Goal: Transaction & Acquisition: Book appointment/travel/reservation

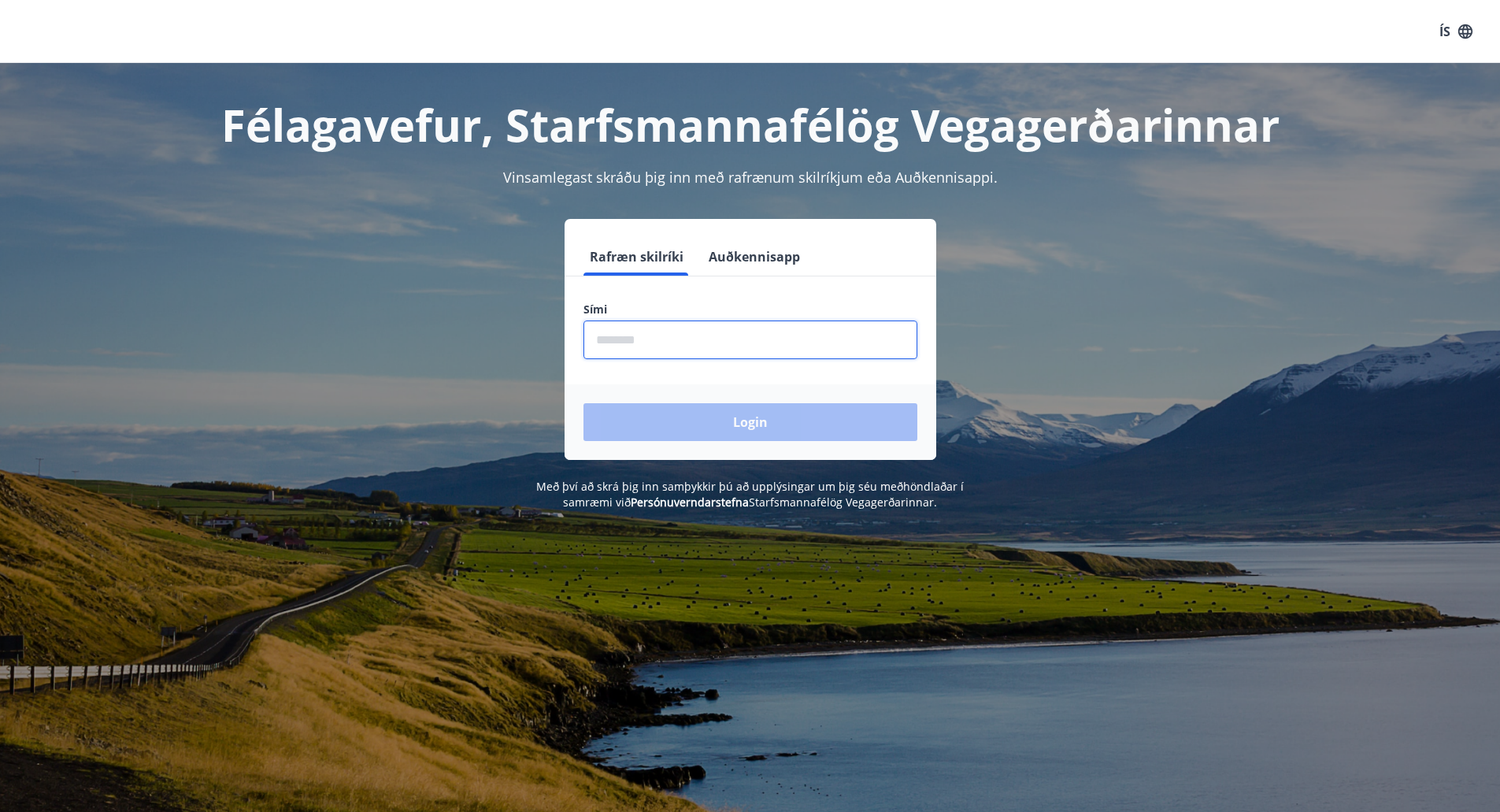
click at [695, 334] on input "phone" at bounding box center [750, 339] width 334 height 38
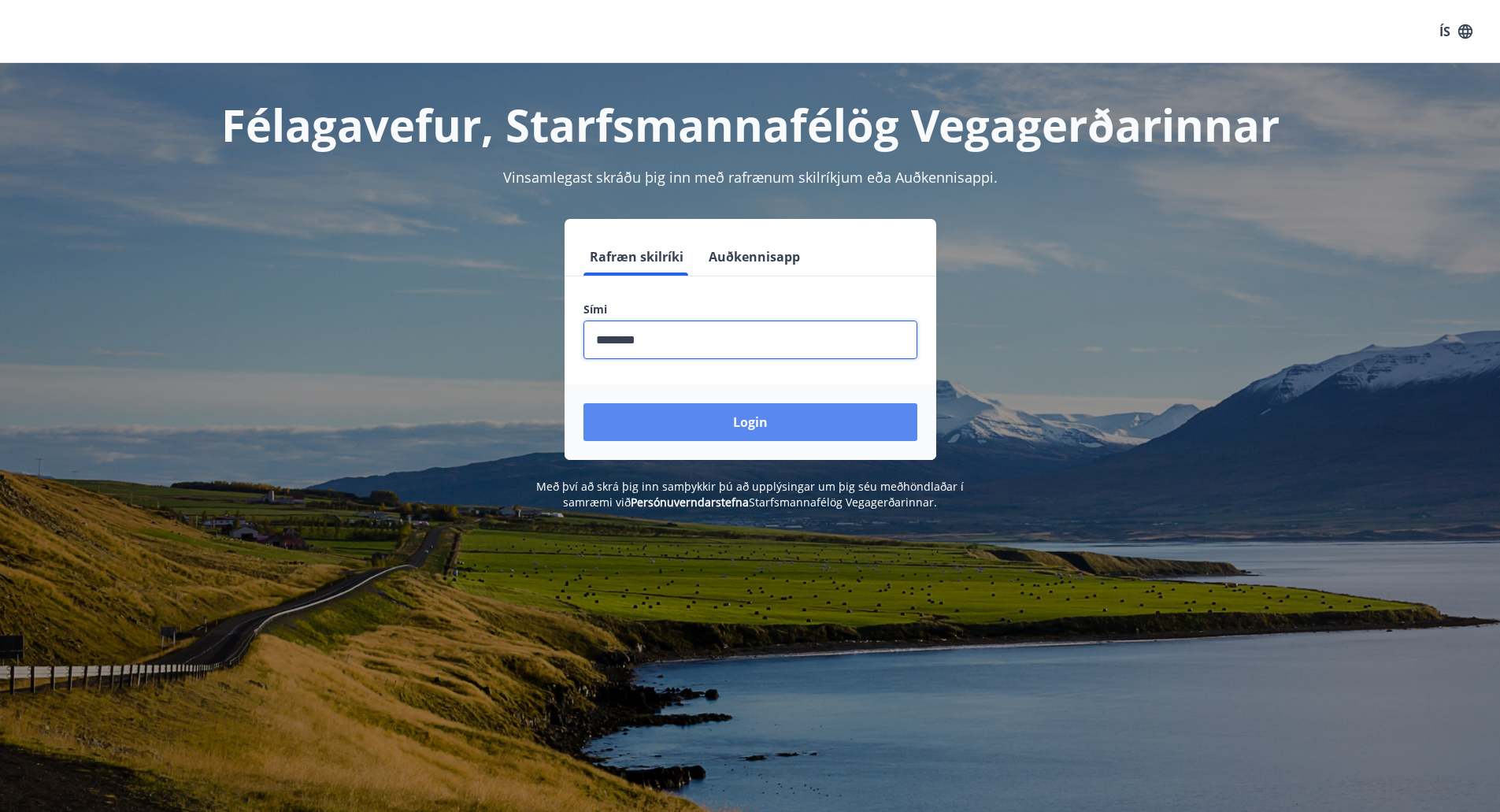
type input "********"
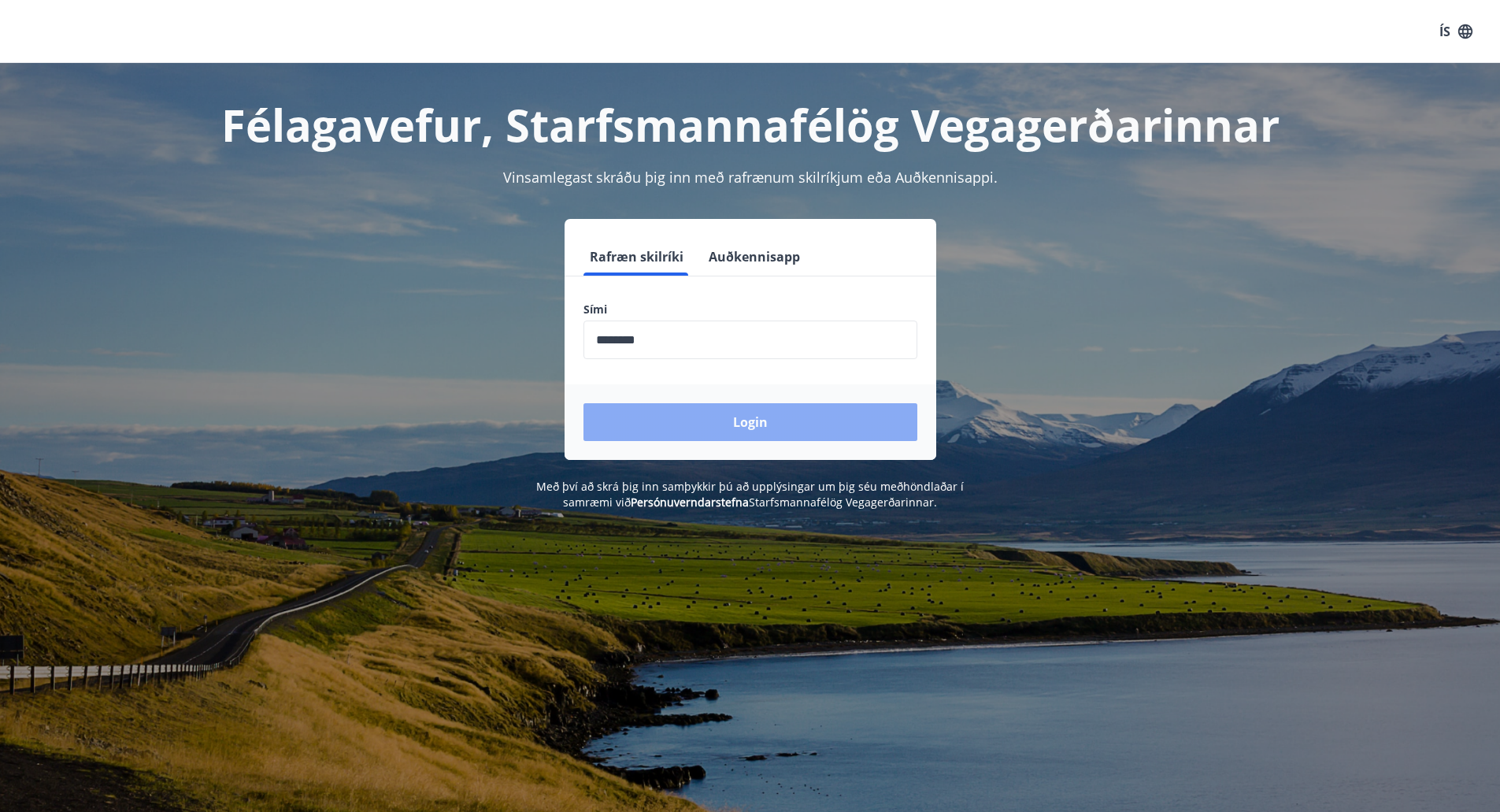
click at [678, 409] on button "Login" at bounding box center [750, 422] width 334 height 37
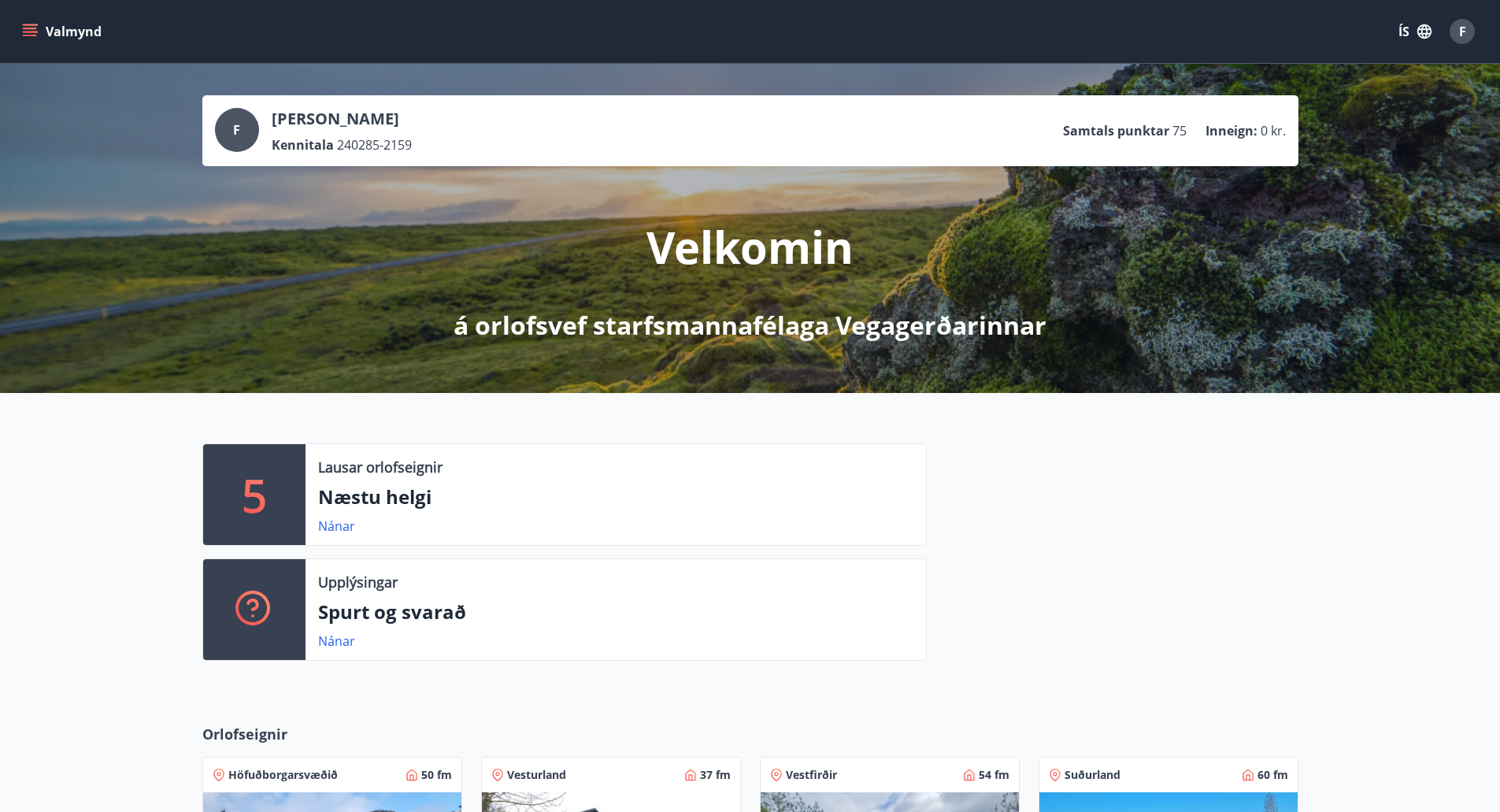
click at [28, 32] on icon "menu" at bounding box center [32, 32] width 18 height 2
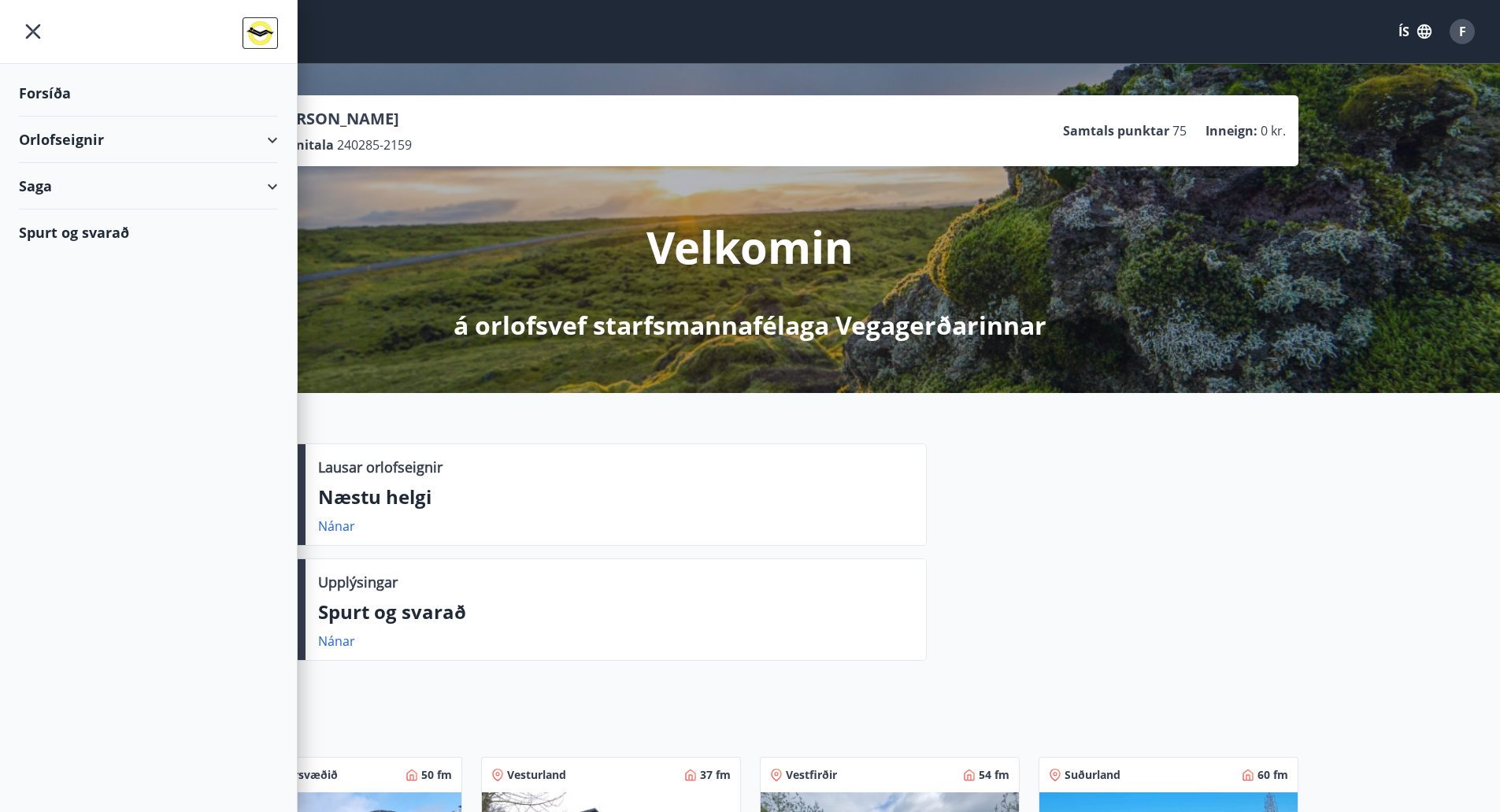
click at [269, 136] on div "Orlofseignir" at bounding box center [148, 139] width 259 height 46
click at [68, 175] on div "Framboð" at bounding box center [148, 180] width 234 height 33
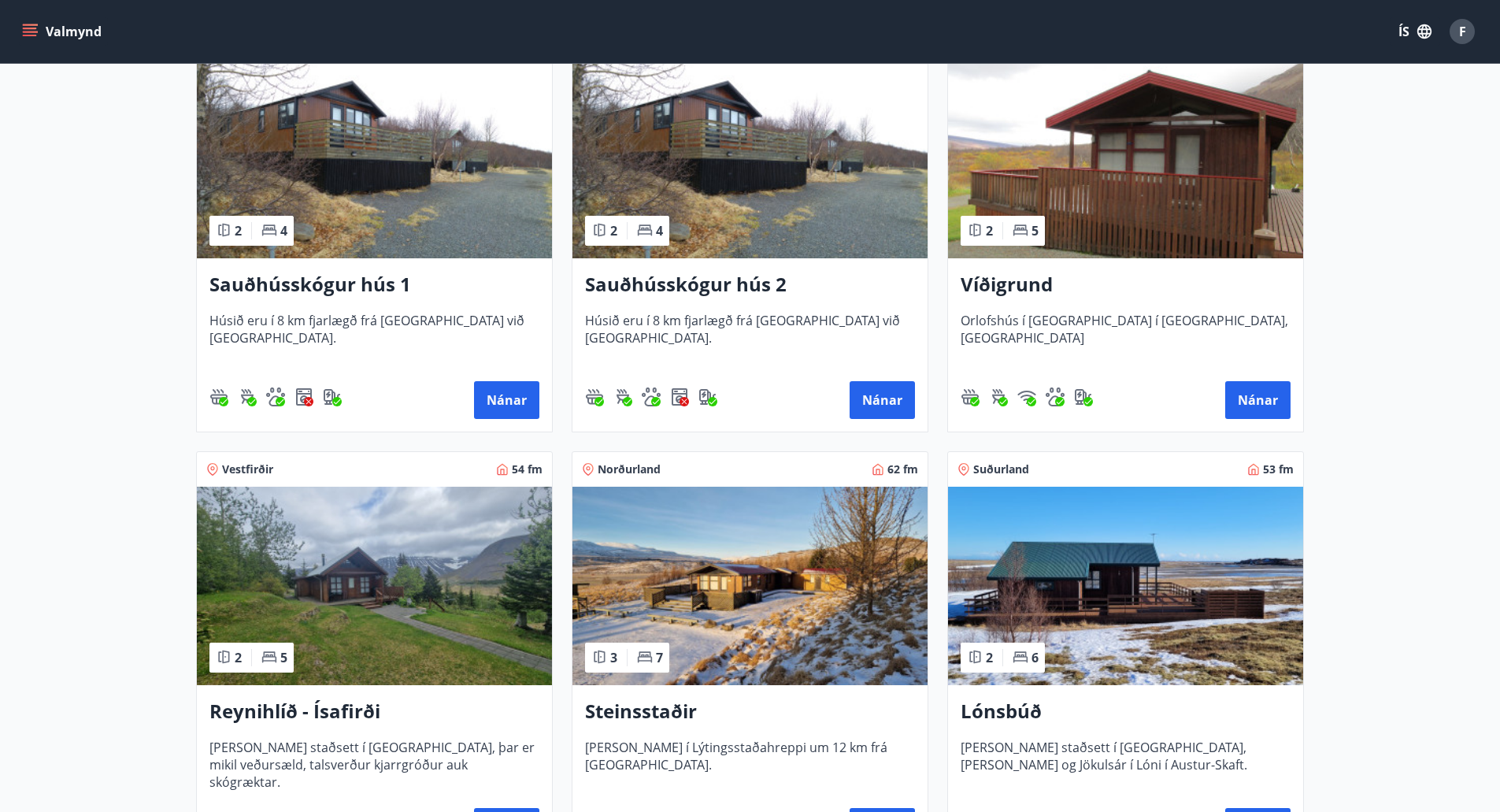
scroll to position [341, 0]
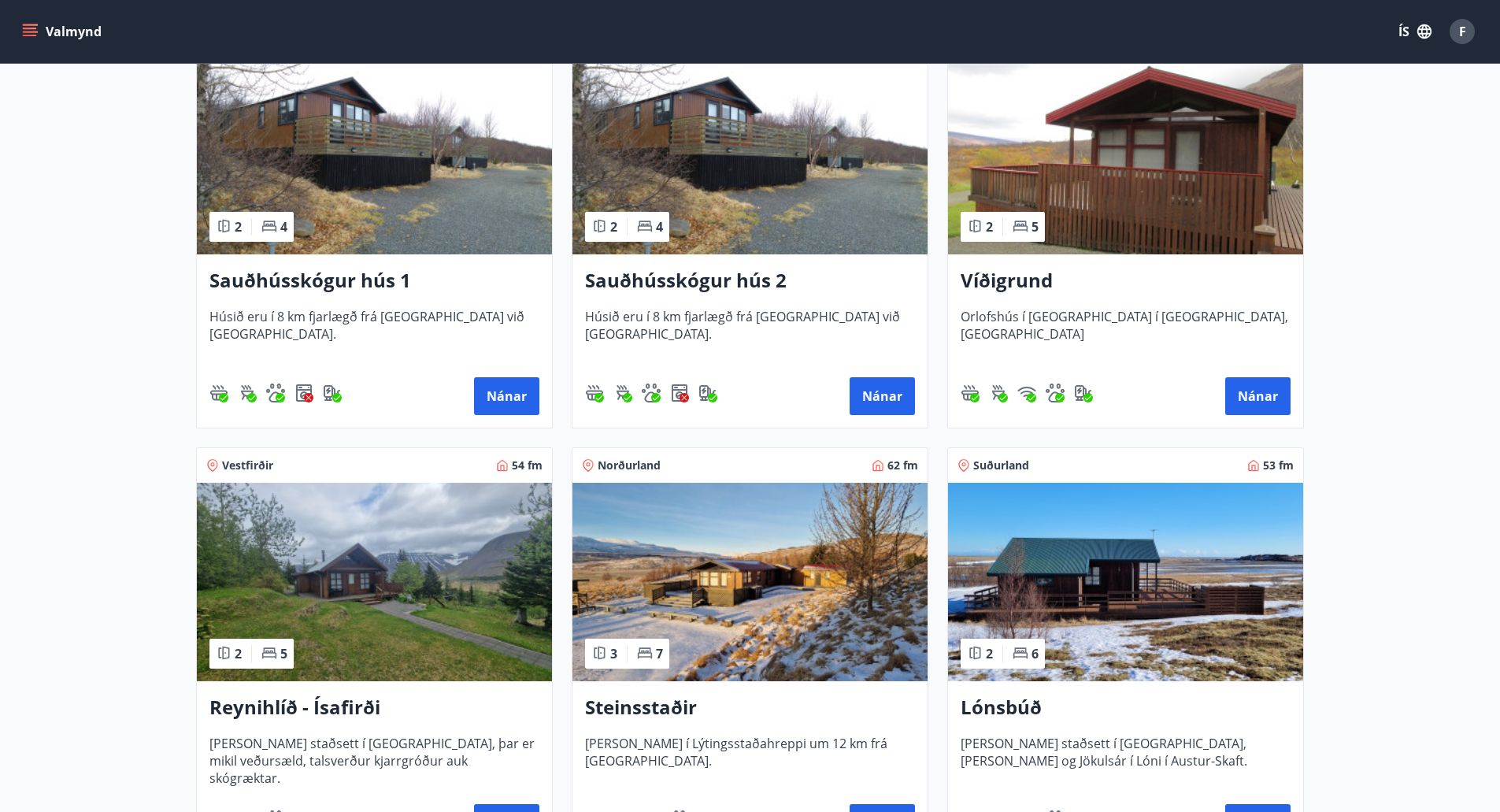
click at [501, 203] on img at bounding box center [375, 155] width 355 height 198
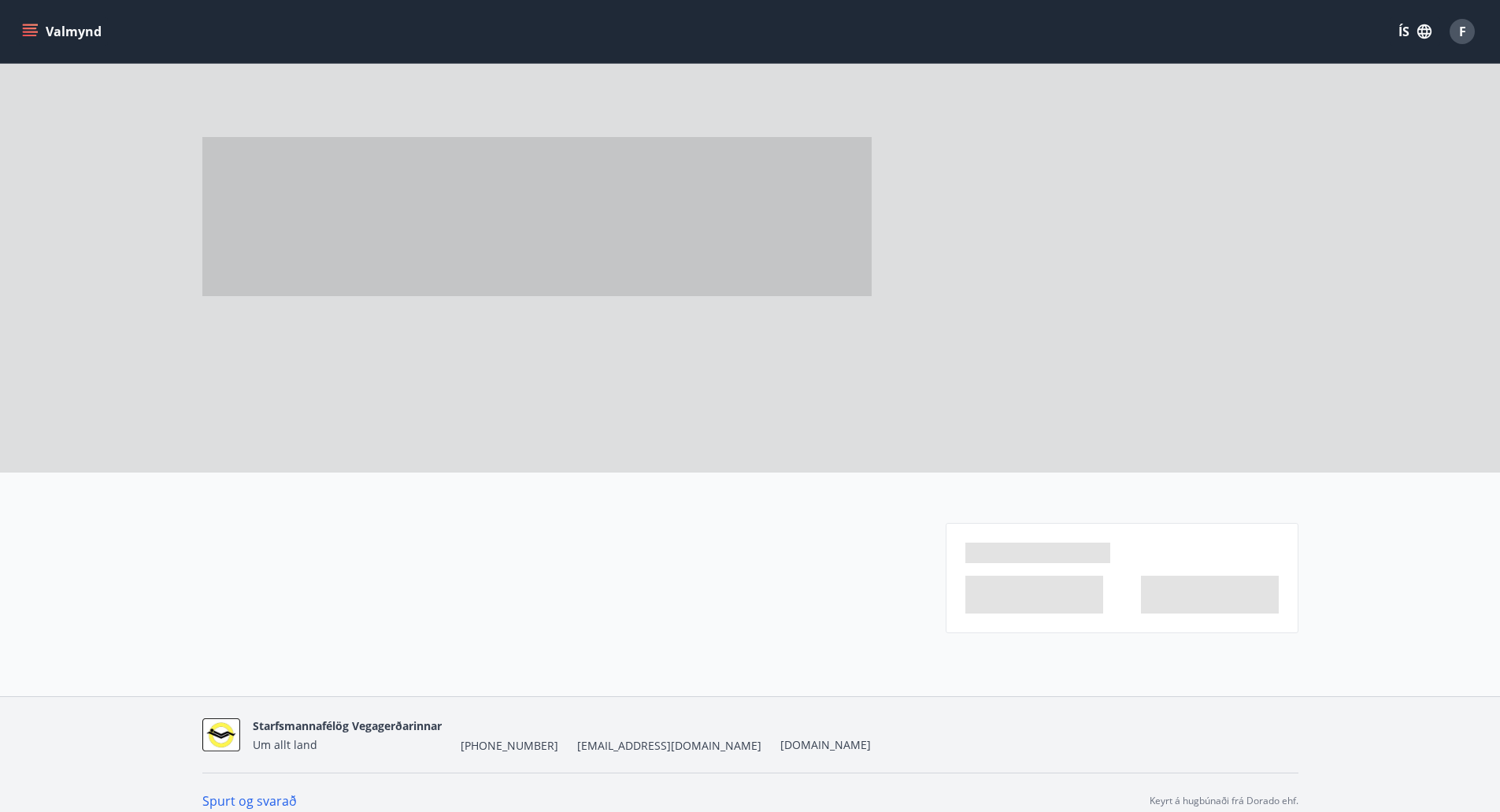
scroll to position [1, 0]
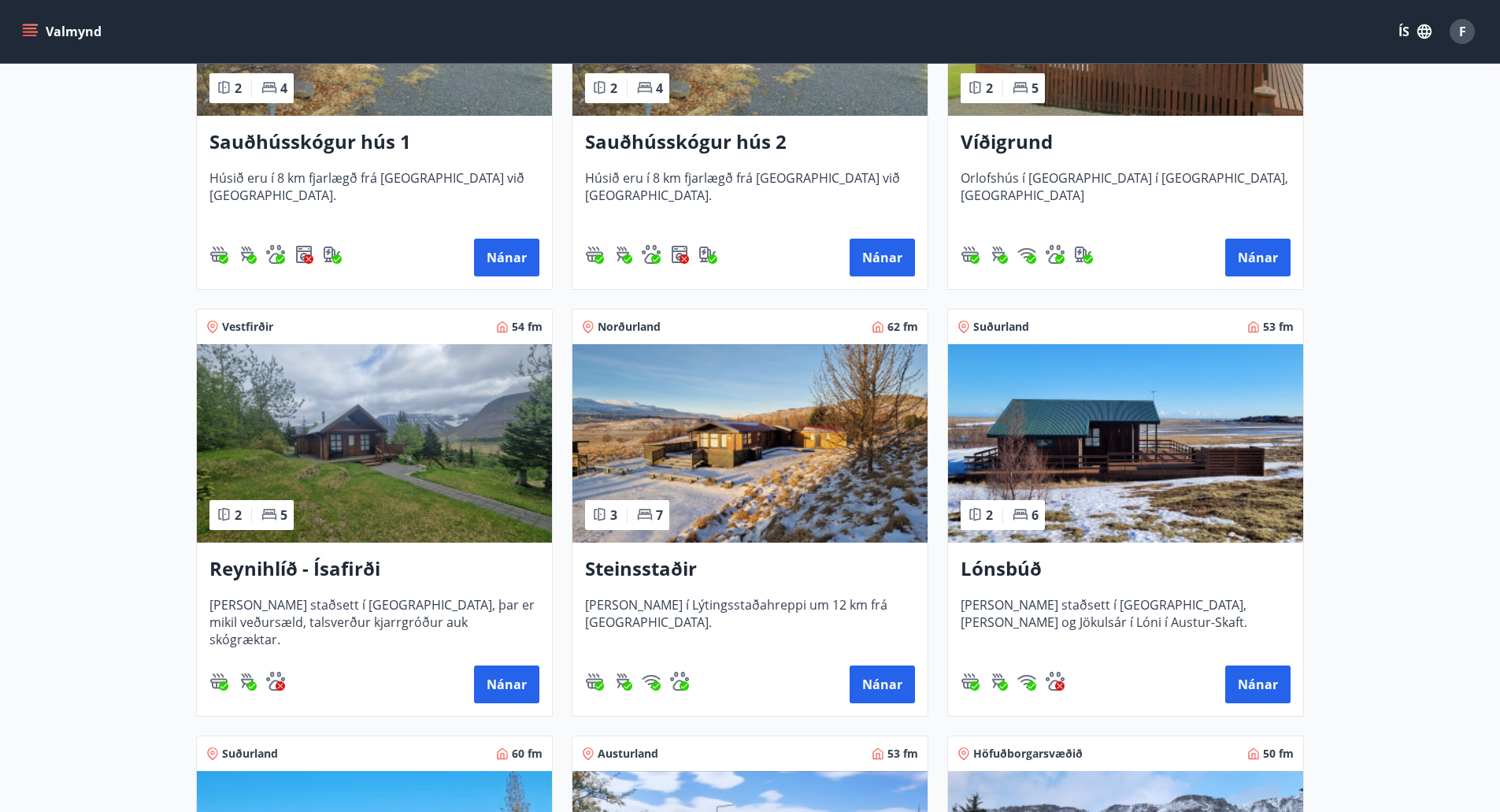
scroll to position [481, 0]
click at [882, 675] on button "Nánar" at bounding box center [882, 683] width 65 height 37
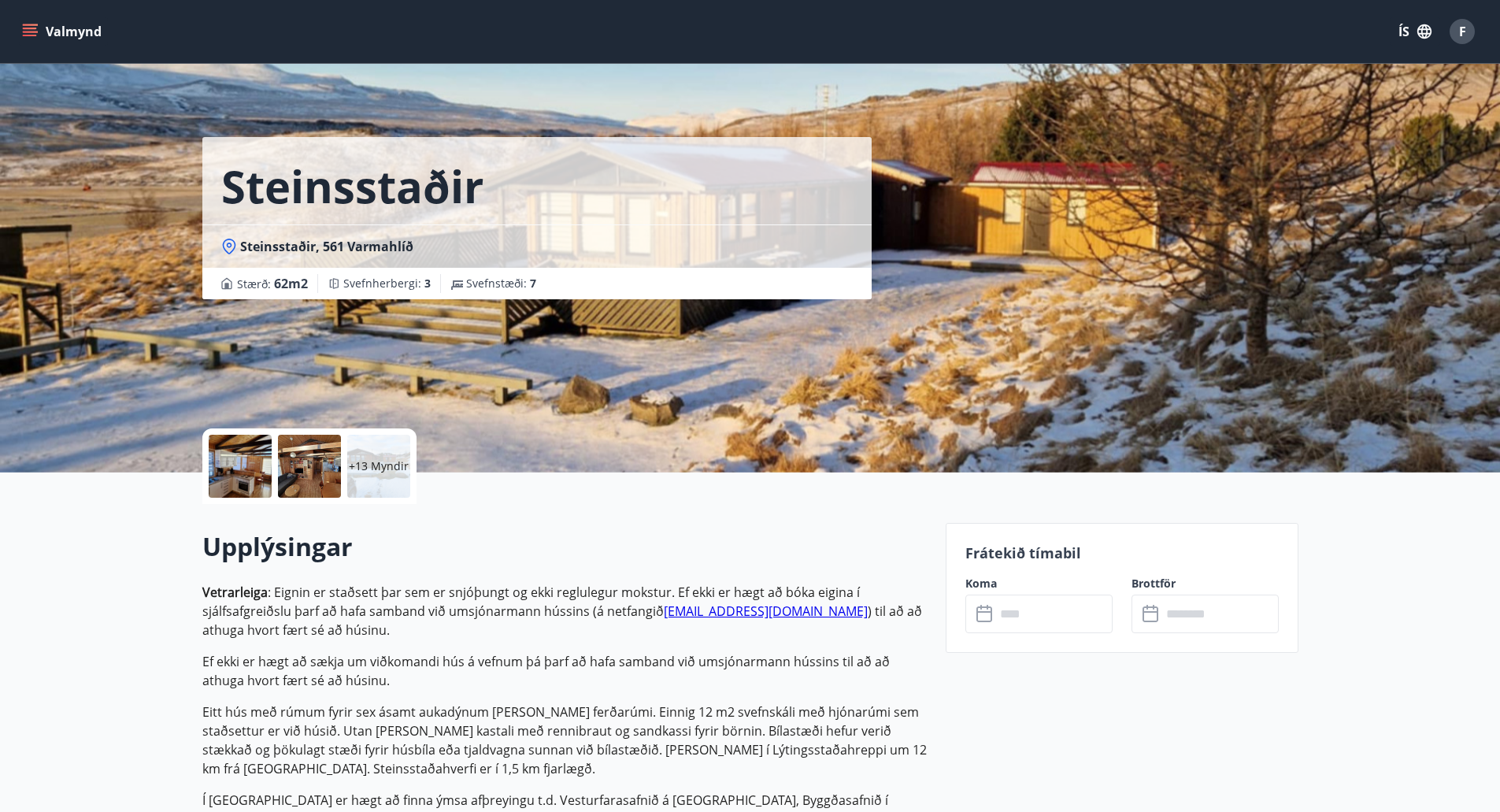
click at [977, 618] on icon at bounding box center [984, 614] width 16 height 16
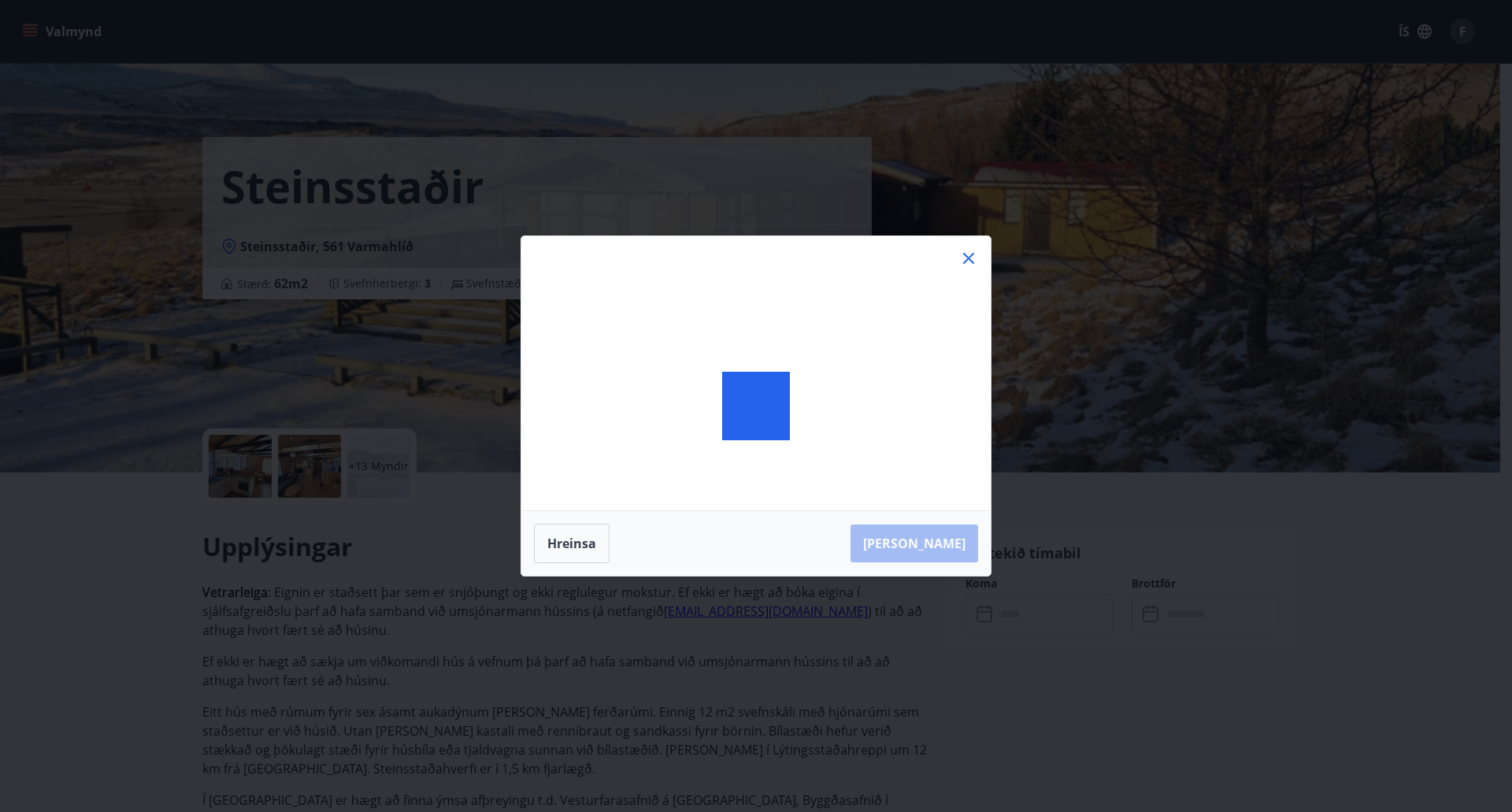
click at [977, 618] on div "Hreinsa Taka Frá" at bounding box center [756, 406] width 1512 height 812
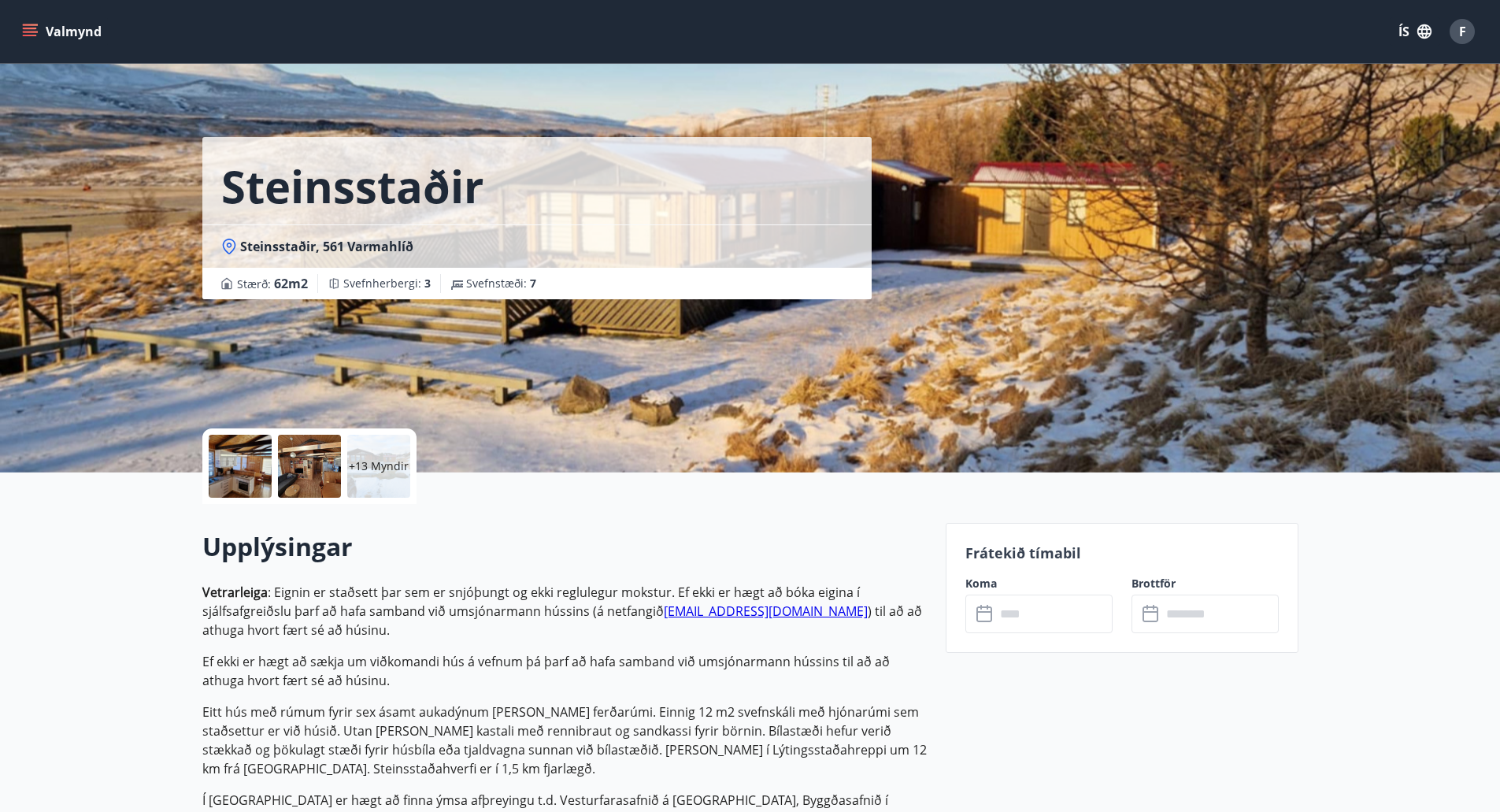
click at [31, 30] on icon "menu" at bounding box center [30, 32] width 16 height 16
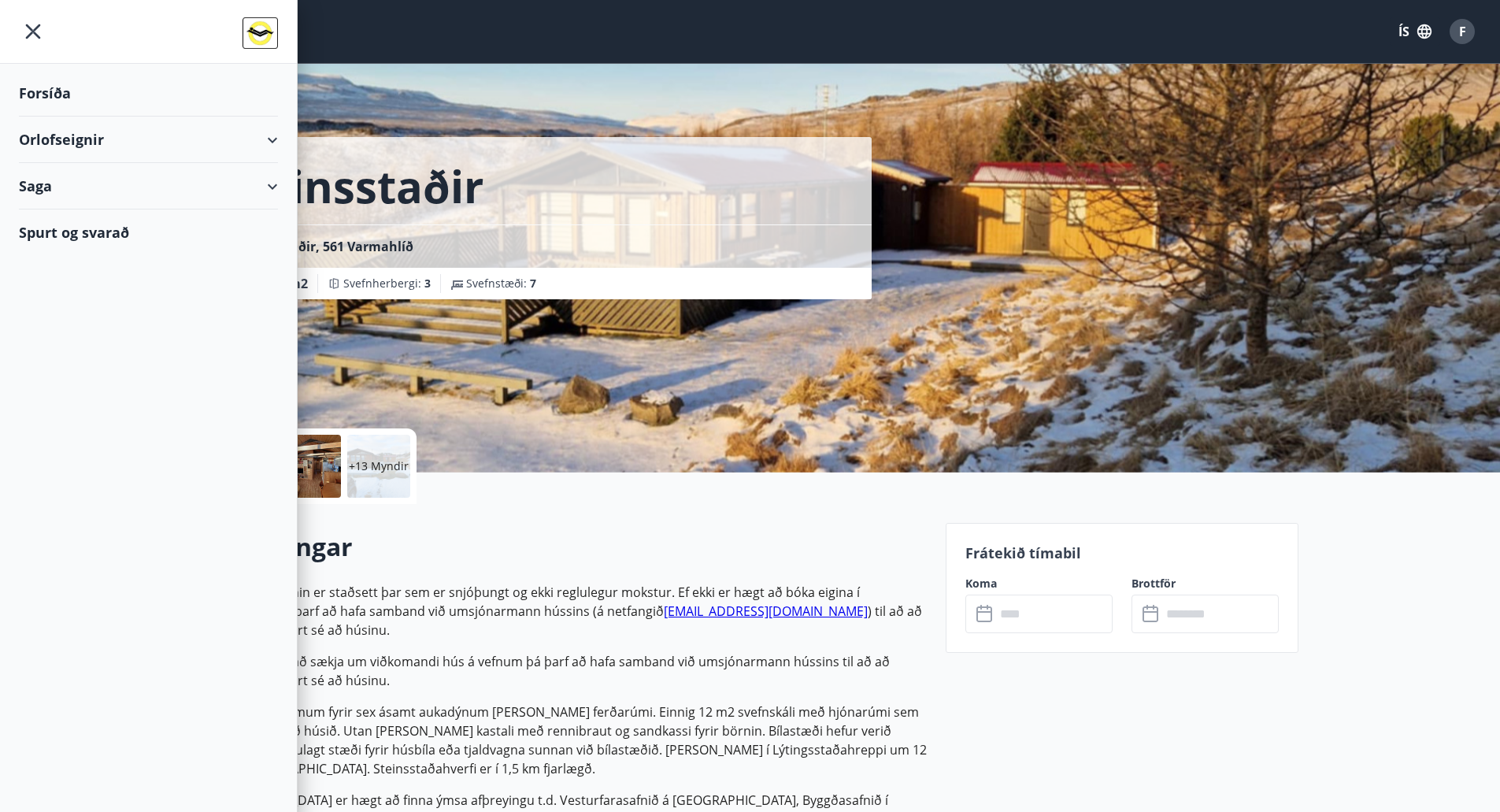
click at [268, 128] on div "Orlofseignir" at bounding box center [148, 139] width 259 height 46
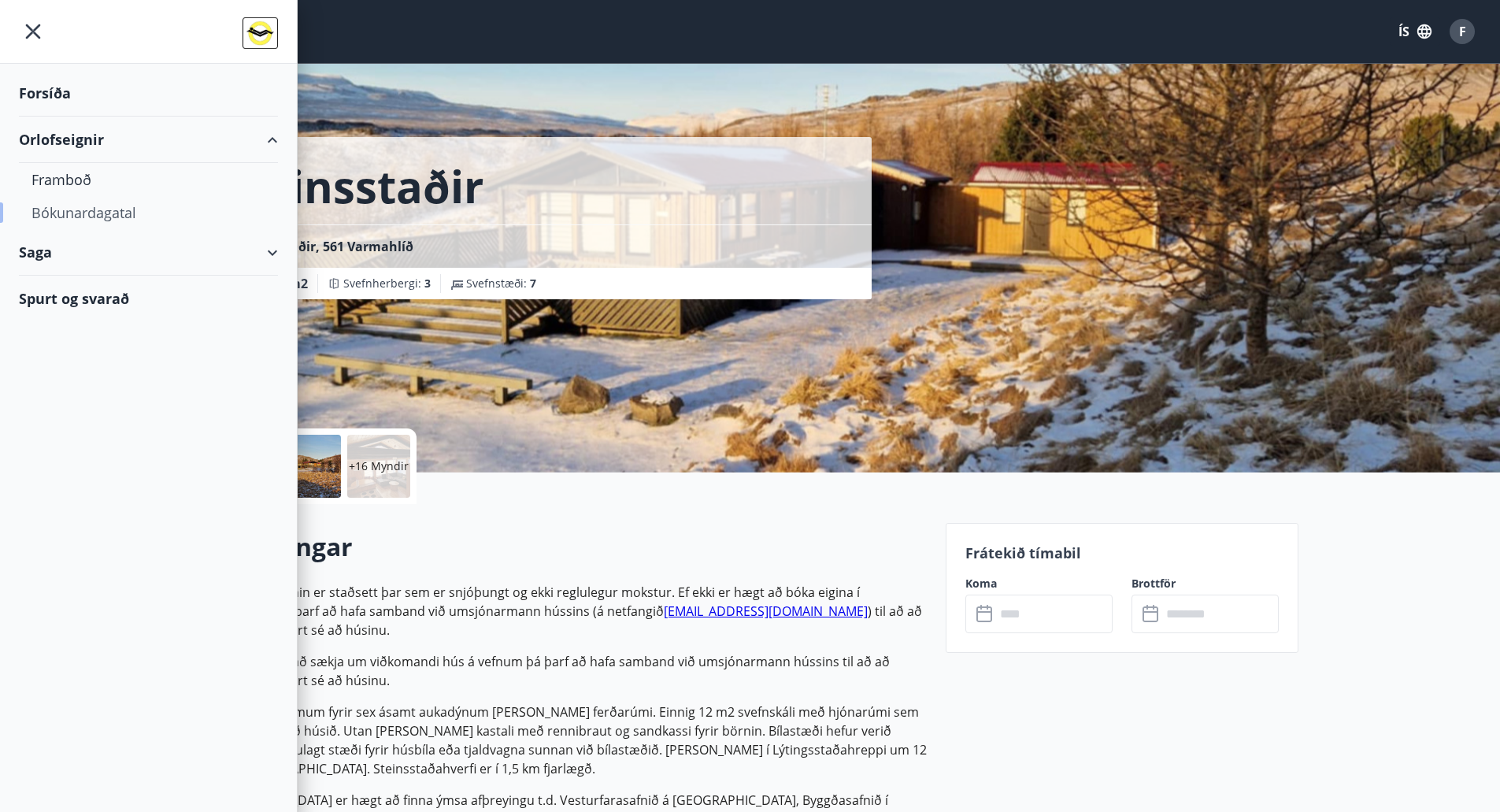
click at [125, 215] on div "Bókunardagatal" at bounding box center [148, 213] width 234 height 33
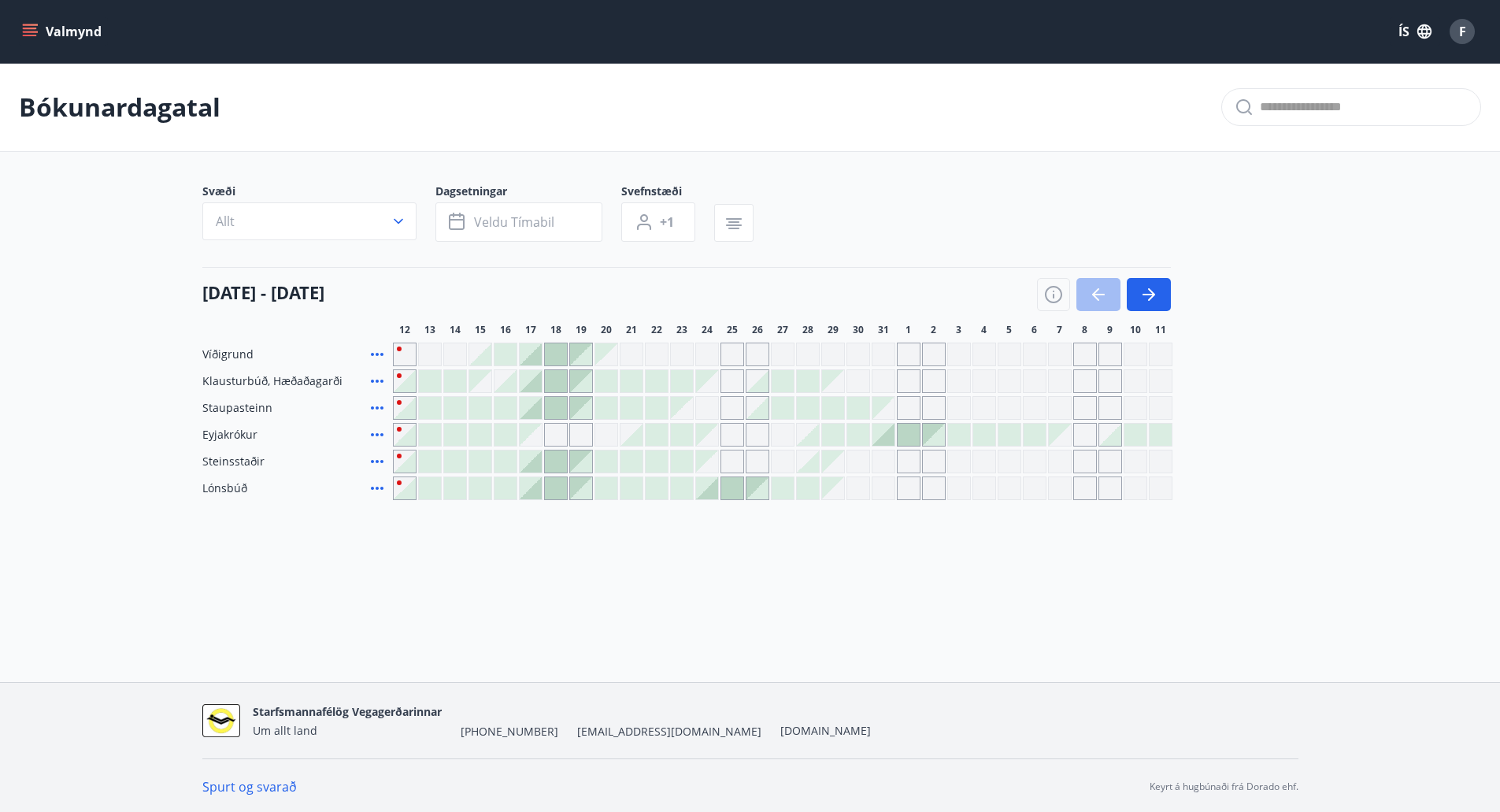
scroll to position [2, 0]
click at [744, 219] on button "button" at bounding box center [733, 220] width 39 height 37
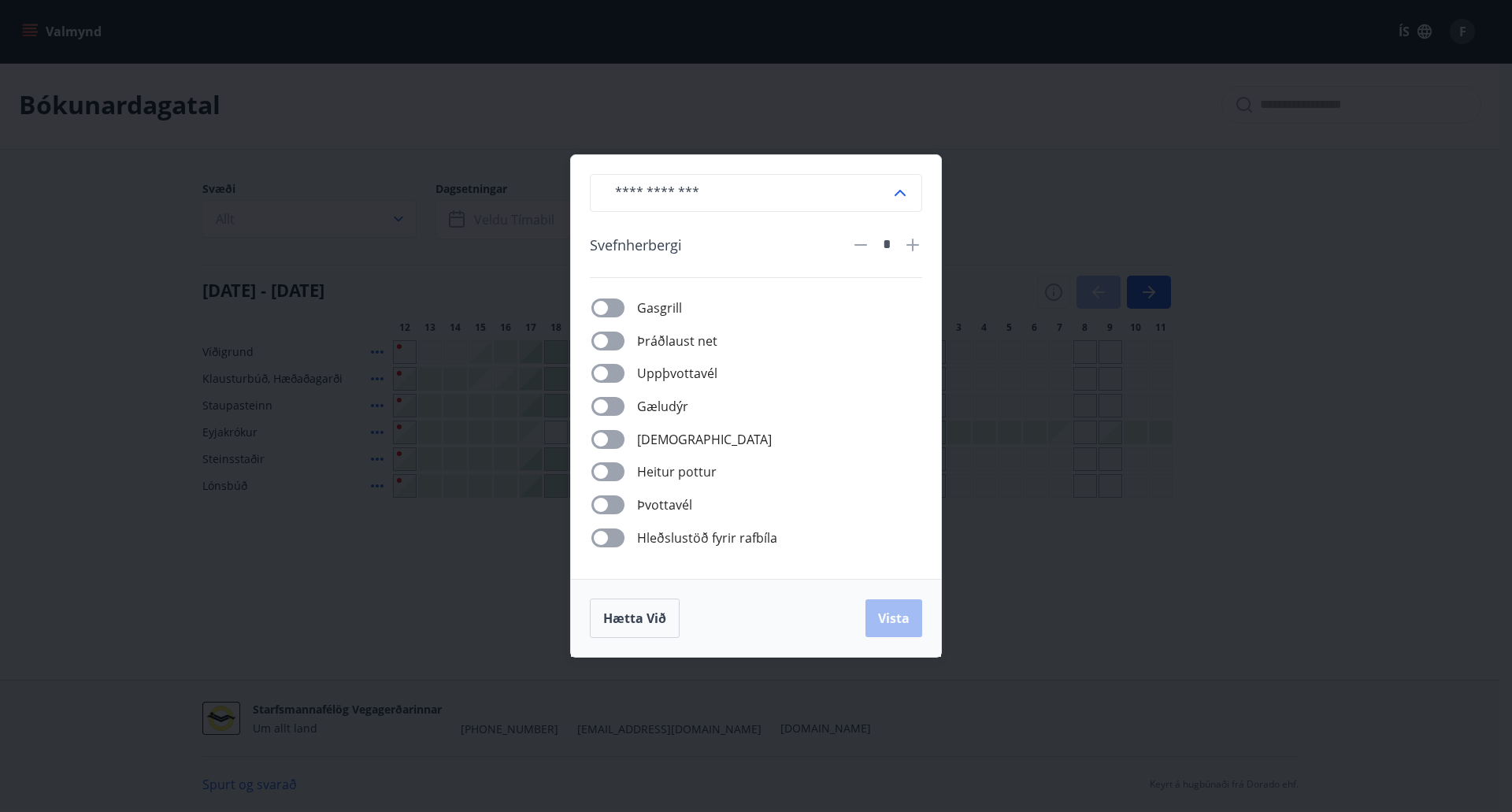
drag, startPoint x: 1111, startPoint y: 200, endPoint x: 1129, endPoint y: 194, distance: 19.0
click at [1118, 198] on div "​ Svefnherbergi * Gasgrill Þráðlaust net Uppþvottavél Gæludýr Þurrkari Heitur p…" at bounding box center [756, 406] width 1512 height 812
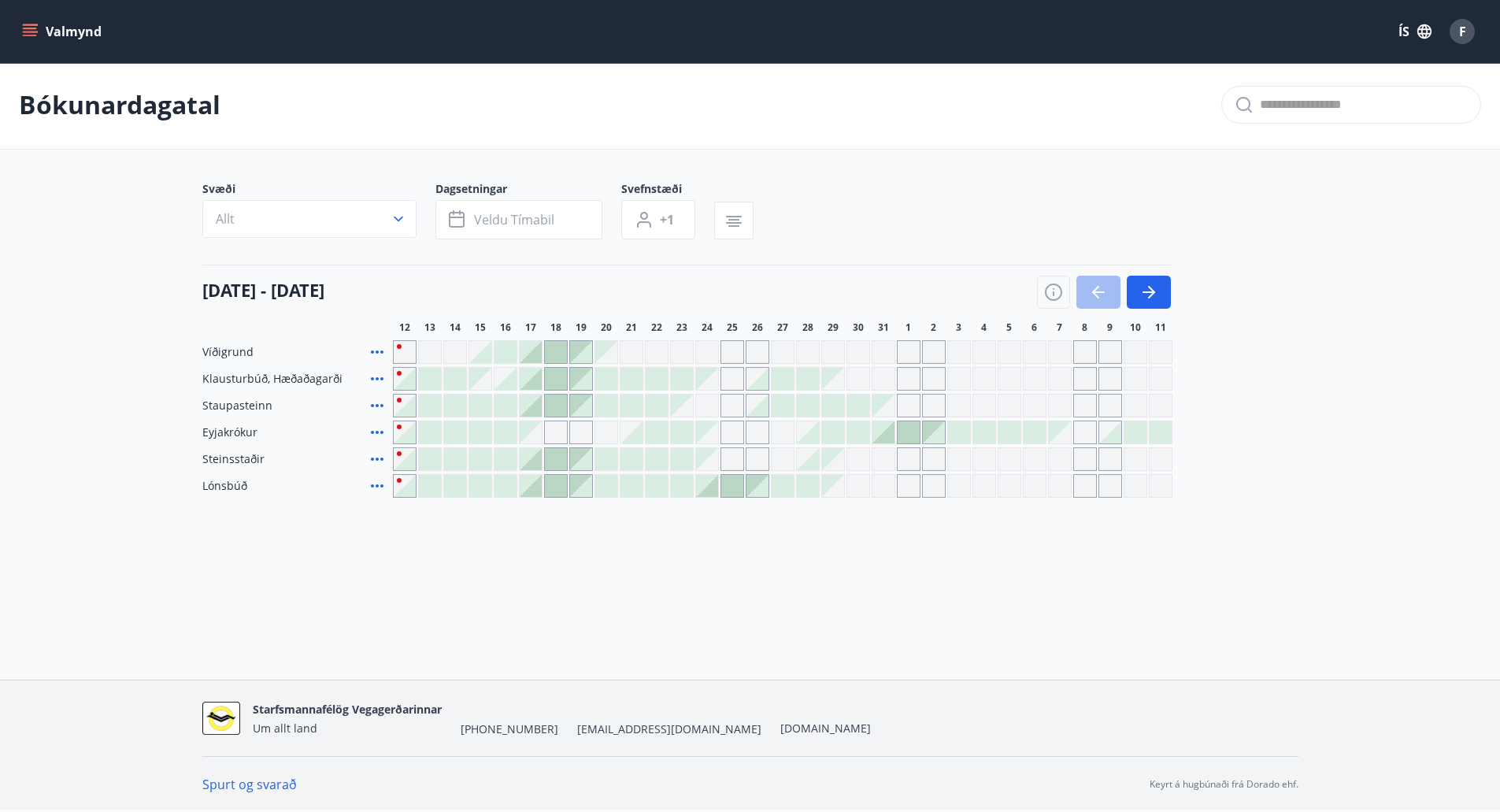
click at [751, 351] on div "Gráir dagar eru ekki bókanlegir" at bounding box center [758, 352] width 24 height 24
click at [732, 355] on div "Gráir dagar eru ekki bókanlegir" at bounding box center [732, 352] width 24 height 24
click at [300, 213] on button "Allt" at bounding box center [309, 218] width 214 height 37
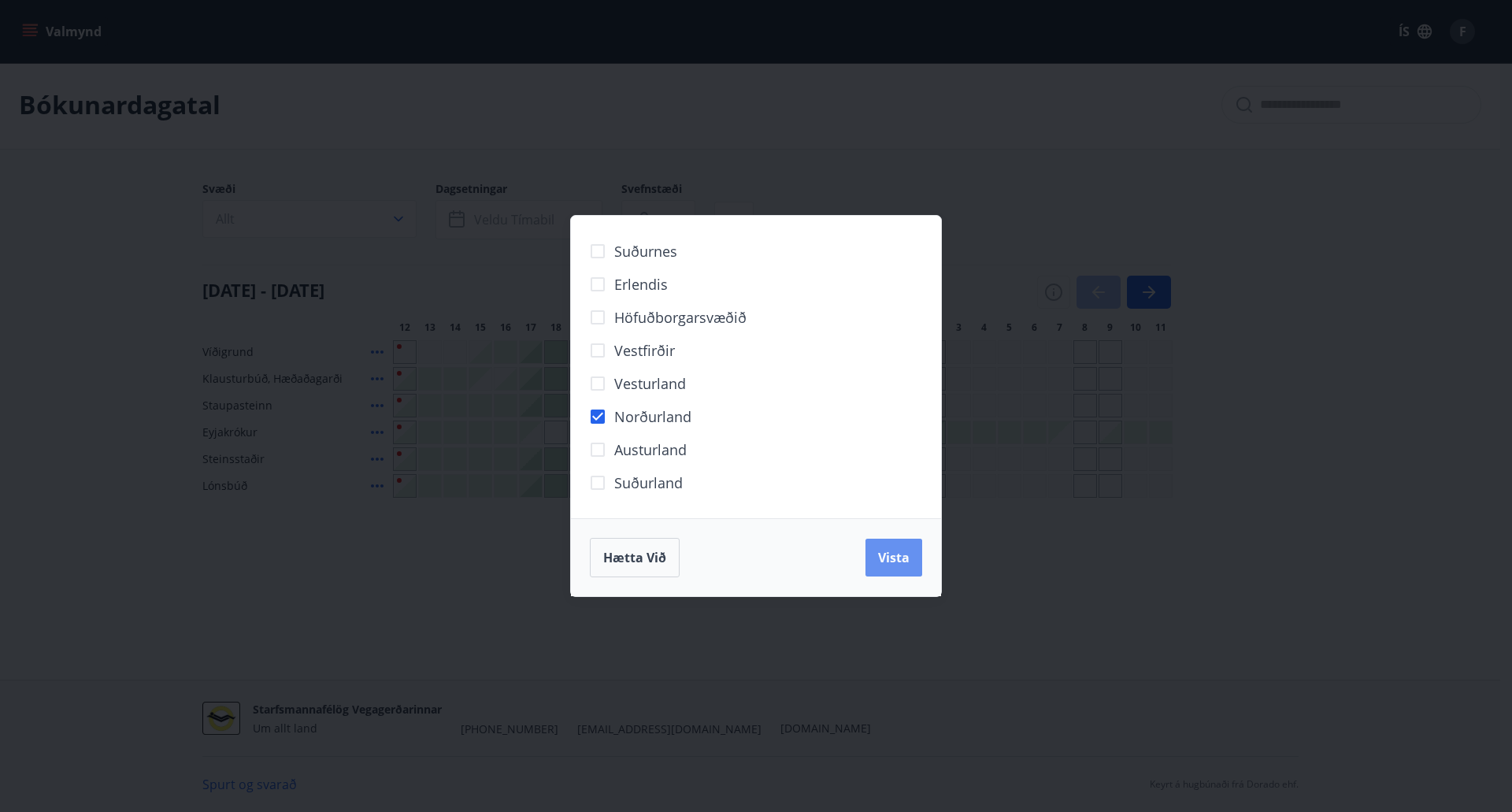
drag, startPoint x: 901, startPoint y: 566, endPoint x: 1149, endPoint y: 514, distance: 253.4
click at [903, 565] on span "Vista" at bounding box center [894, 558] width 32 height 18
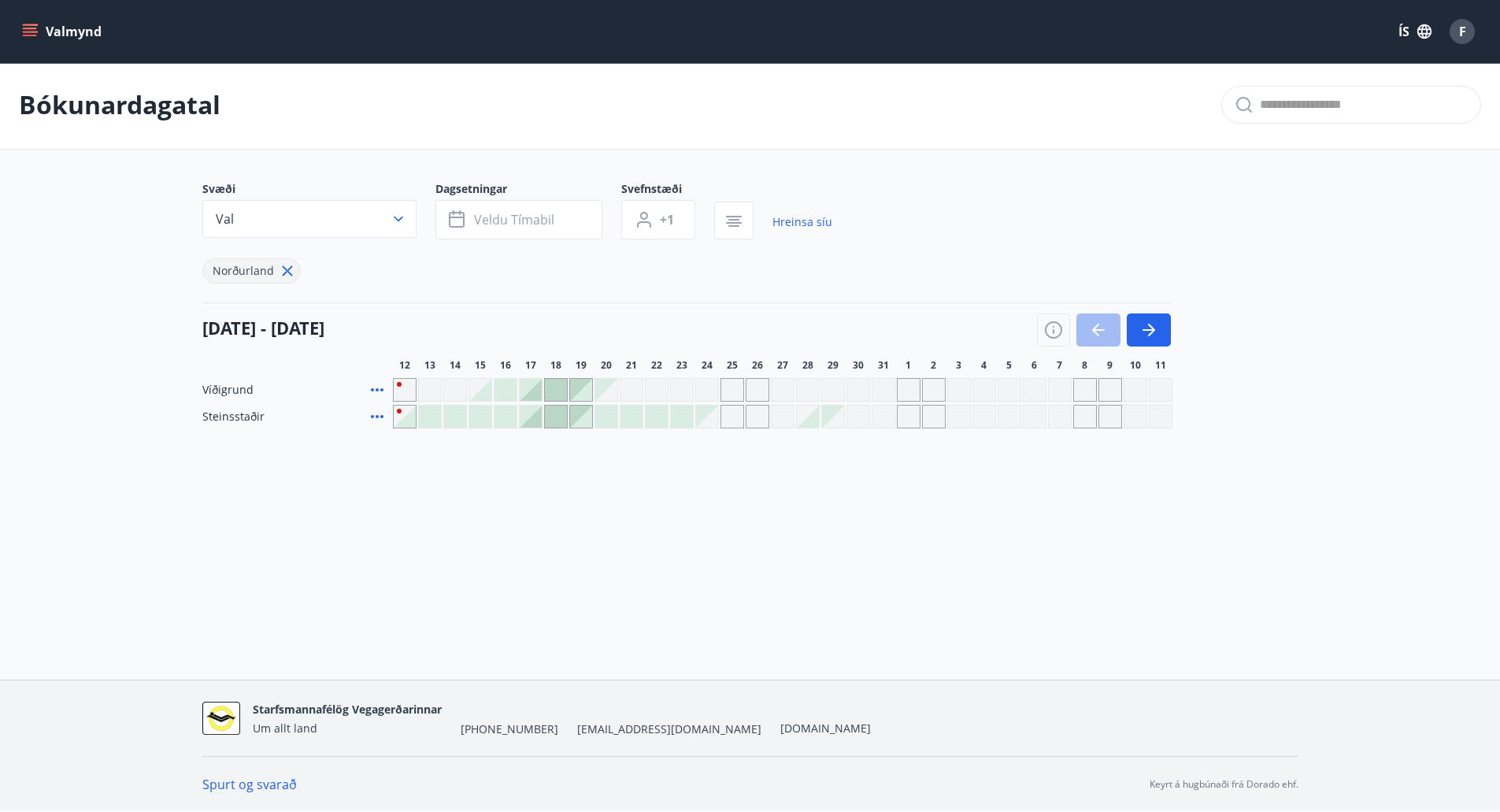
click at [560, 526] on div "Valmynd ÍS F Bókunardagatal Svæði Val Dagsetningar Veldu tímabil Svefnstæði +1 …" at bounding box center [750, 339] width 1500 height 682
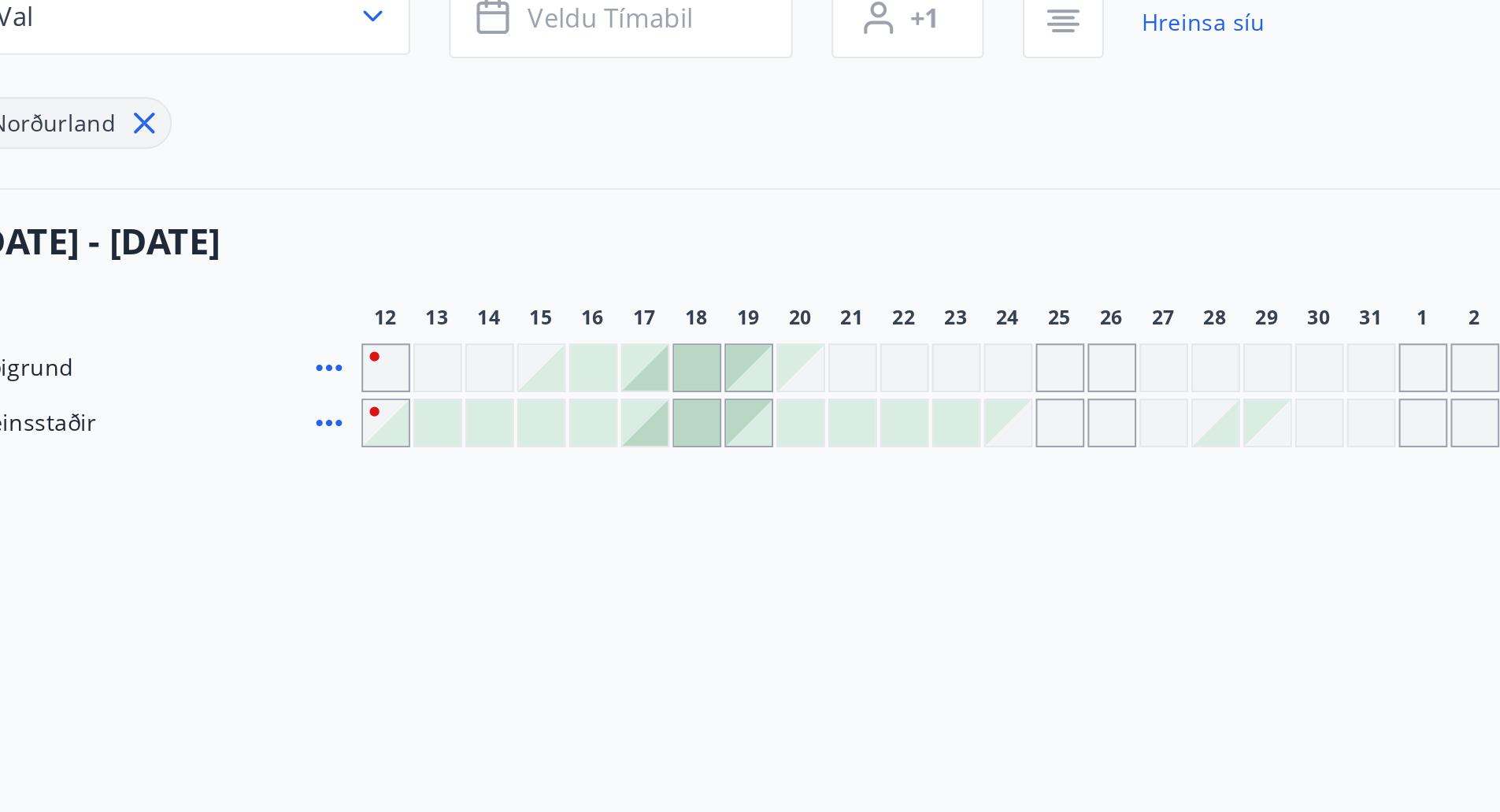
click at [555, 397] on div at bounding box center [556, 390] width 22 height 22
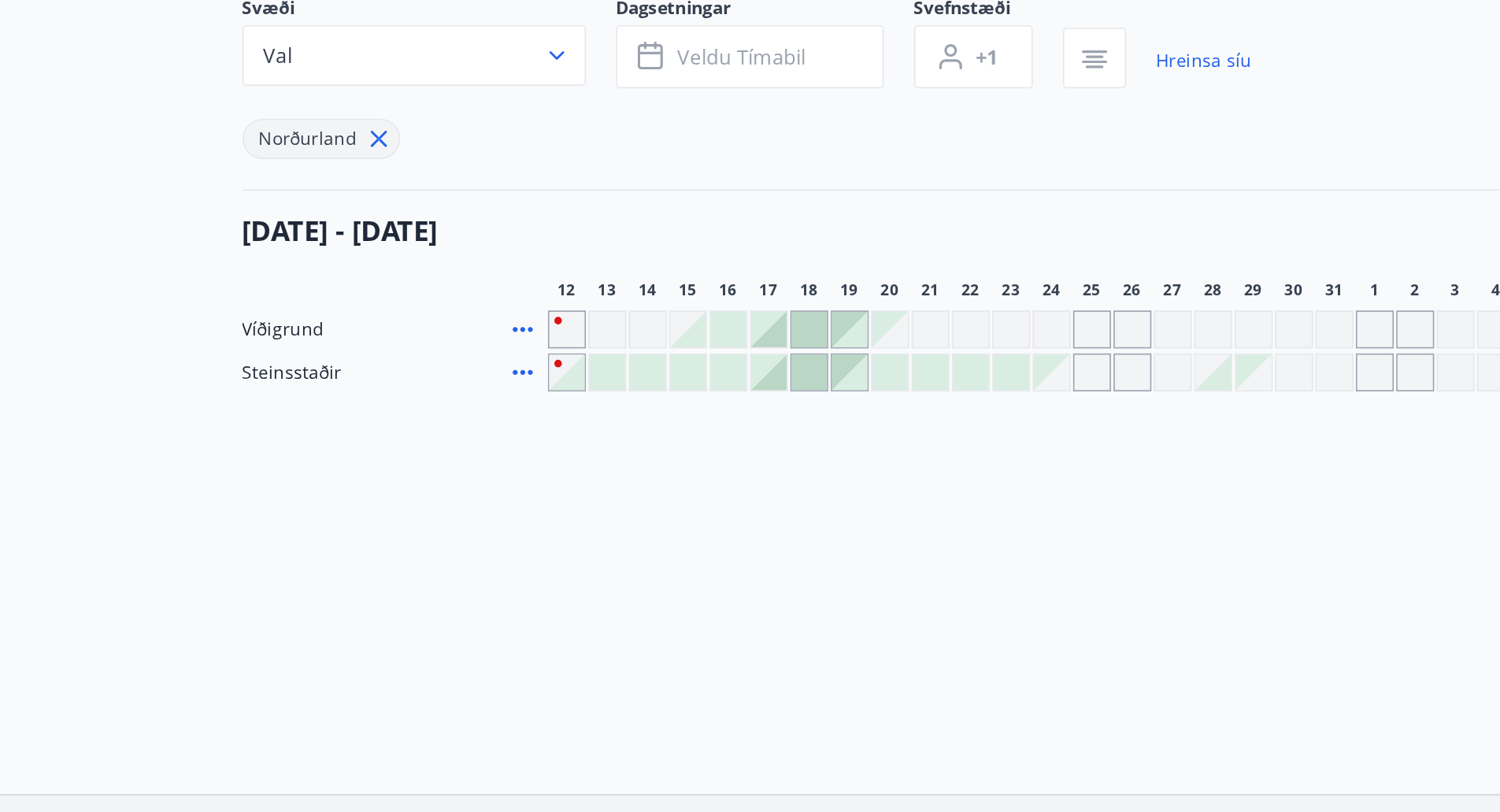
click at [520, 284] on div "Svæði Val Dagsetningar Veldu tímabil Svefnstæði +1 Hreinsa síu Norðurland 12 ok…" at bounding box center [751, 304] width 1097 height 247
drag, startPoint x: 724, startPoint y: 319, endPoint x: 701, endPoint y: 301, distance: 29.2
click at [724, 318] on div "12 október - 11 nóvember" at bounding box center [686, 324] width 968 height 44
click at [638, 315] on div "12 október - 11 nóvember" at bounding box center [686, 324] width 968 height 44
click at [378, 387] on icon at bounding box center [377, 390] width 19 height 19
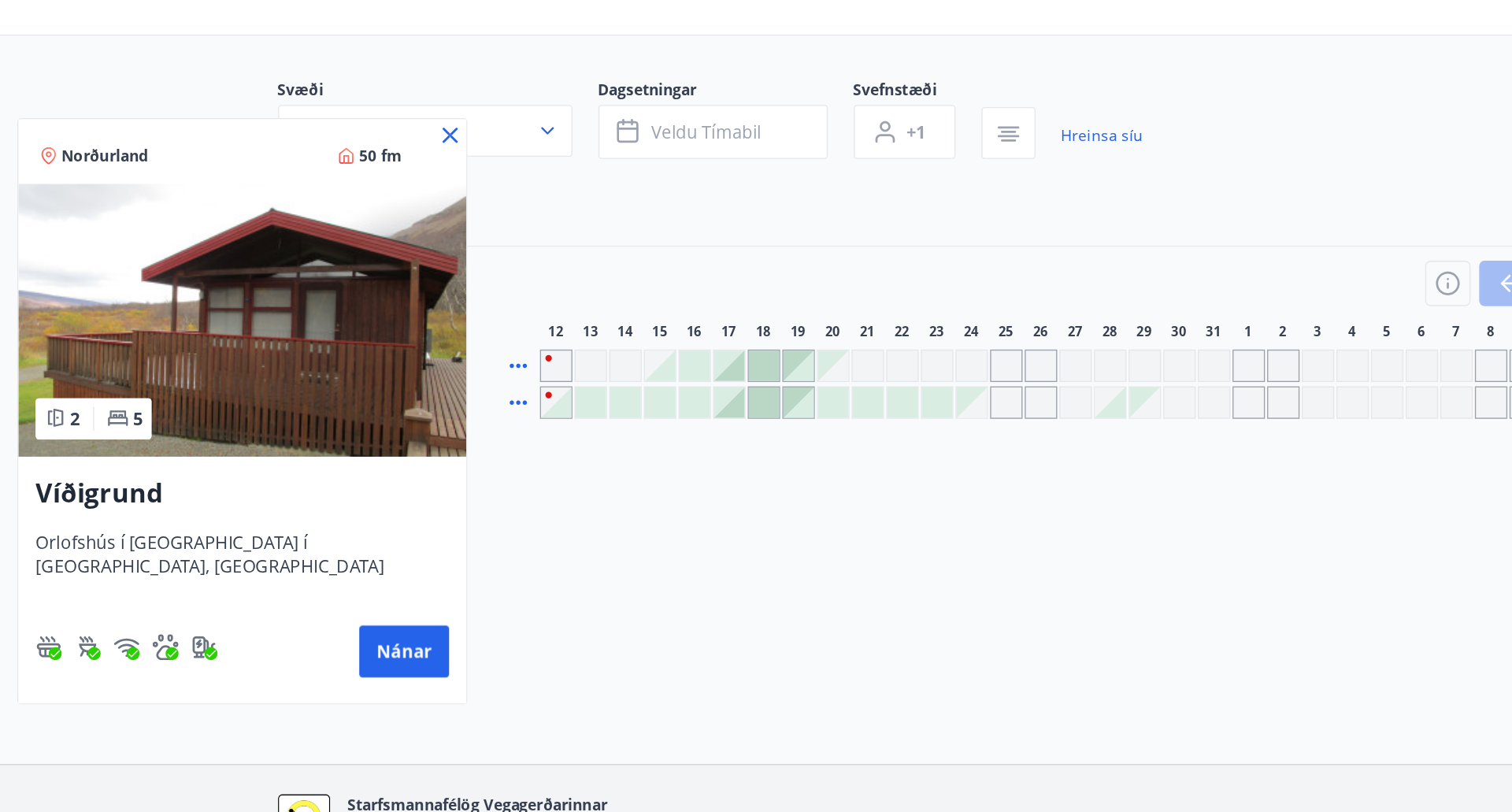
click at [330, 222] on icon at bounding box center [328, 222] width 19 height 19
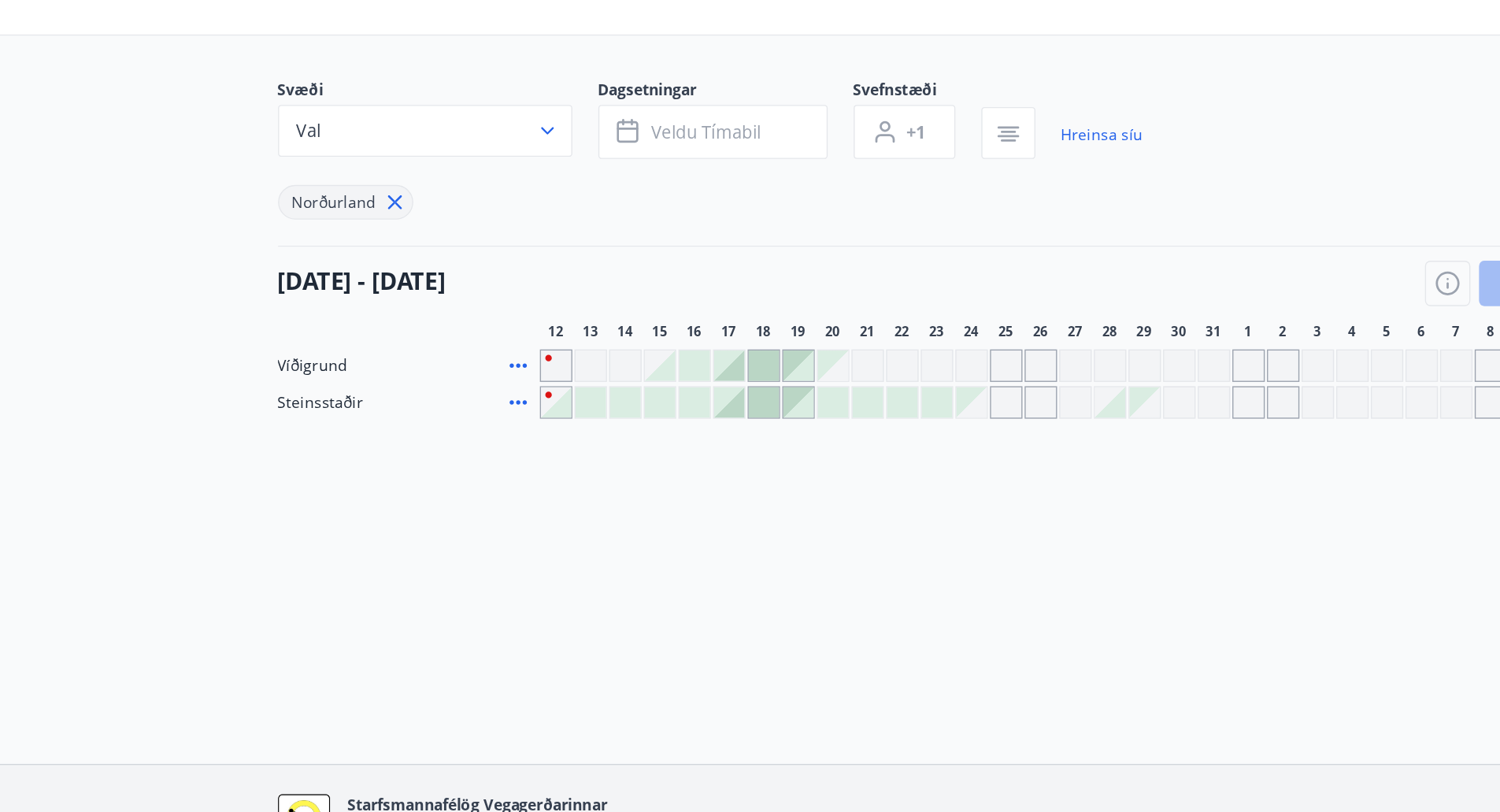
click at [583, 292] on div "Svæði Val Dagsetningar Veldu tímabil Svefnstæði +1 Hreinsa síu Norðurland 12 ok…" at bounding box center [751, 304] width 1097 height 247
click at [539, 420] on div at bounding box center [531, 417] width 22 height 22
click at [375, 388] on icon at bounding box center [377, 390] width 19 height 19
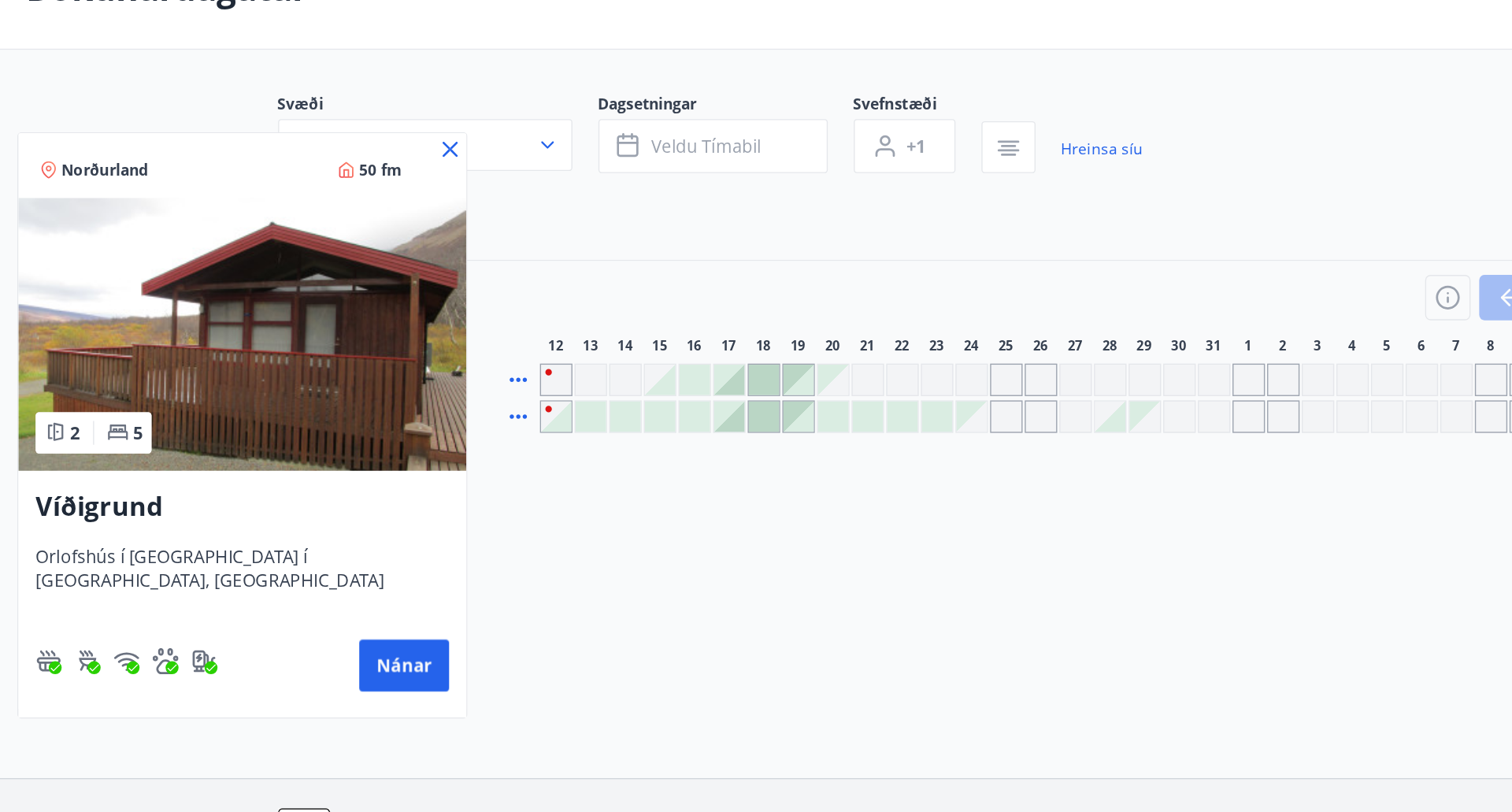
click at [324, 221] on icon at bounding box center [328, 222] width 19 height 19
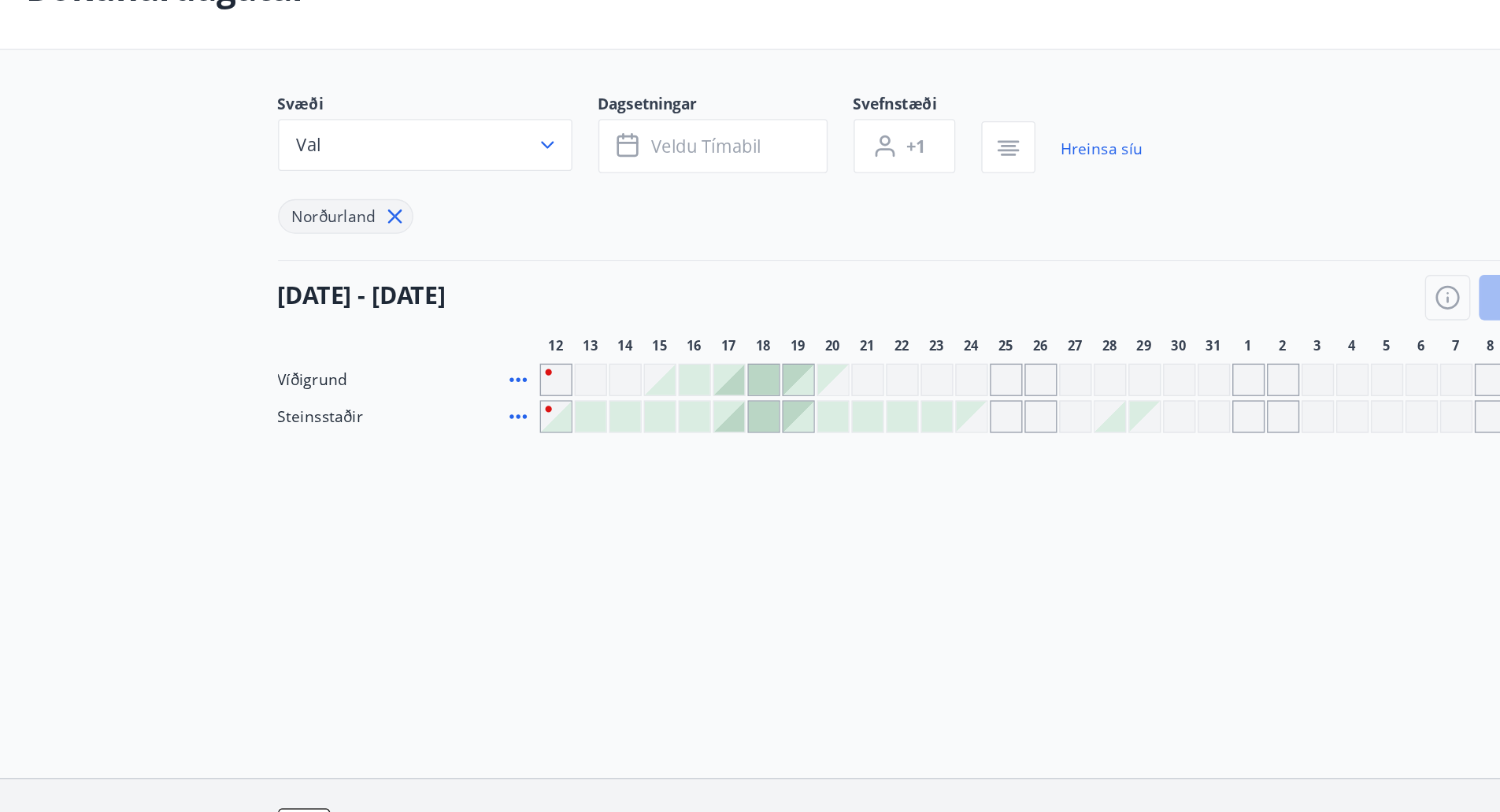
click at [402, 303] on div "12 október - 11 nóvember" at bounding box center [686, 324] width 968 height 44
click at [391, 299] on div "Svæði Val Dagsetningar Veldu tímabil Svefnstæði +1 Hreinsa síu Norðurland 12 ok…" at bounding box center [751, 304] width 1097 height 247
click at [370, 412] on icon at bounding box center [377, 417] width 19 height 19
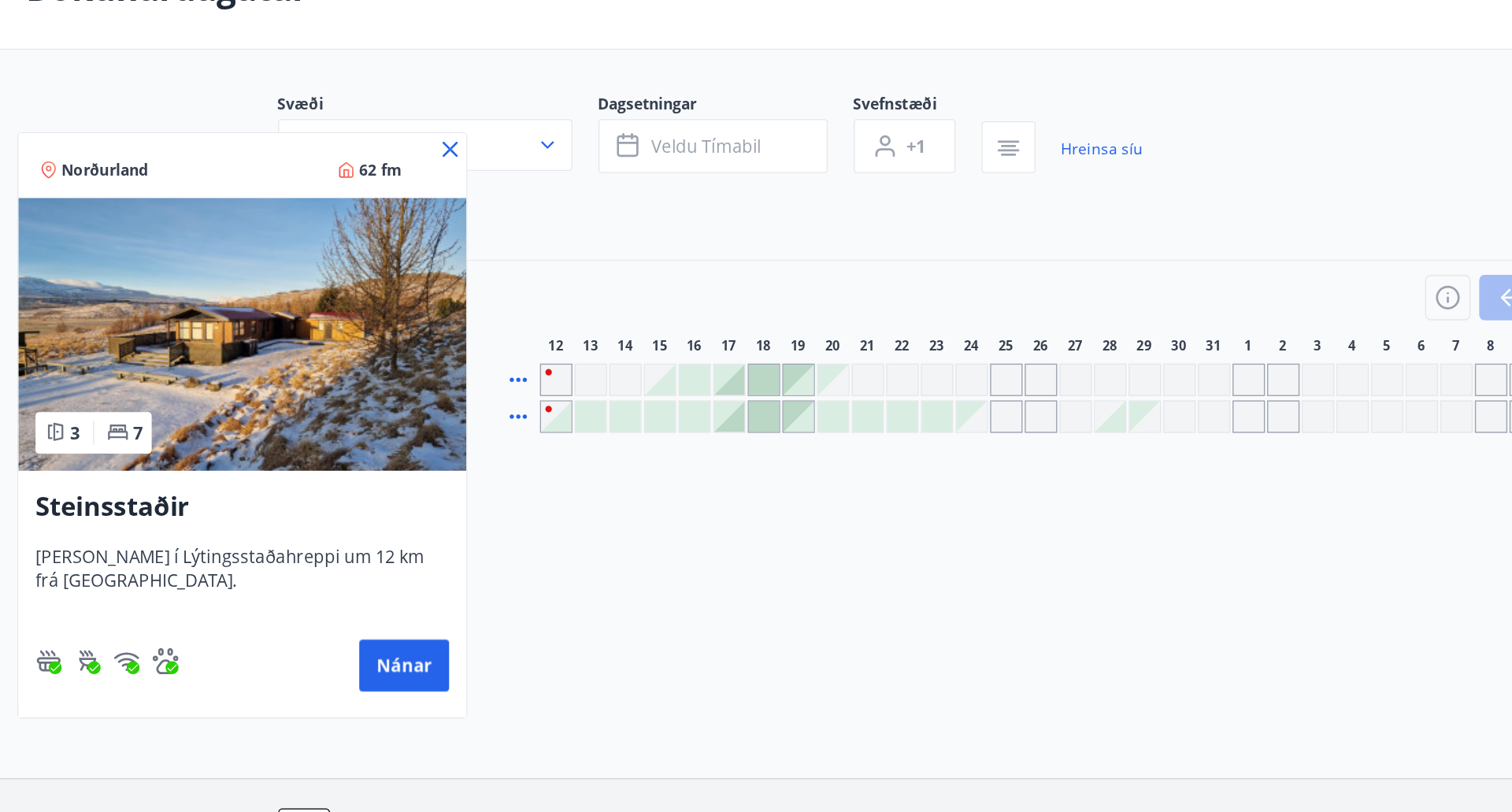
click at [104, 363] on img at bounding box center [176, 356] width 326 height 198
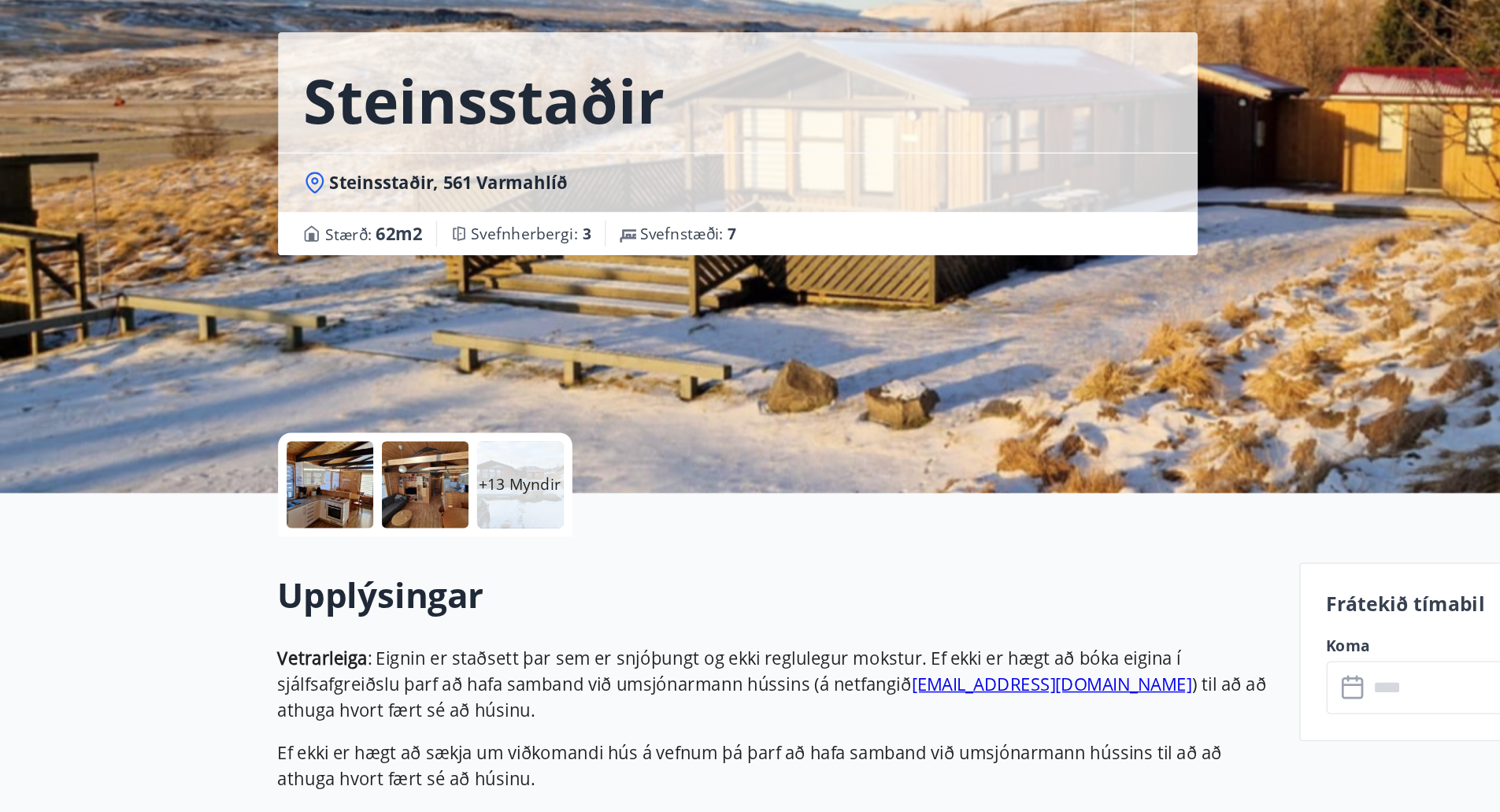
click at [265, 462] on div at bounding box center [240, 465] width 63 height 63
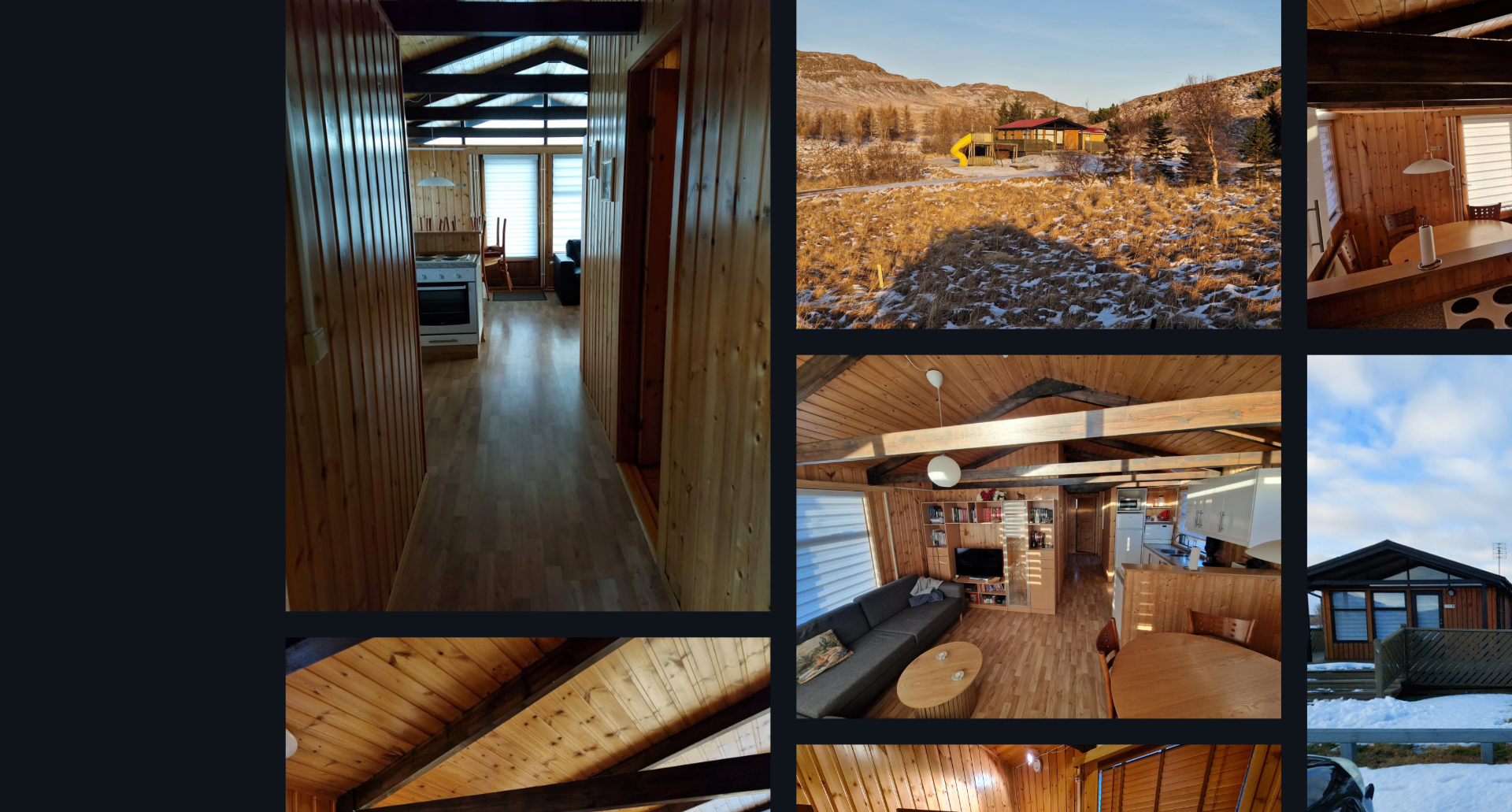
click at [426, 300] on img at bounding box center [384, 324] width 353 height 470
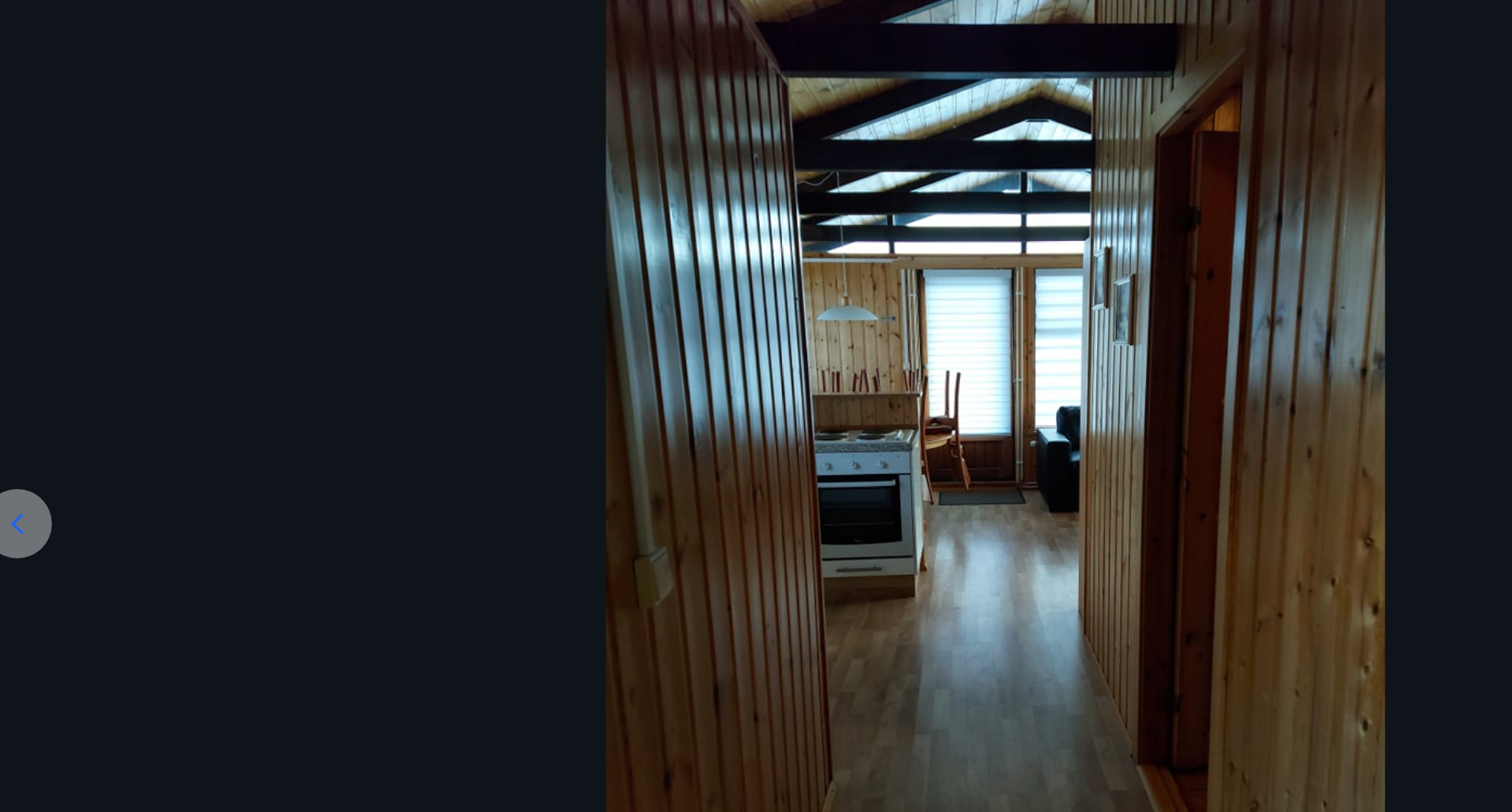
click at [57, 493] on div at bounding box center [44, 494] width 50 height 50
click at [56, 493] on icon at bounding box center [45, 495] width 26 height 25
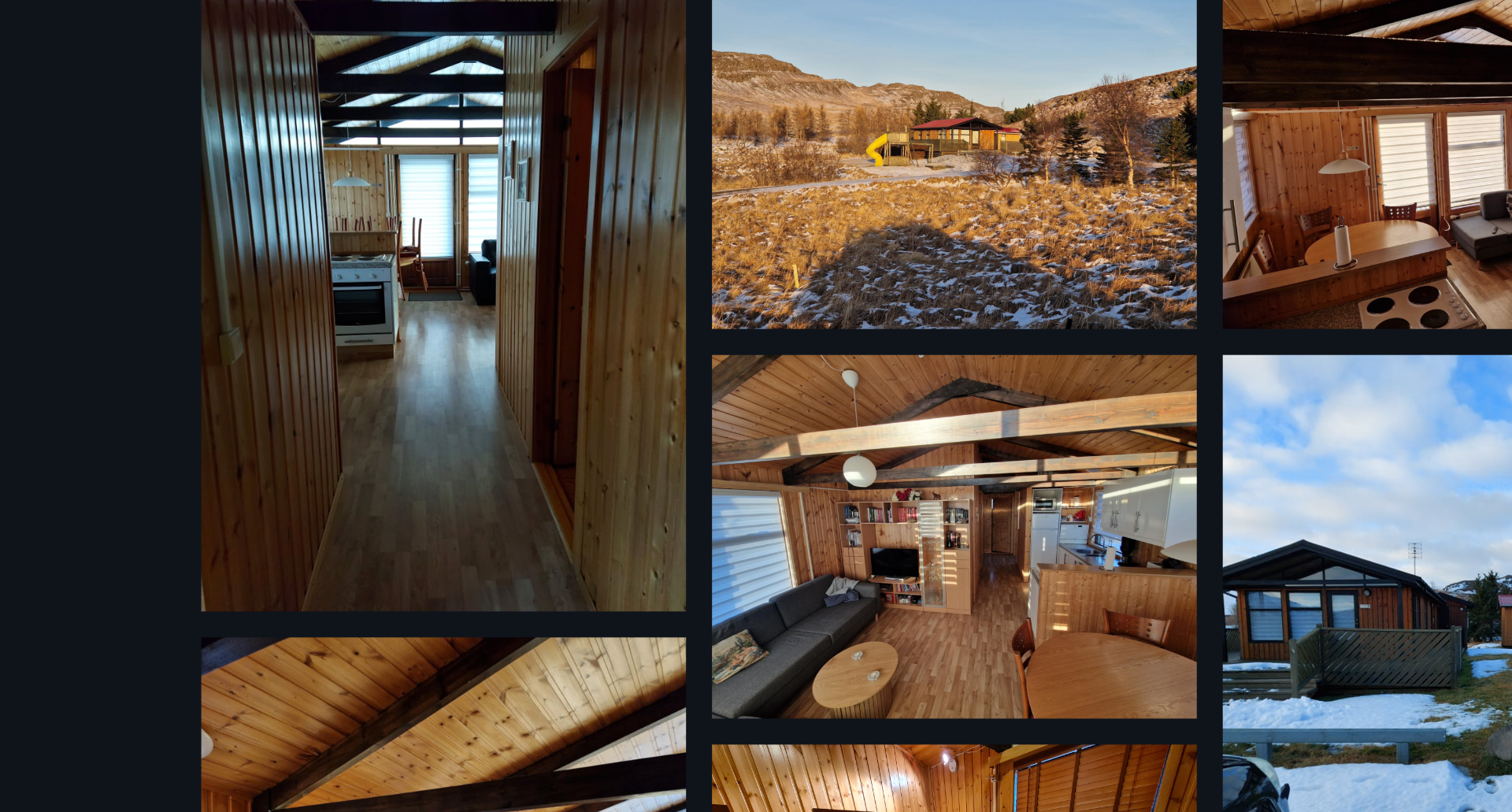
click at [483, 199] on img at bounding box center [384, 324] width 353 height 470
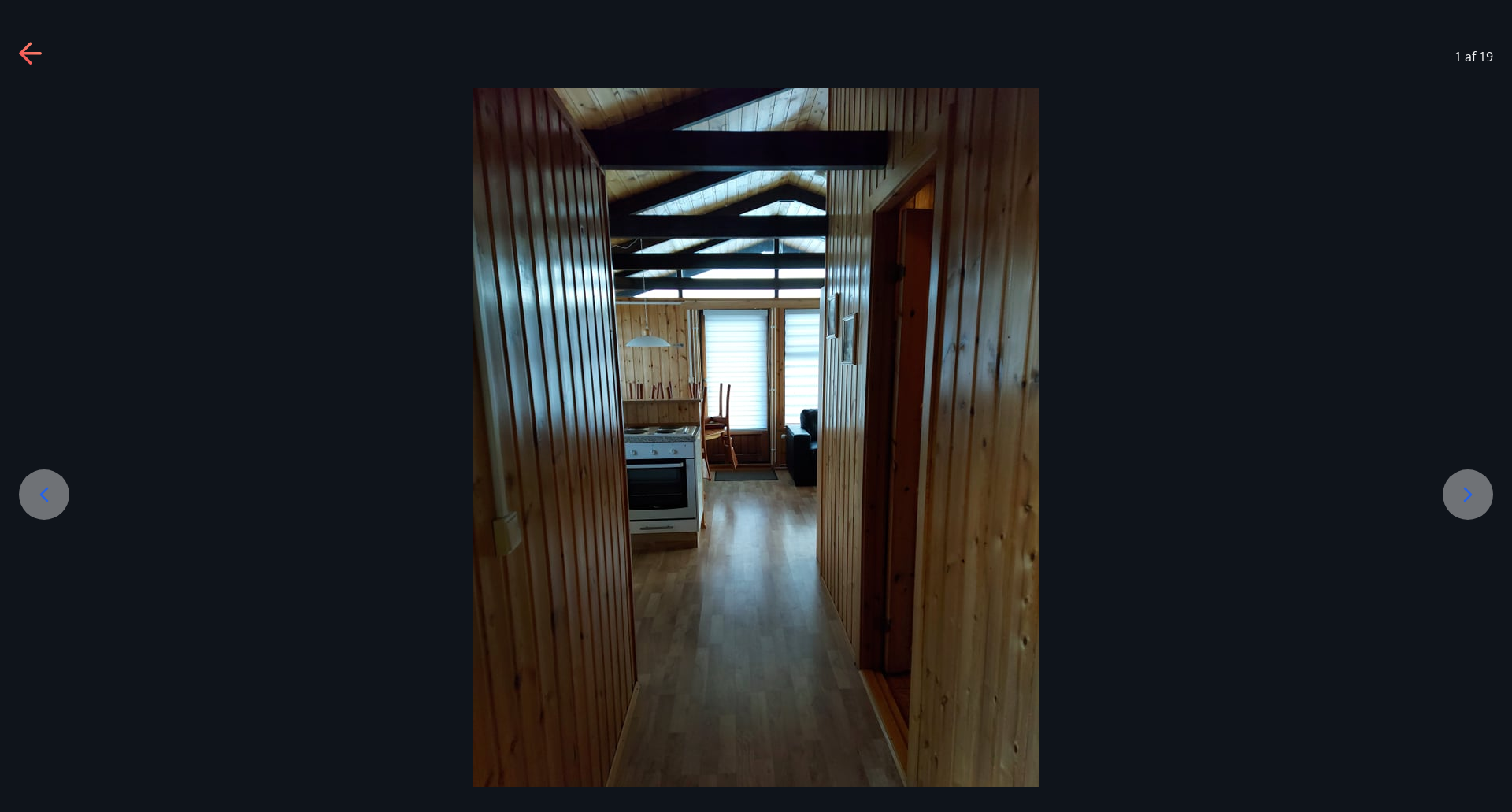
click at [1475, 505] on icon at bounding box center [1468, 495] width 26 height 25
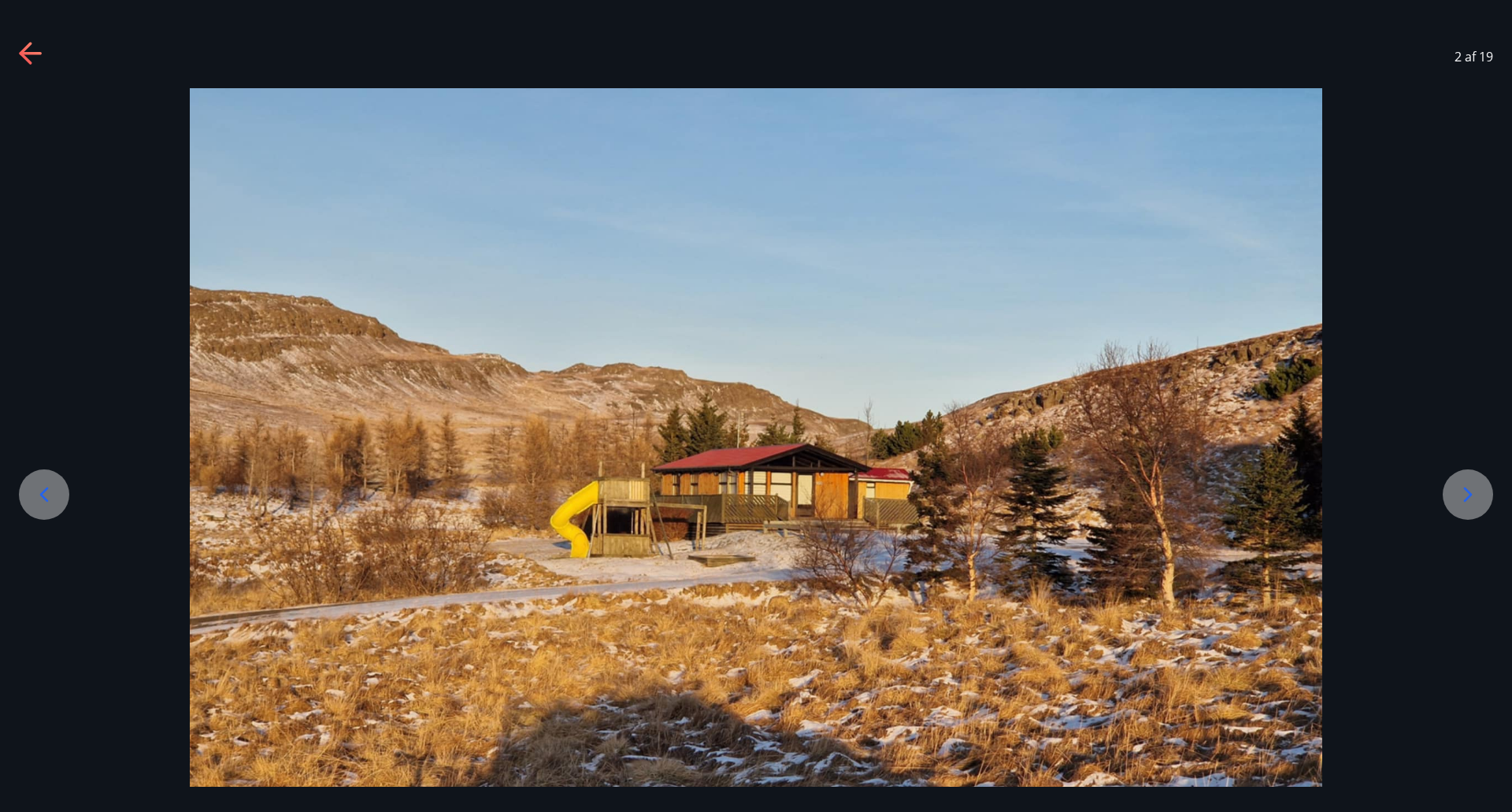
click at [1467, 492] on icon at bounding box center [1468, 495] width 26 height 25
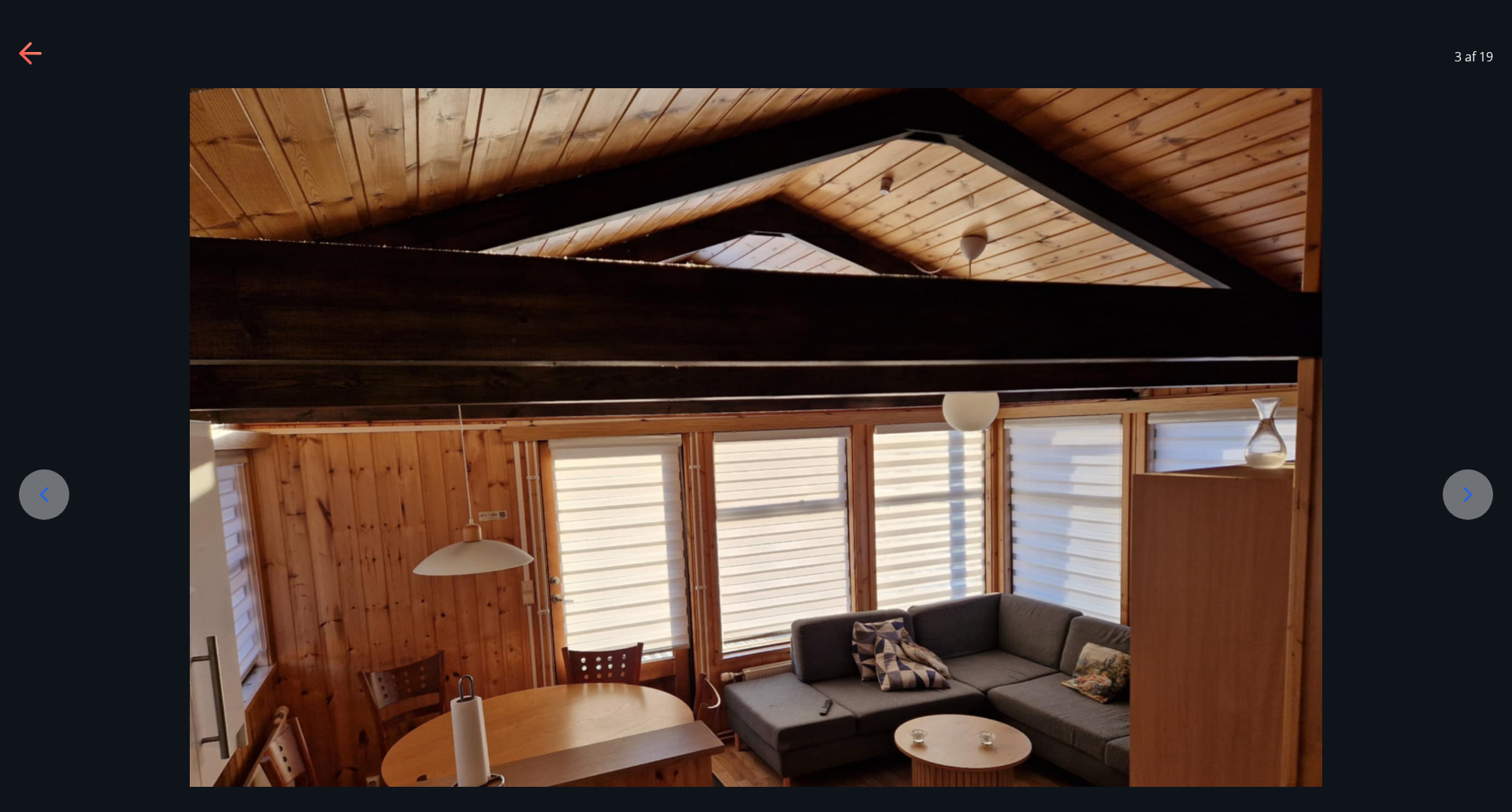
click at [1467, 492] on icon at bounding box center [1468, 495] width 26 height 25
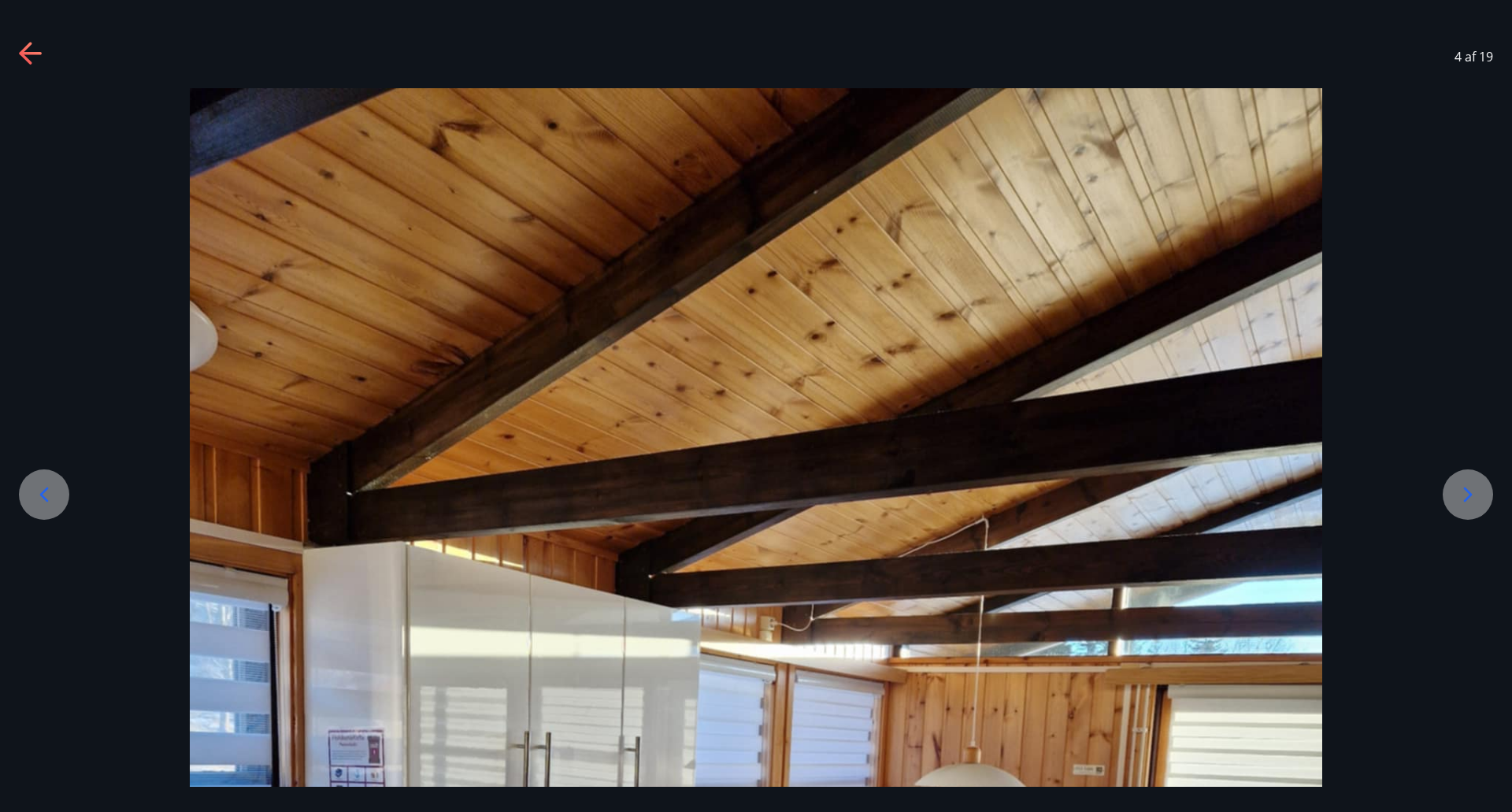
click at [1467, 492] on icon at bounding box center [1468, 495] width 26 height 25
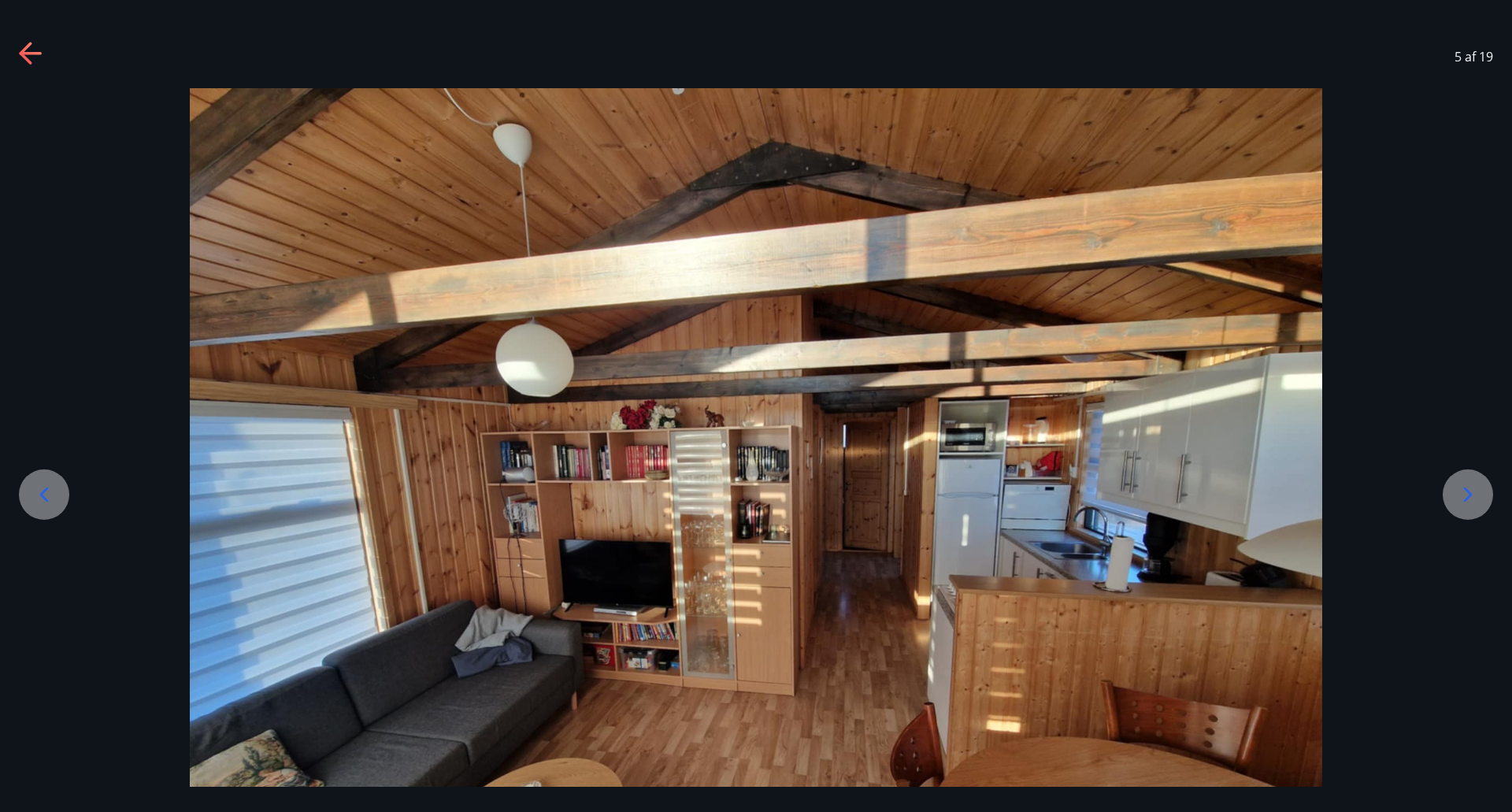
click at [1483, 499] on div at bounding box center [1467, 494] width 50 height 50
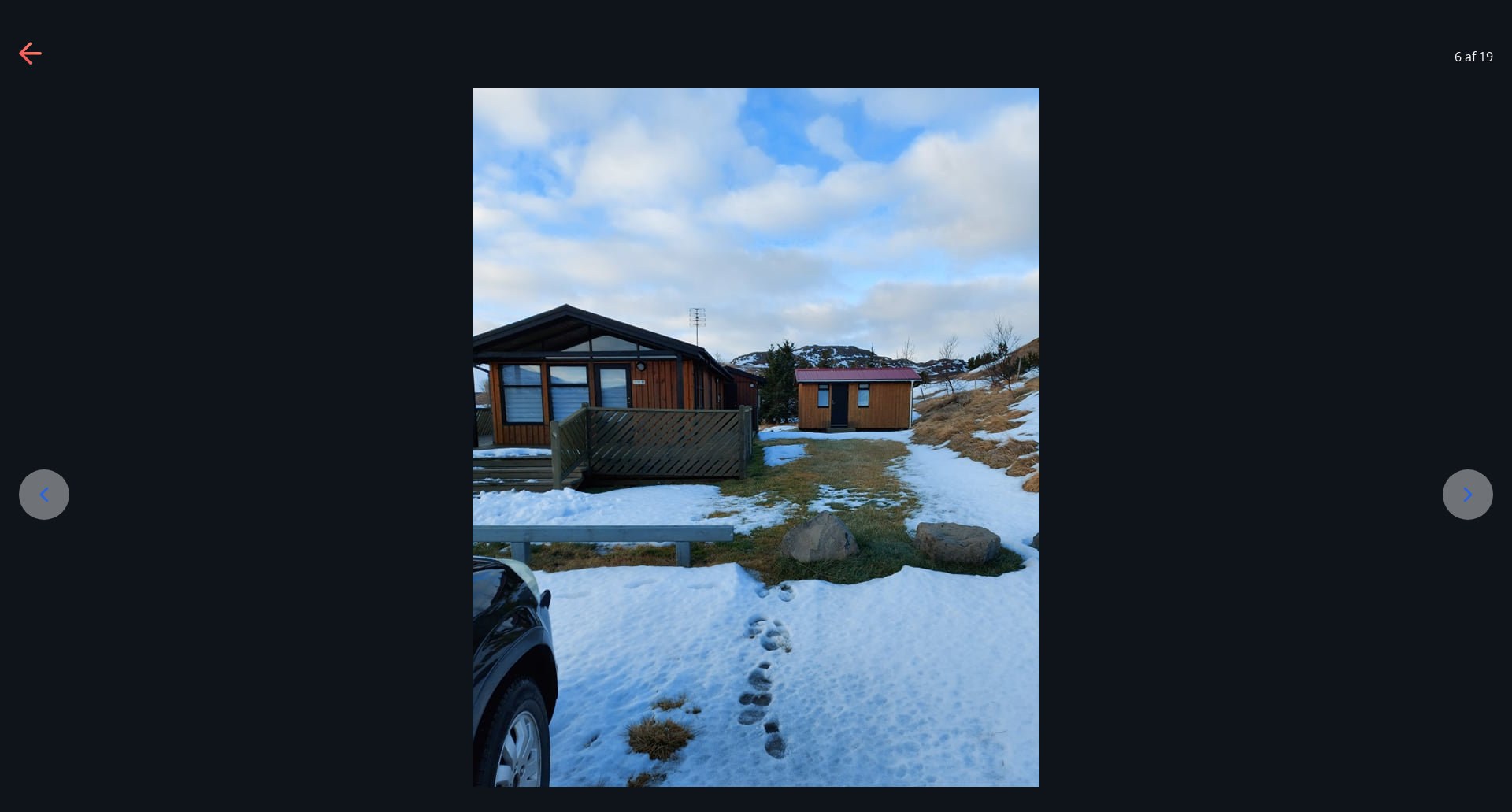
click at [1473, 505] on icon at bounding box center [1468, 495] width 26 height 25
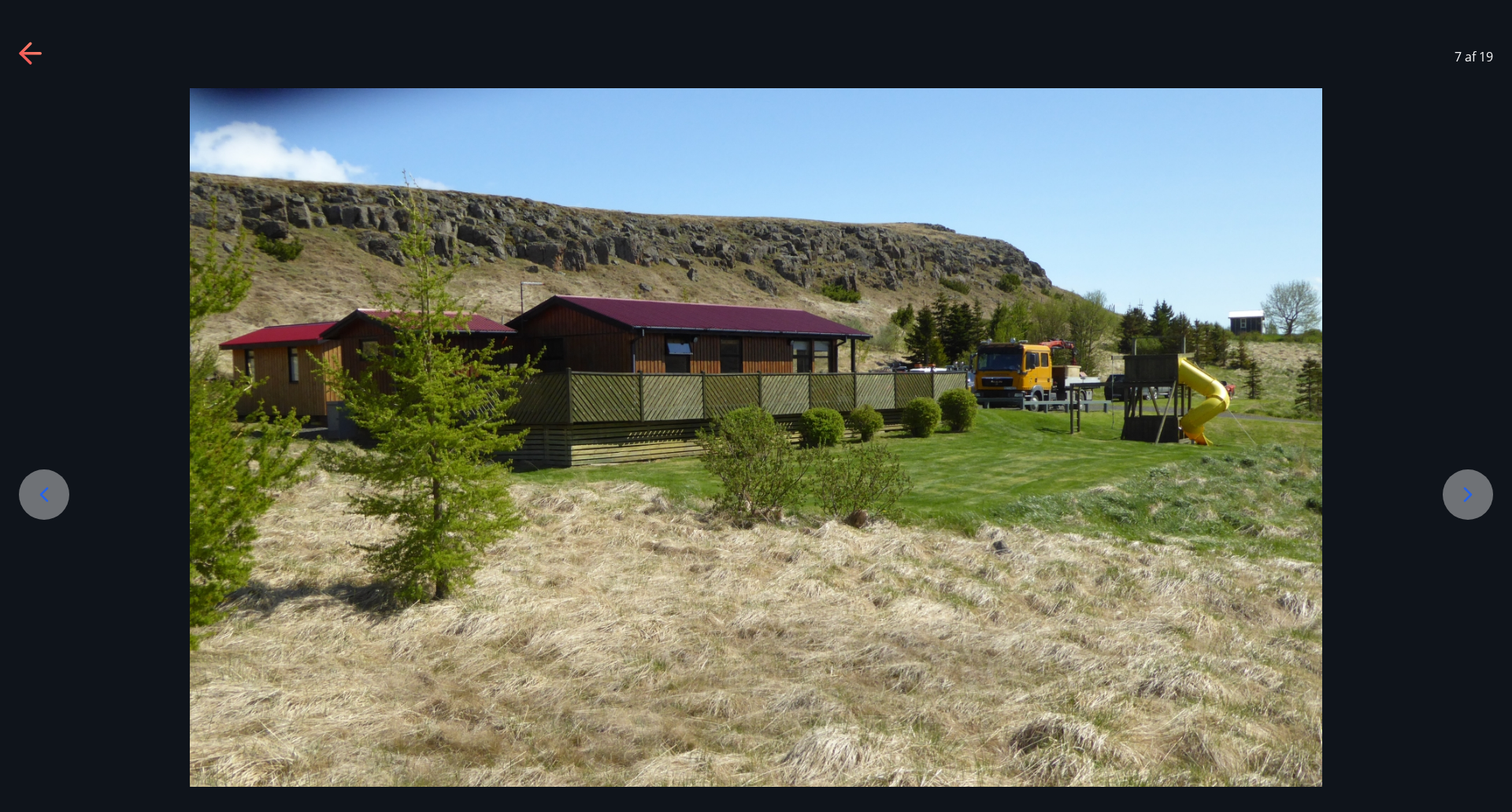
click at [1470, 496] on icon at bounding box center [1468, 494] width 9 height 15
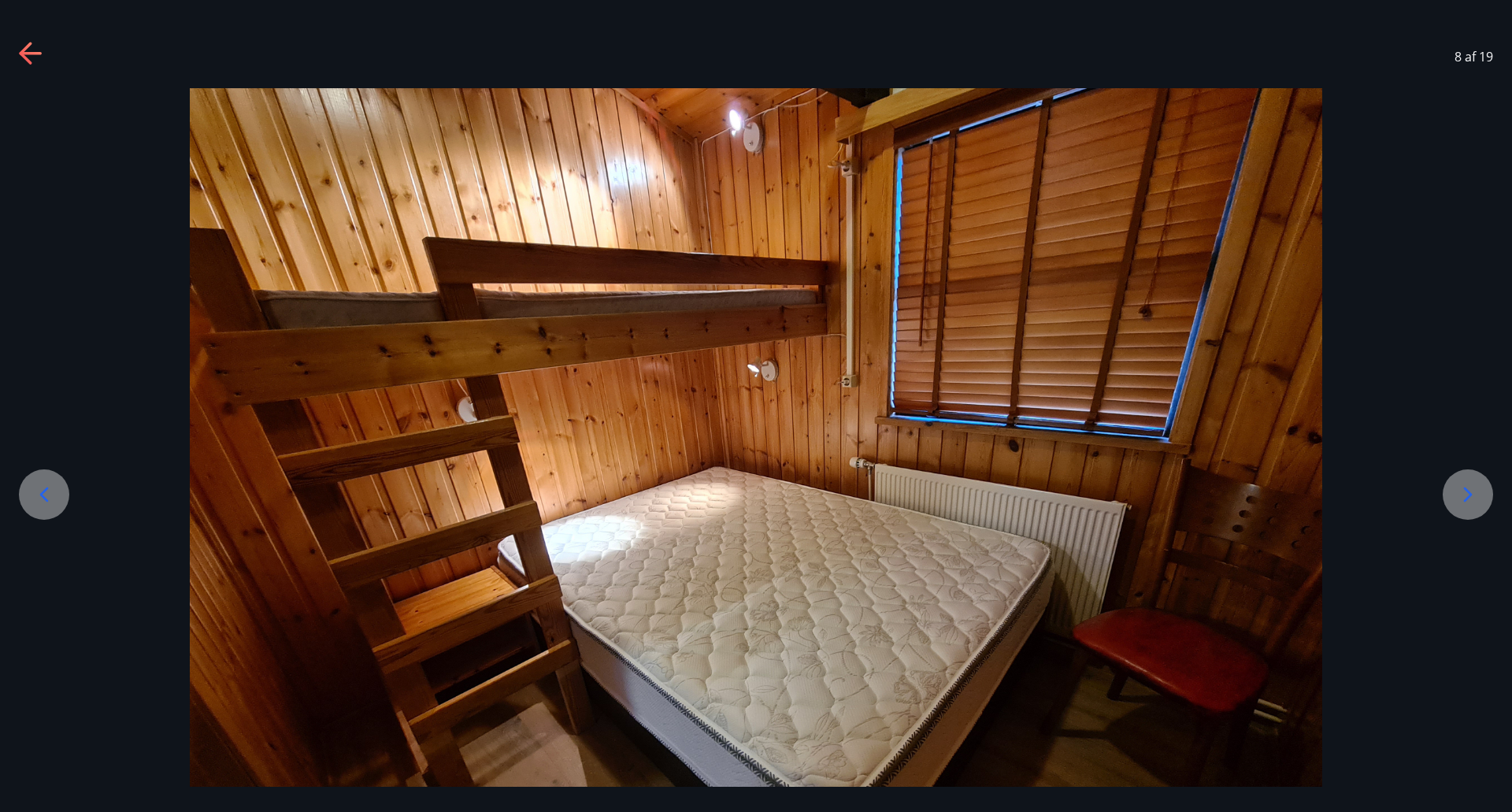
click at [1470, 495] on icon at bounding box center [1468, 495] width 26 height 25
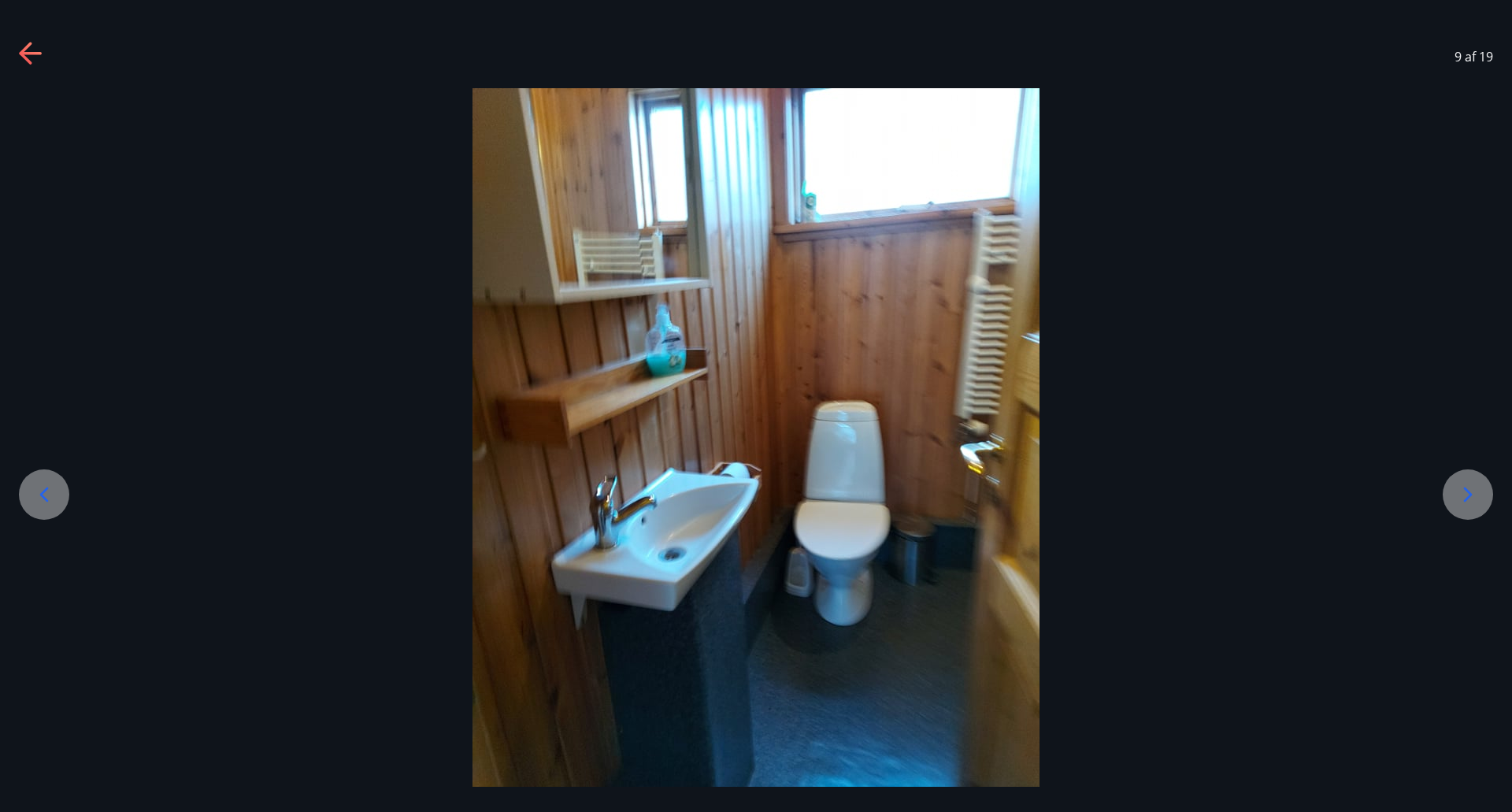
click at [1469, 492] on icon at bounding box center [1468, 494] width 9 height 15
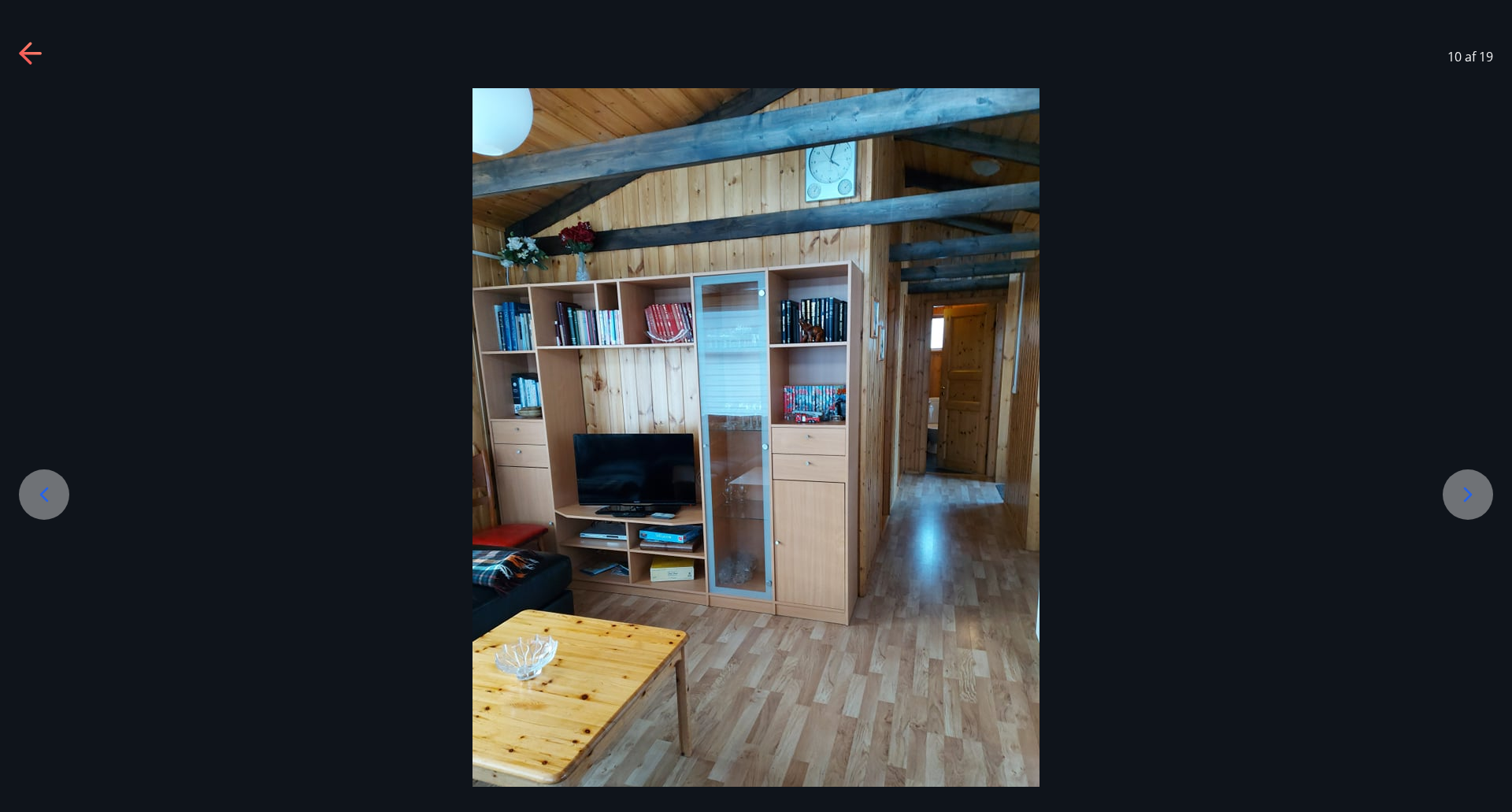
click at [1469, 492] on icon at bounding box center [1468, 494] width 9 height 15
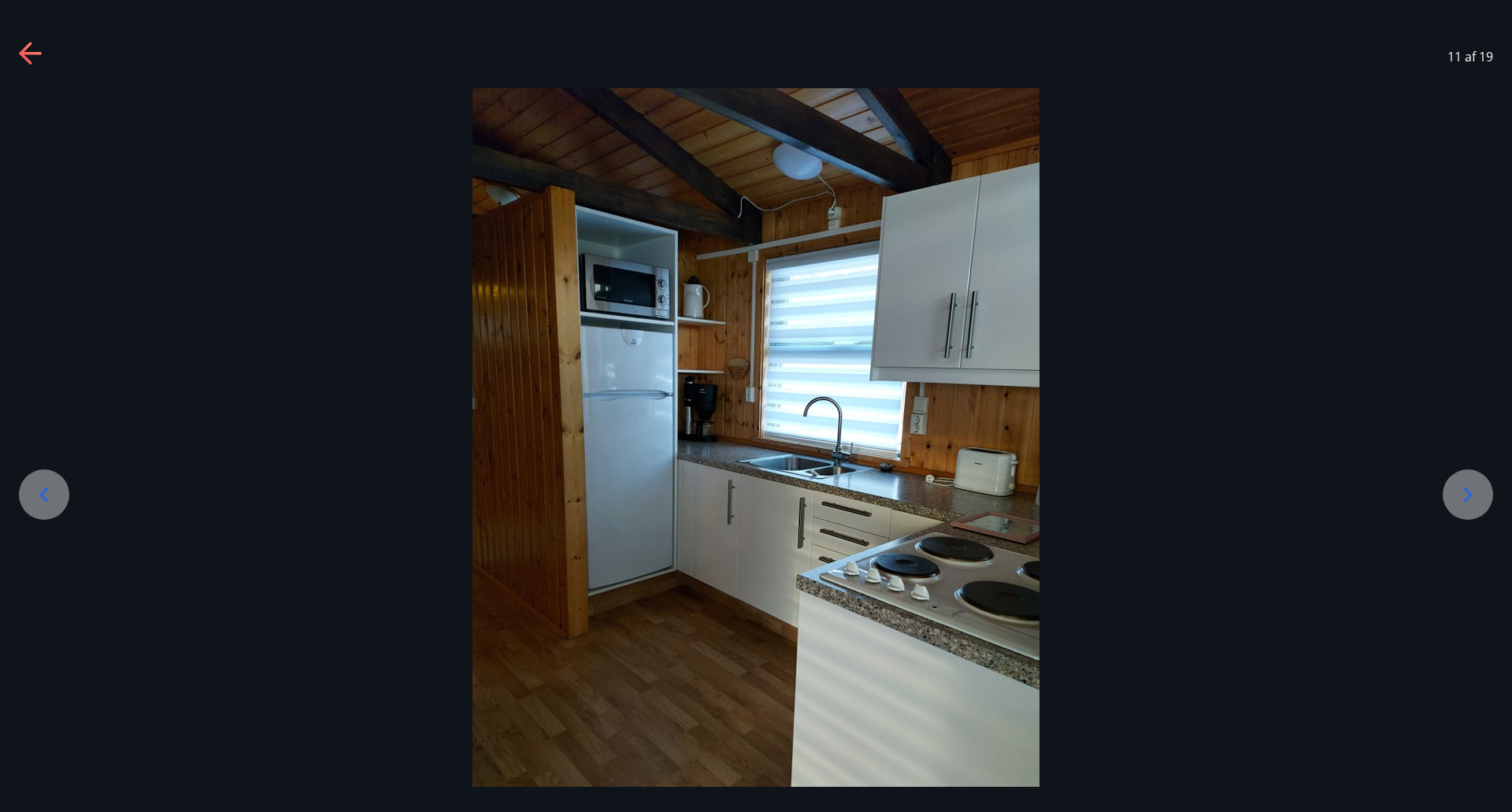
click at [1469, 492] on icon at bounding box center [1468, 494] width 9 height 15
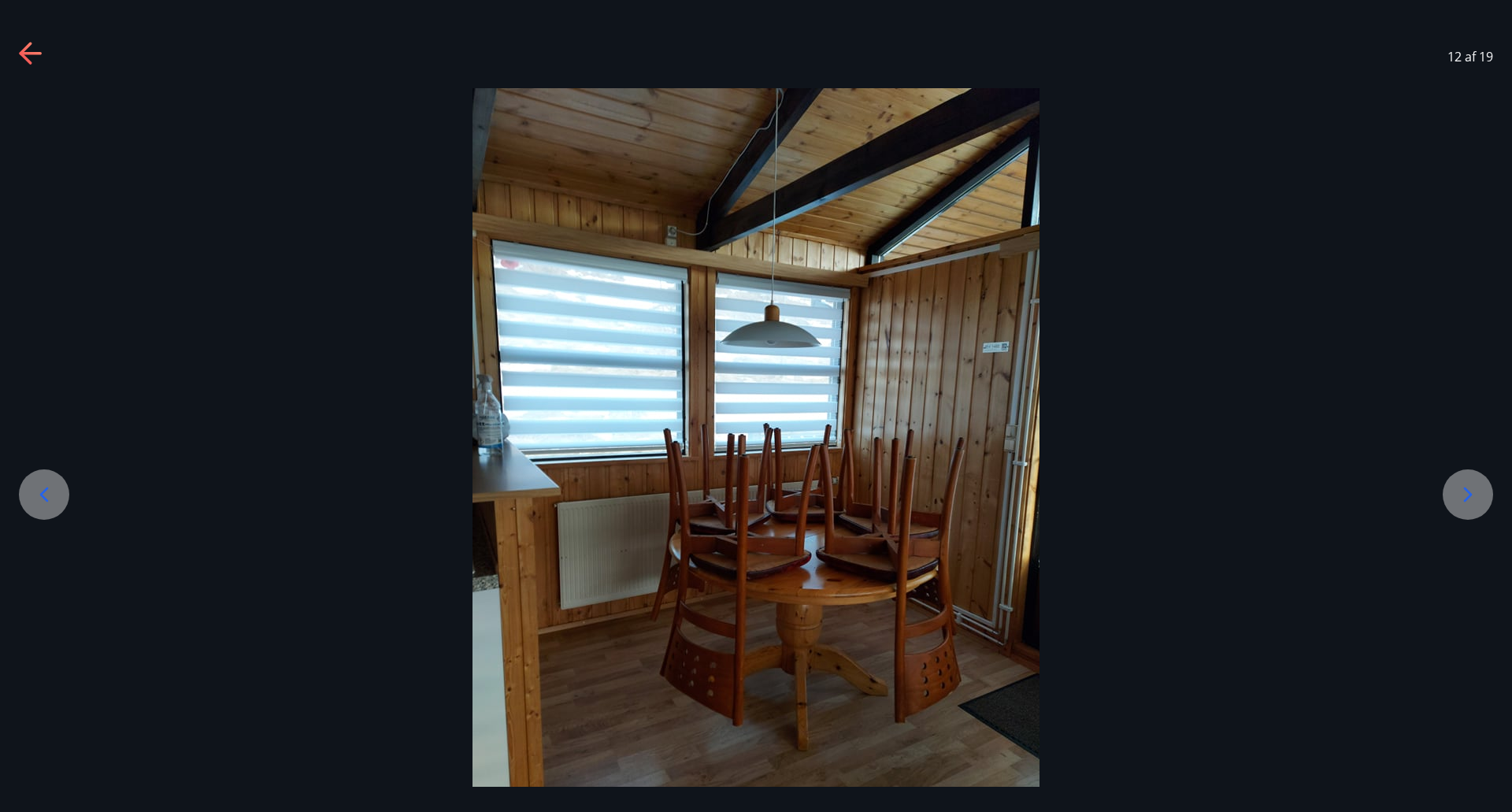
click at [1469, 492] on icon at bounding box center [1468, 494] width 9 height 15
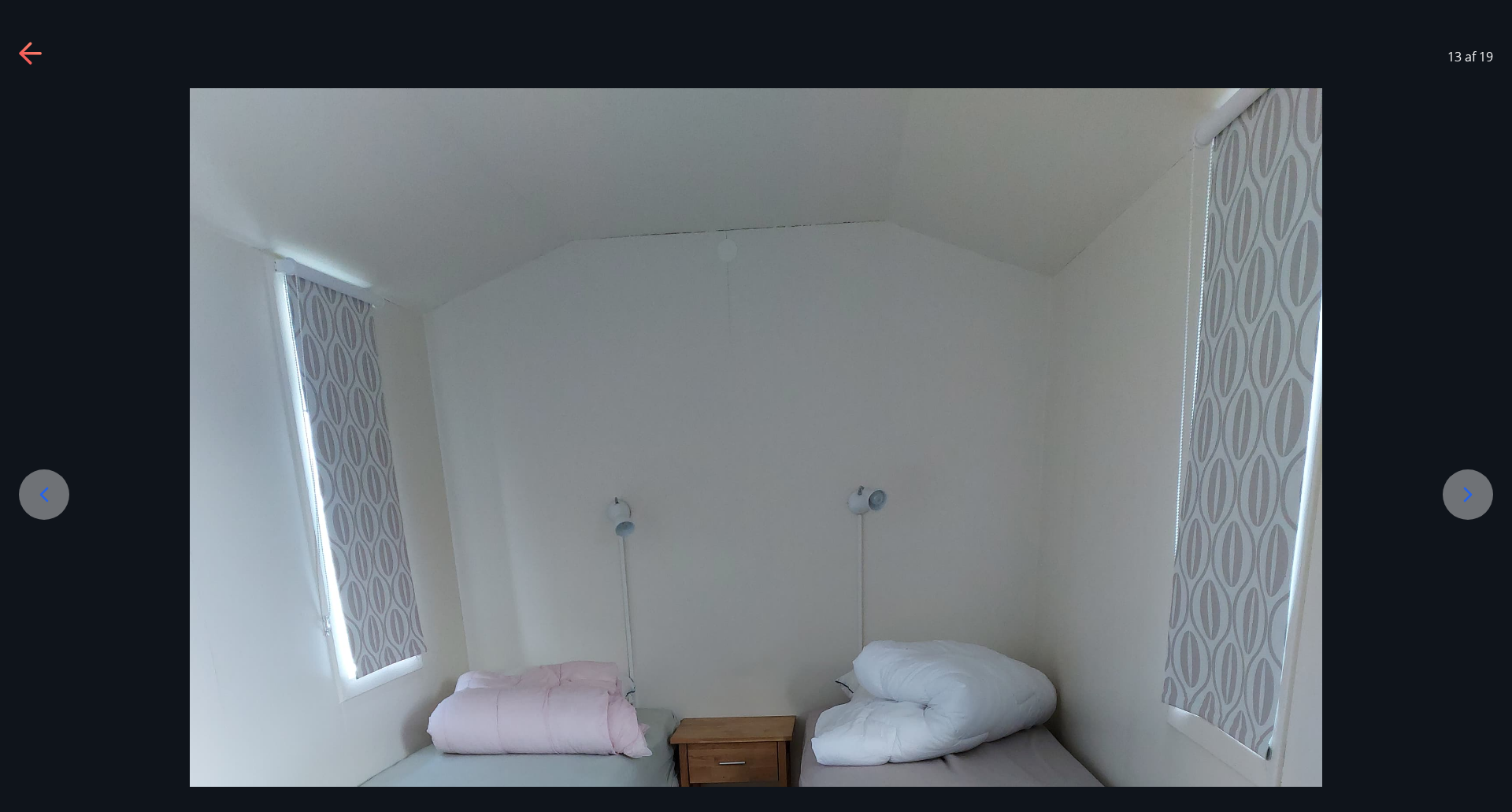
click at [1455, 488] on icon at bounding box center [1468, 495] width 26 height 25
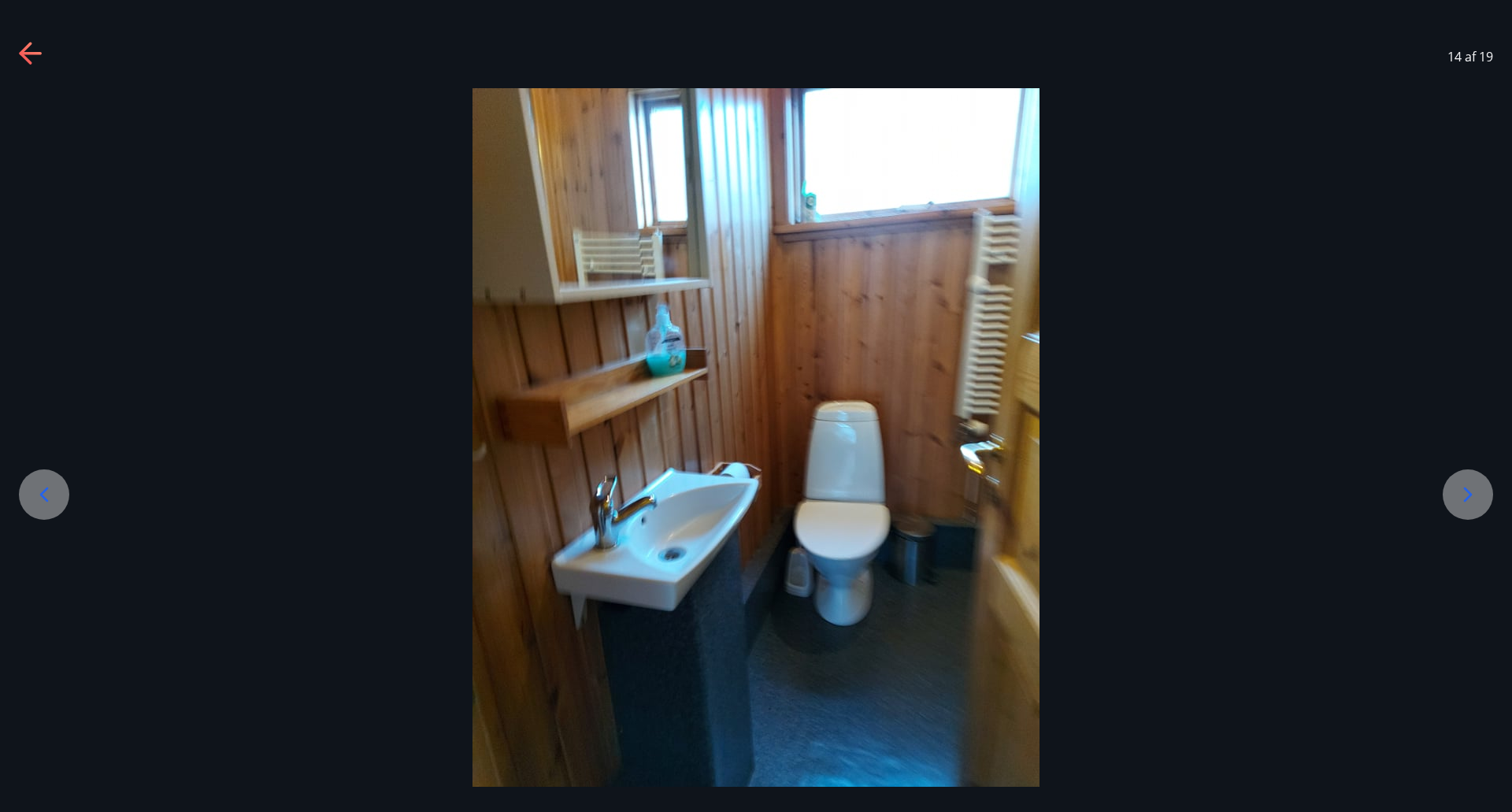
click at [1455, 488] on icon at bounding box center [1468, 495] width 26 height 25
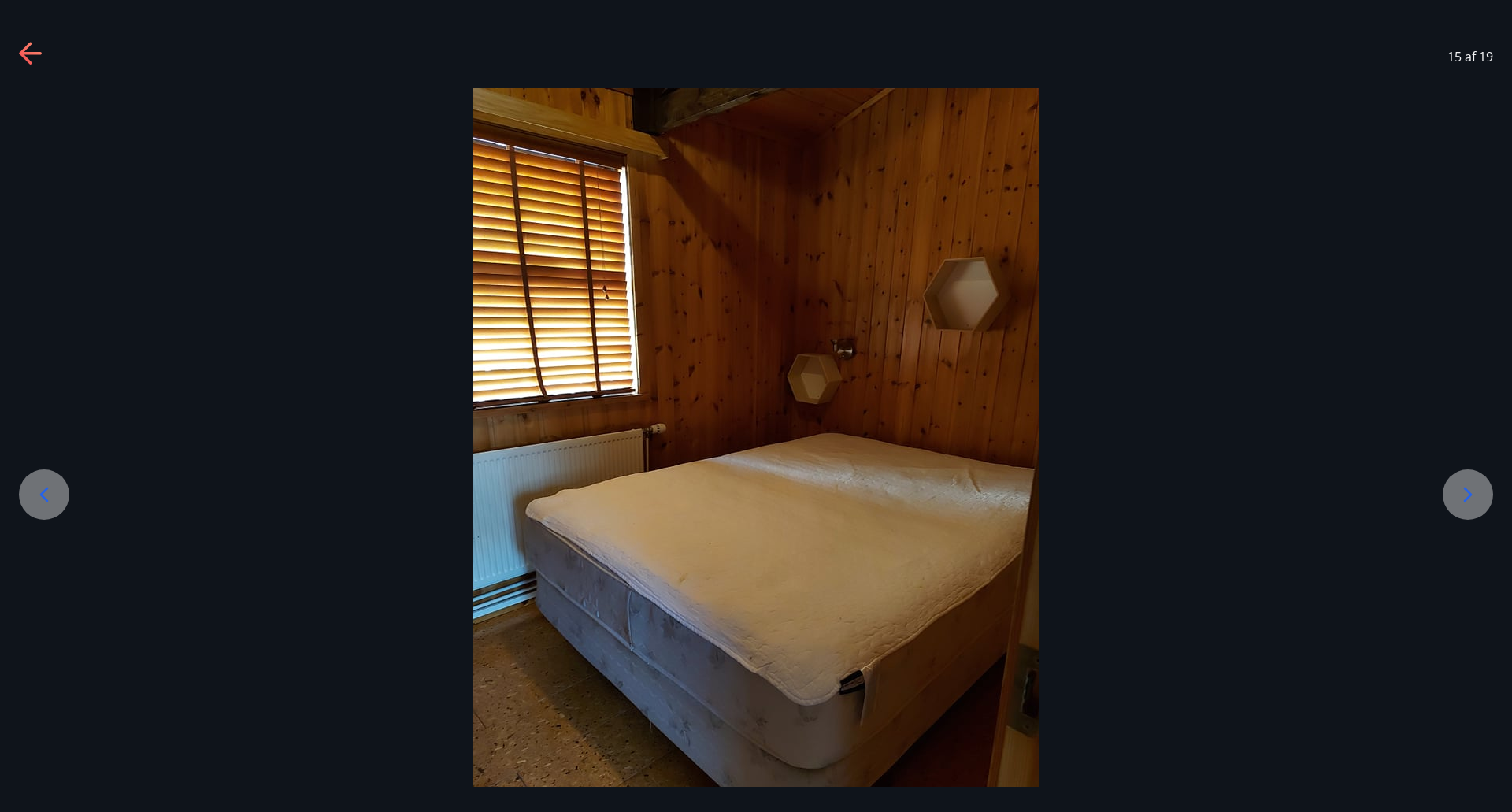
click at [1455, 488] on icon at bounding box center [1468, 495] width 26 height 25
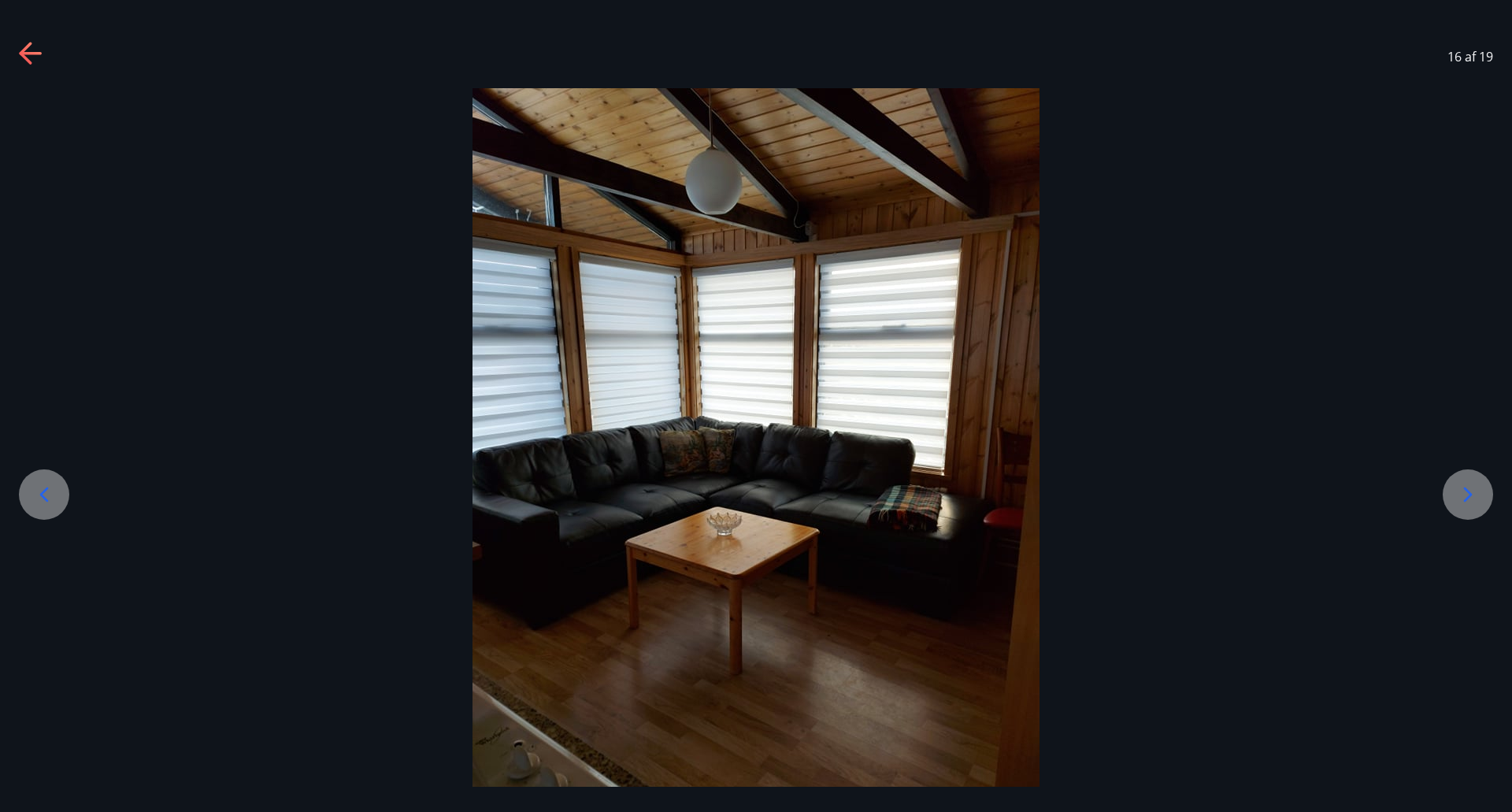
click at [1455, 488] on icon at bounding box center [1468, 495] width 26 height 25
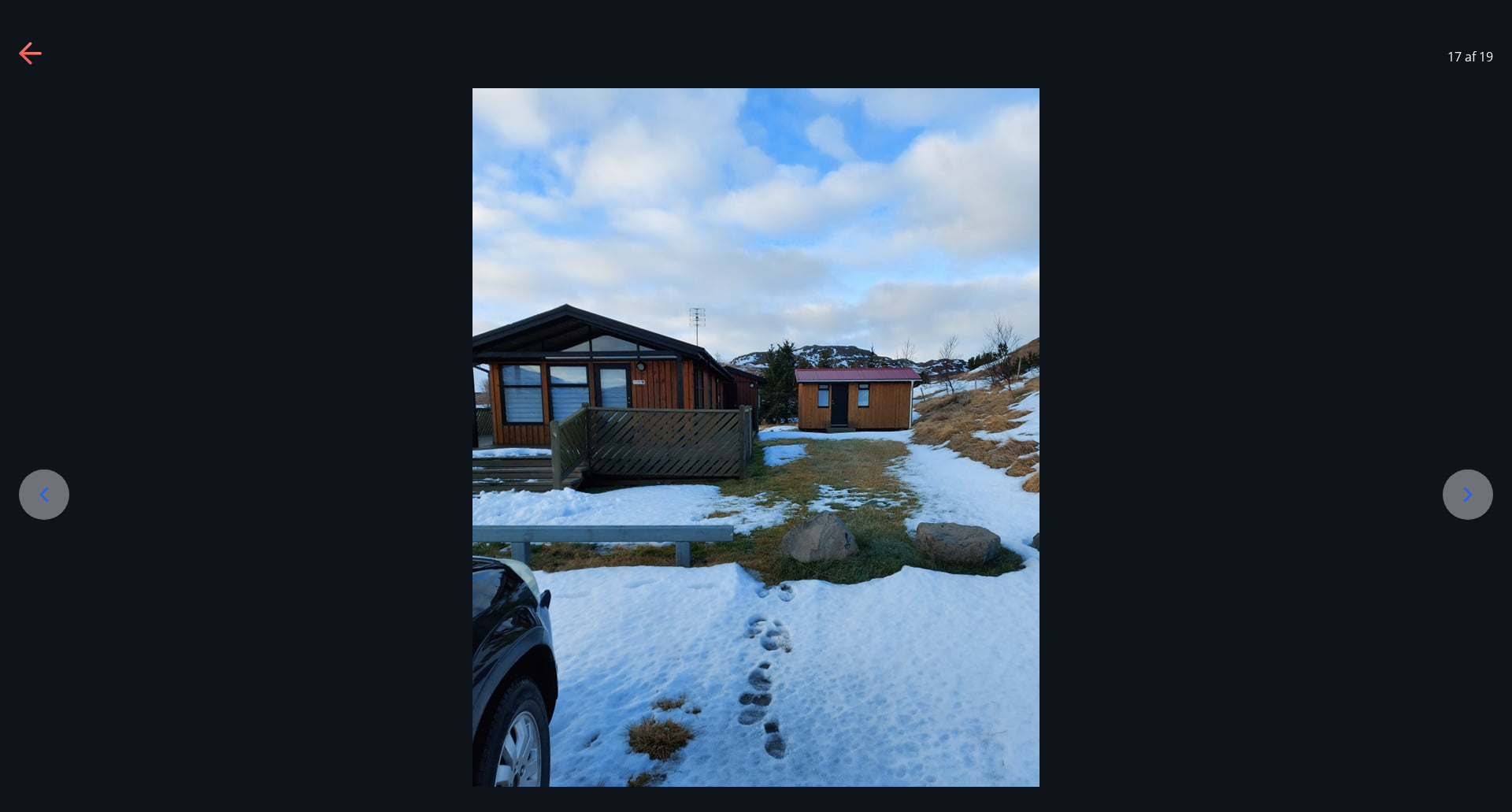
click at [1455, 488] on icon at bounding box center [1468, 495] width 26 height 25
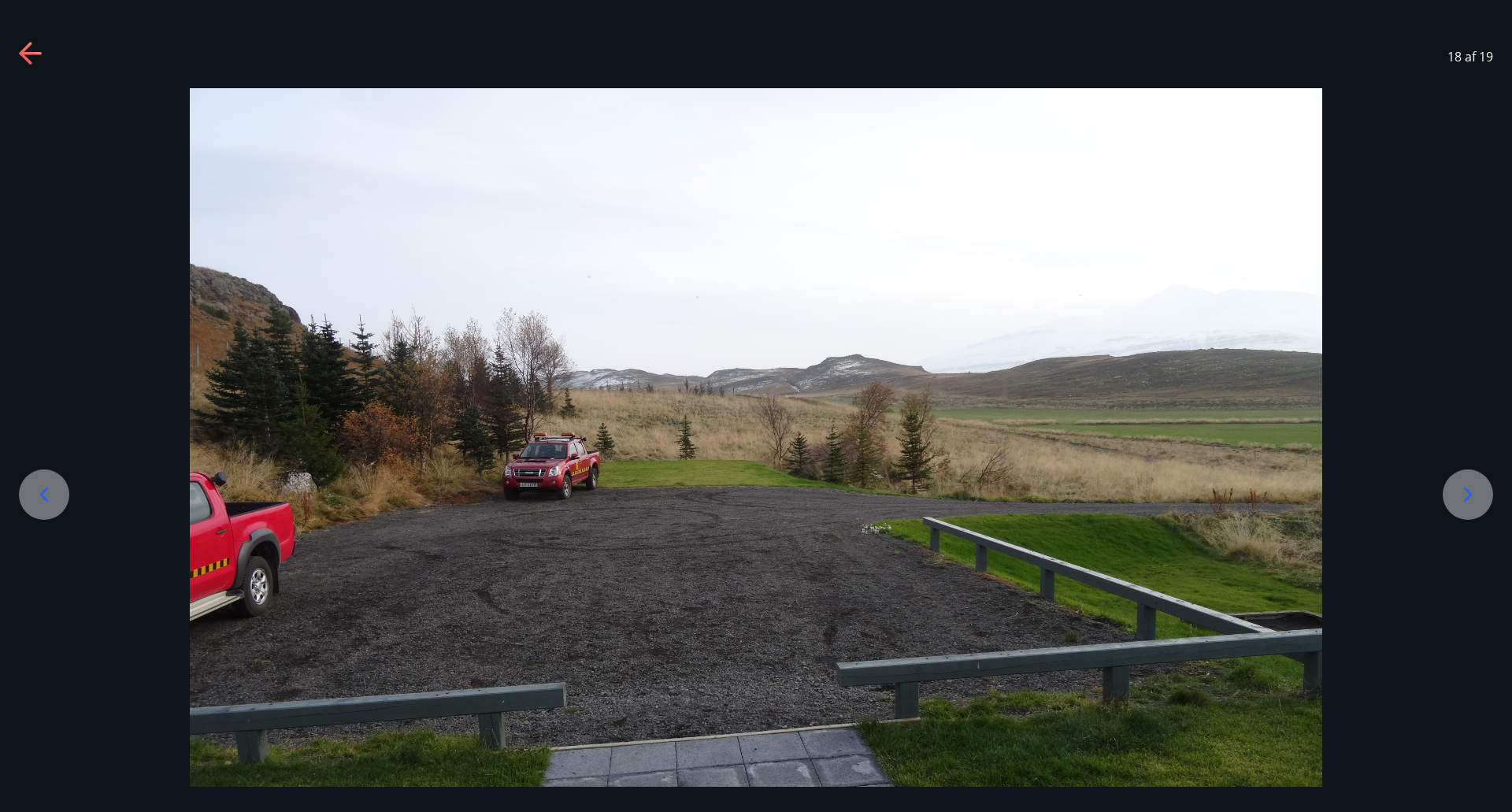
click at [1455, 488] on icon at bounding box center [1468, 495] width 26 height 25
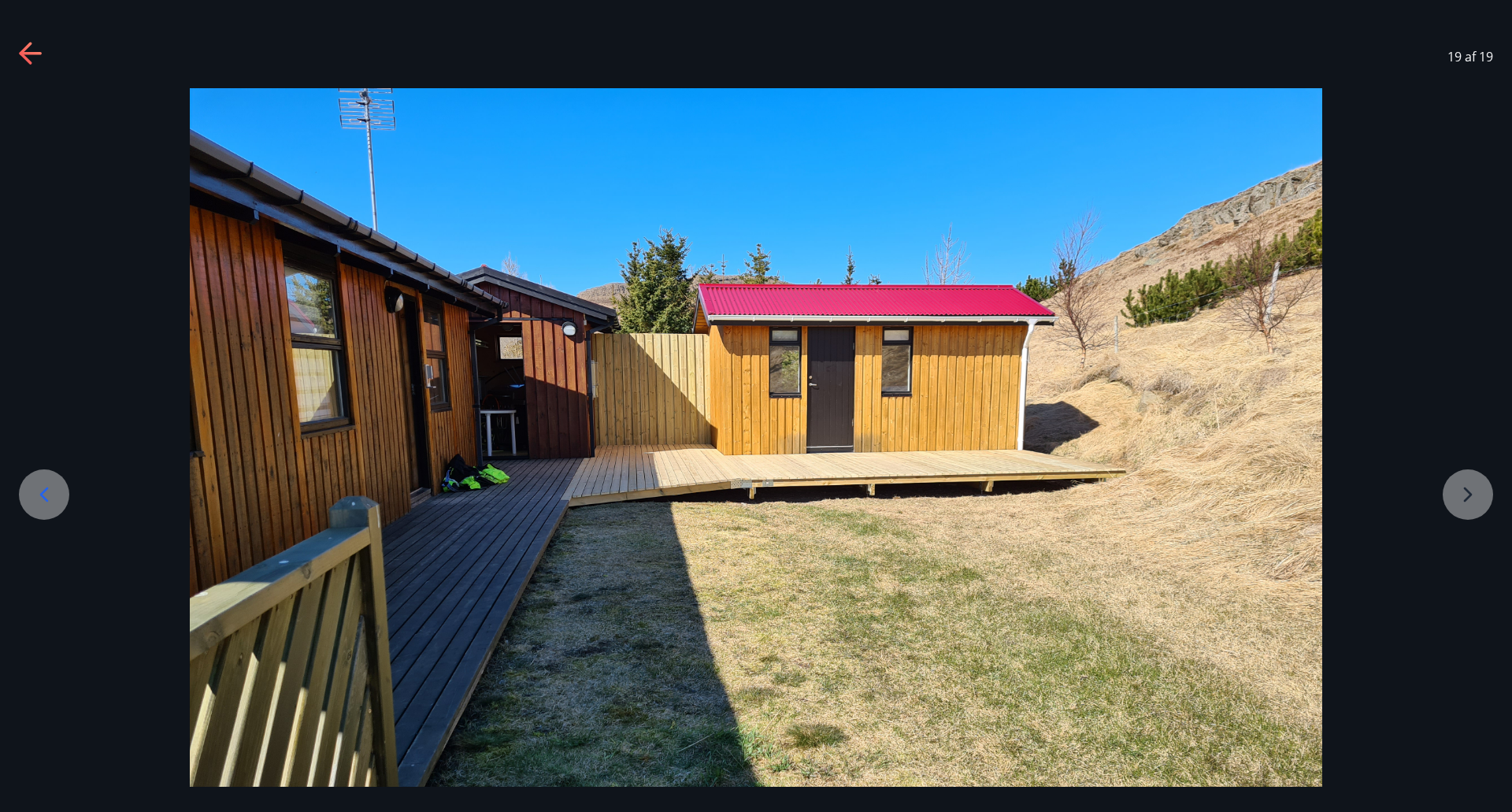
click at [1455, 488] on div at bounding box center [756, 513] width 1512 height 849
click at [1474, 500] on div at bounding box center [756, 513] width 1512 height 849
click at [1475, 495] on div at bounding box center [756, 513] width 1512 height 849
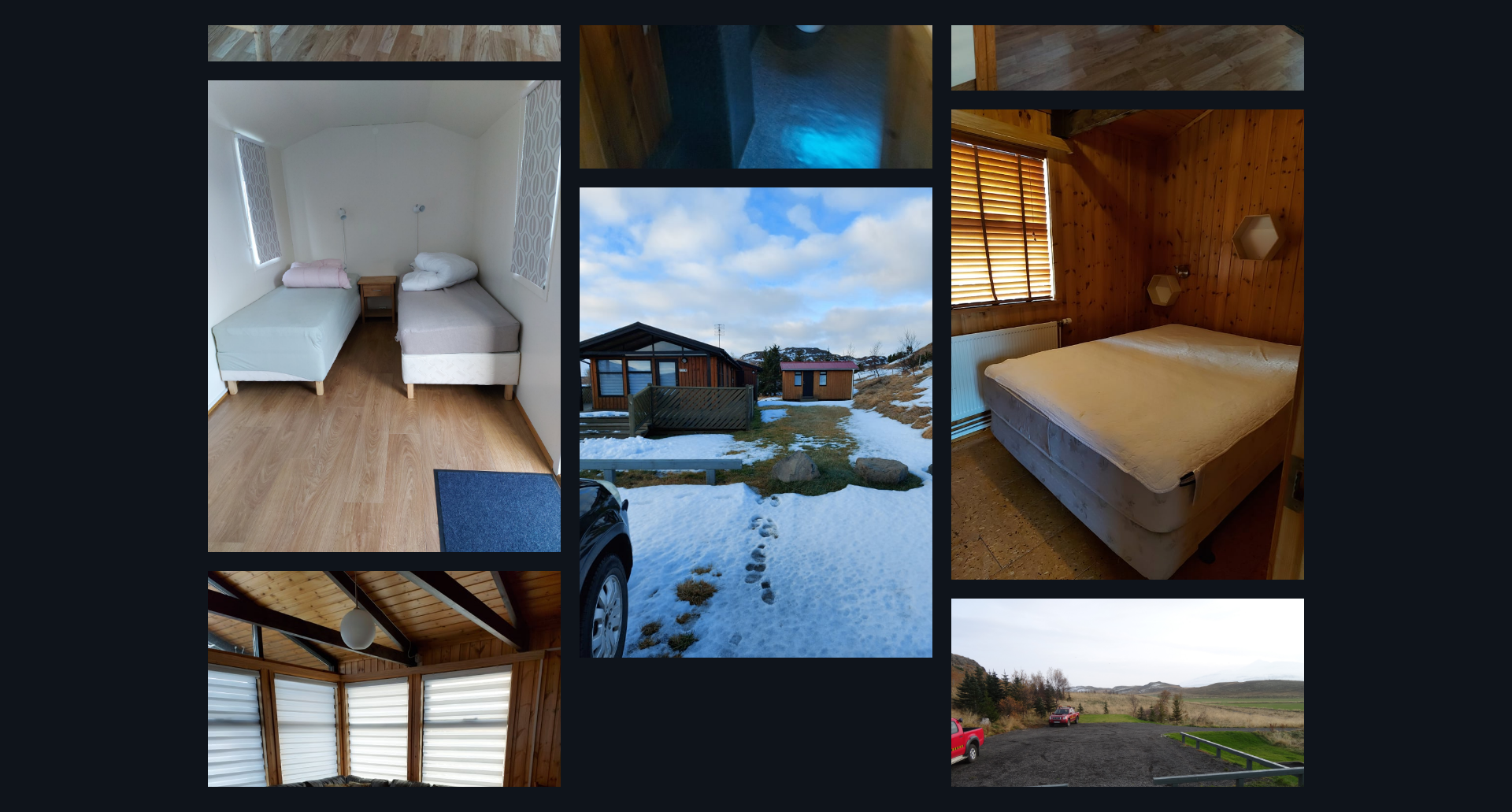
scroll to position [1731, 0]
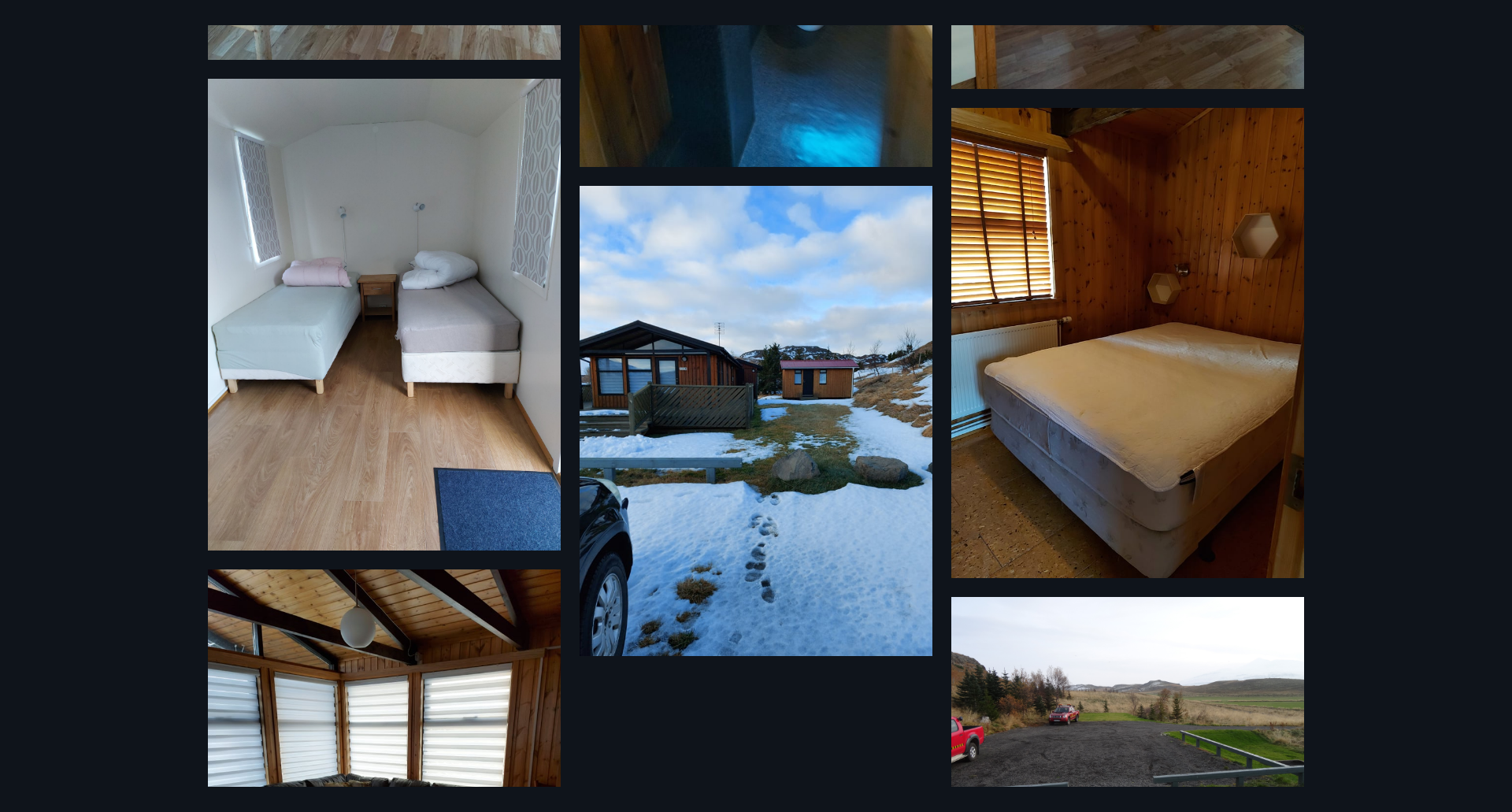
click at [542, 393] on img at bounding box center [384, 315] width 353 height 472
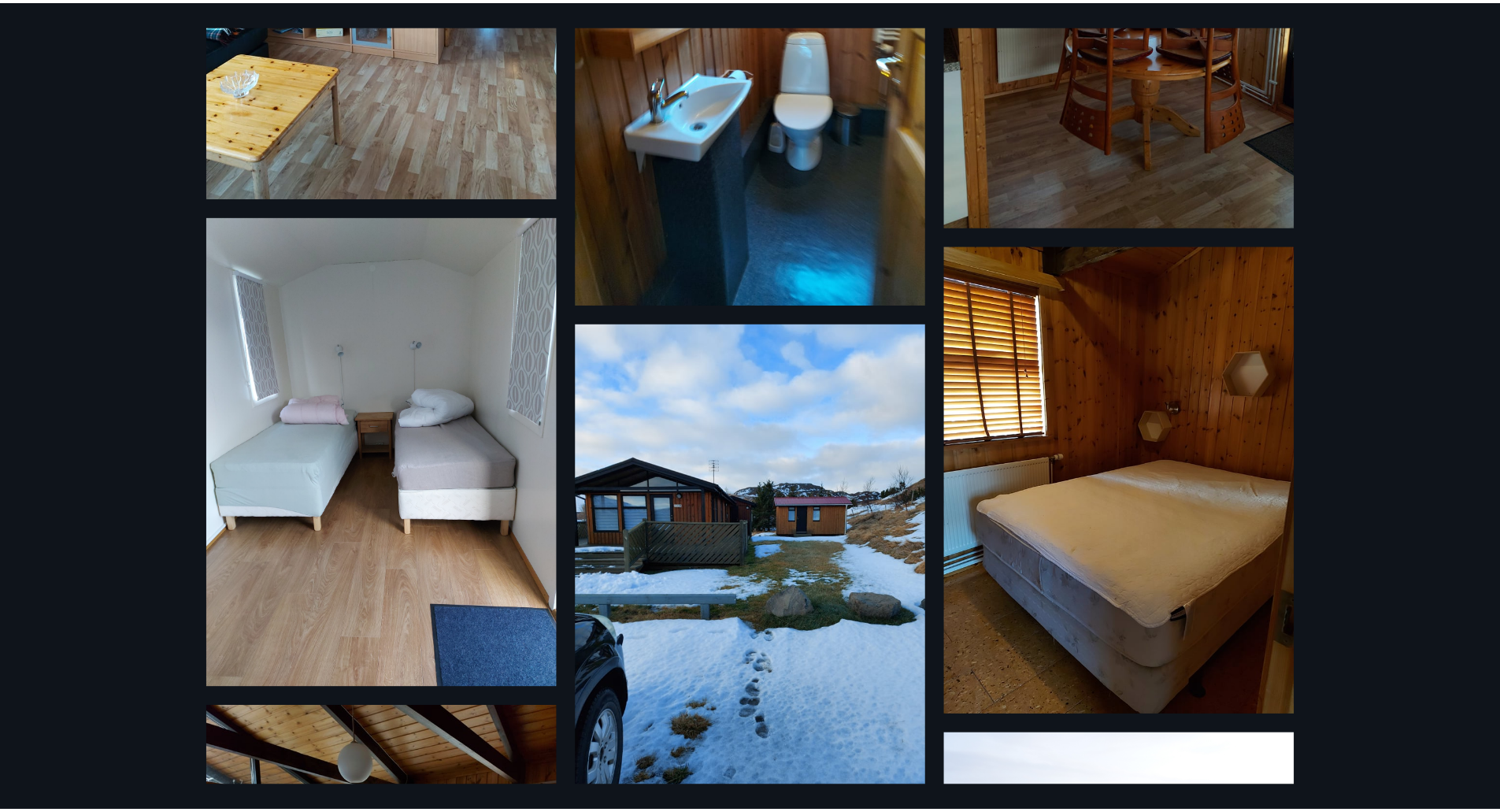
scroll to position [1589, 0]
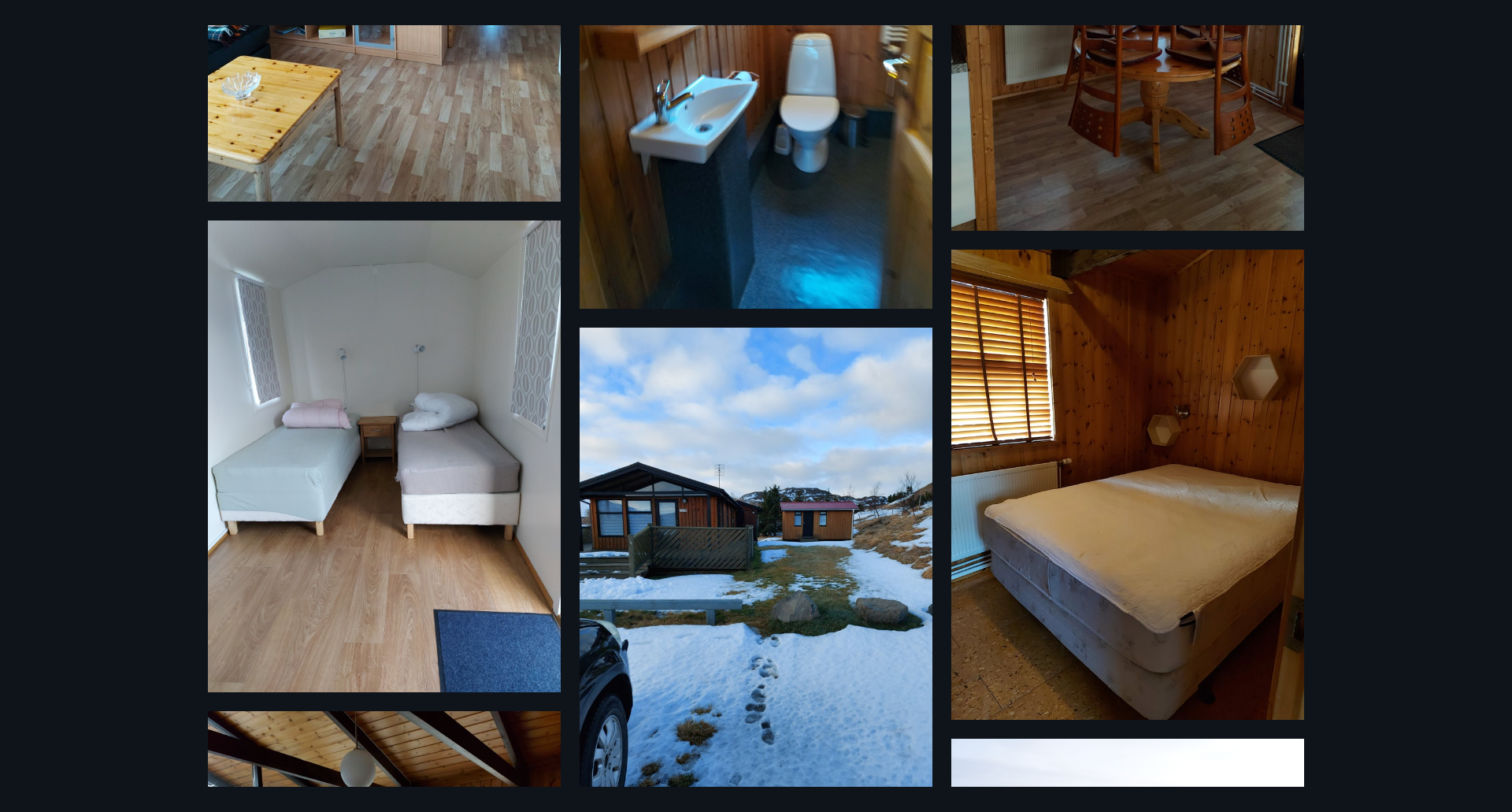
click at [151, 326] on div "19 Myndir" at bounding box center [756, 406] width 1512 height 812
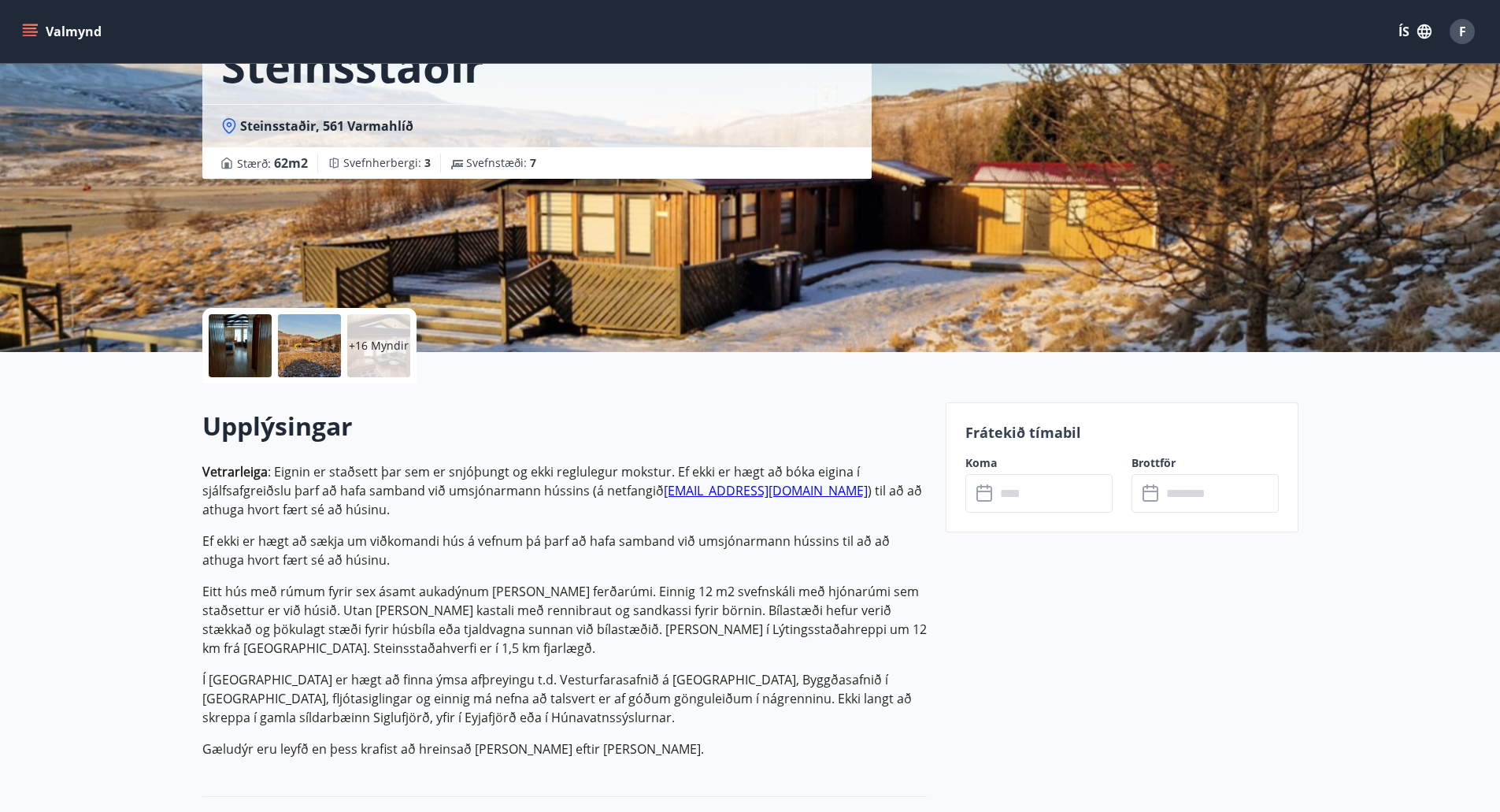
scroll to position [0, 0]
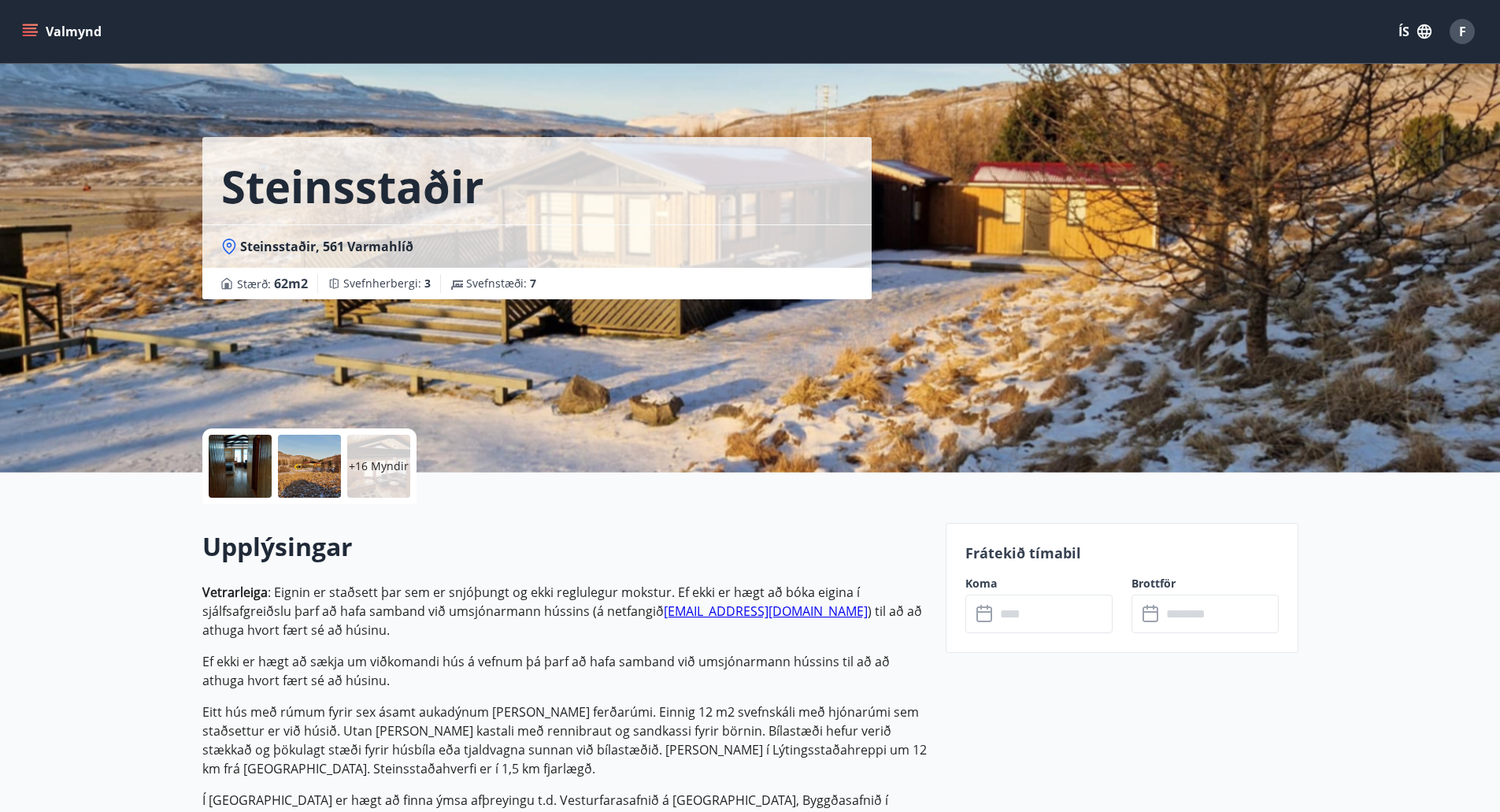
click at [1078, 622] on input "text" at bounding box center [1054, 614] width 117 height 38
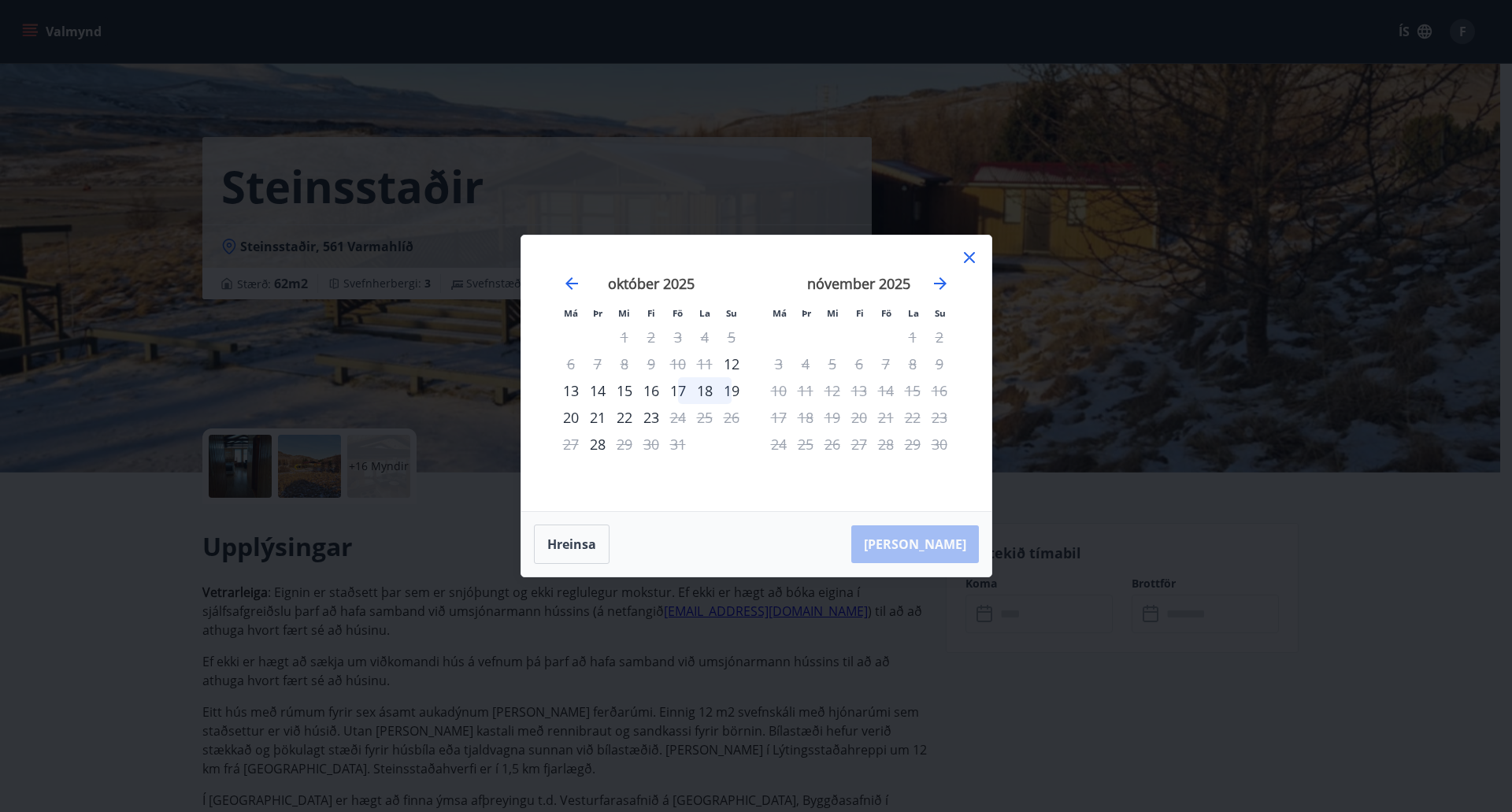
click at [677, 390] on div "17" at bounding box center [678, 390] width 27 height 27
click at [578, 418] on div "20" at bounding box center [571, 418] width 27 height 27
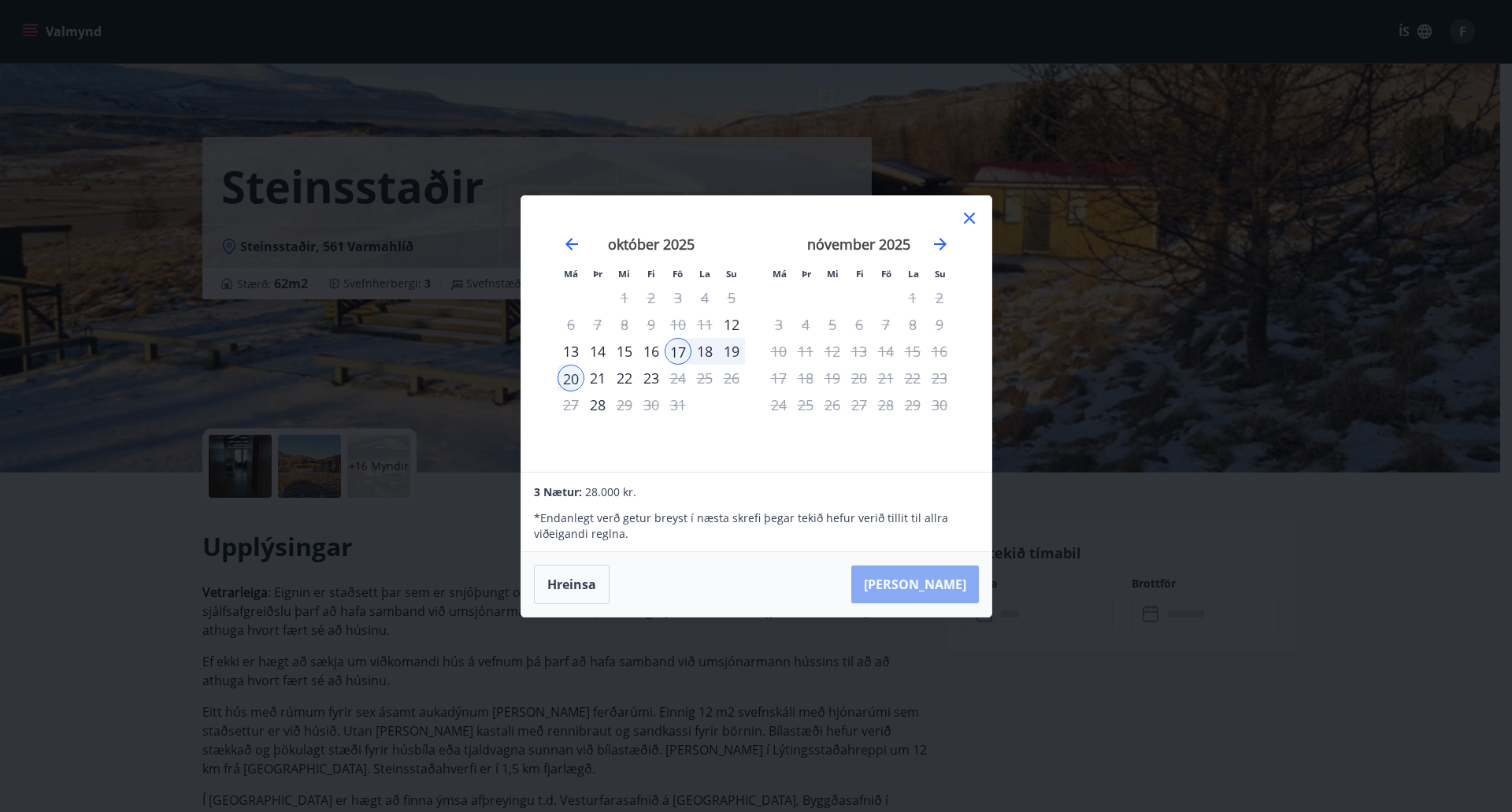
click at [968, 583] on button "Taka Frá" at bounding box center [915, 584] width 128 height 37
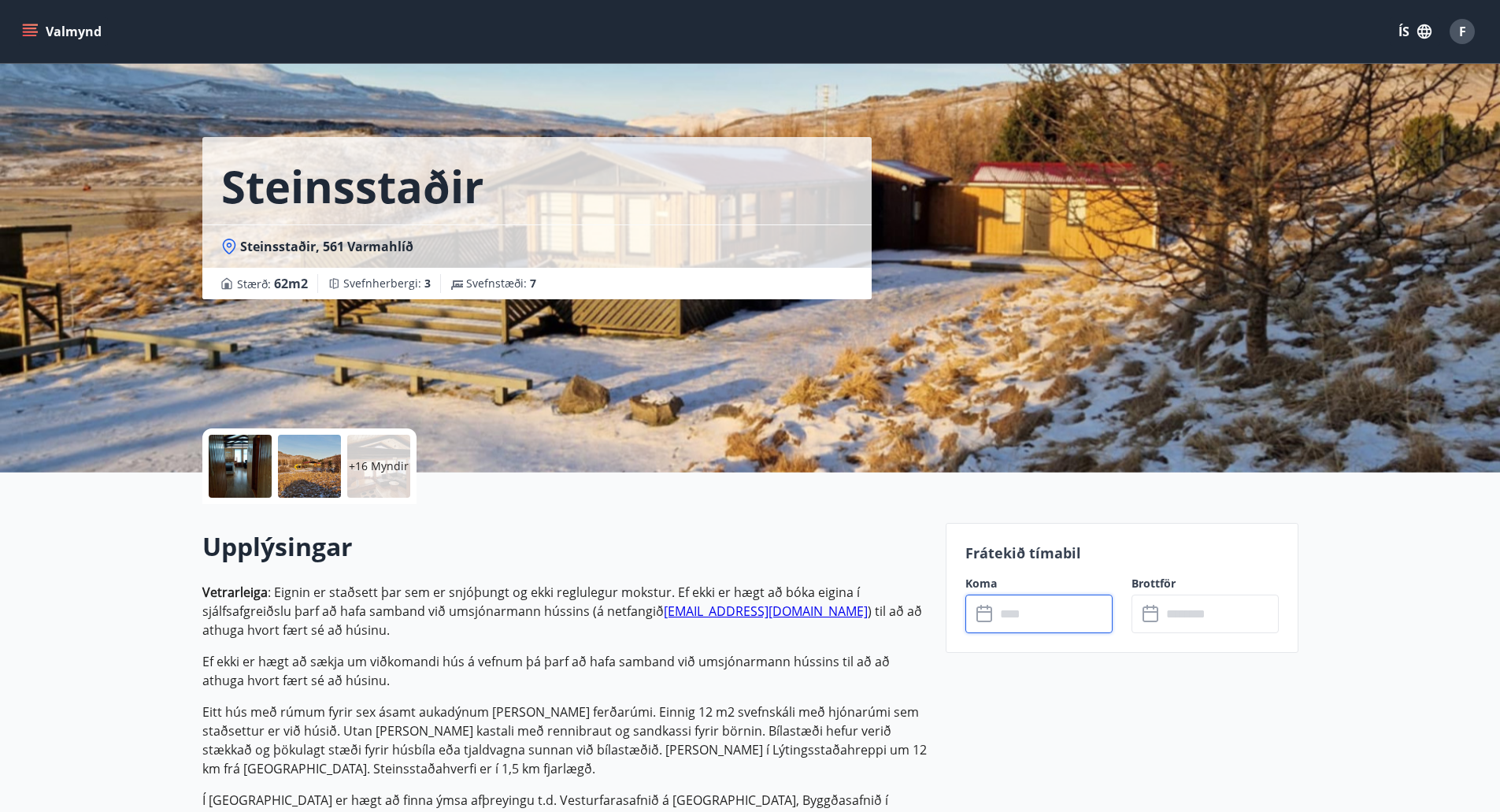
type input "******"
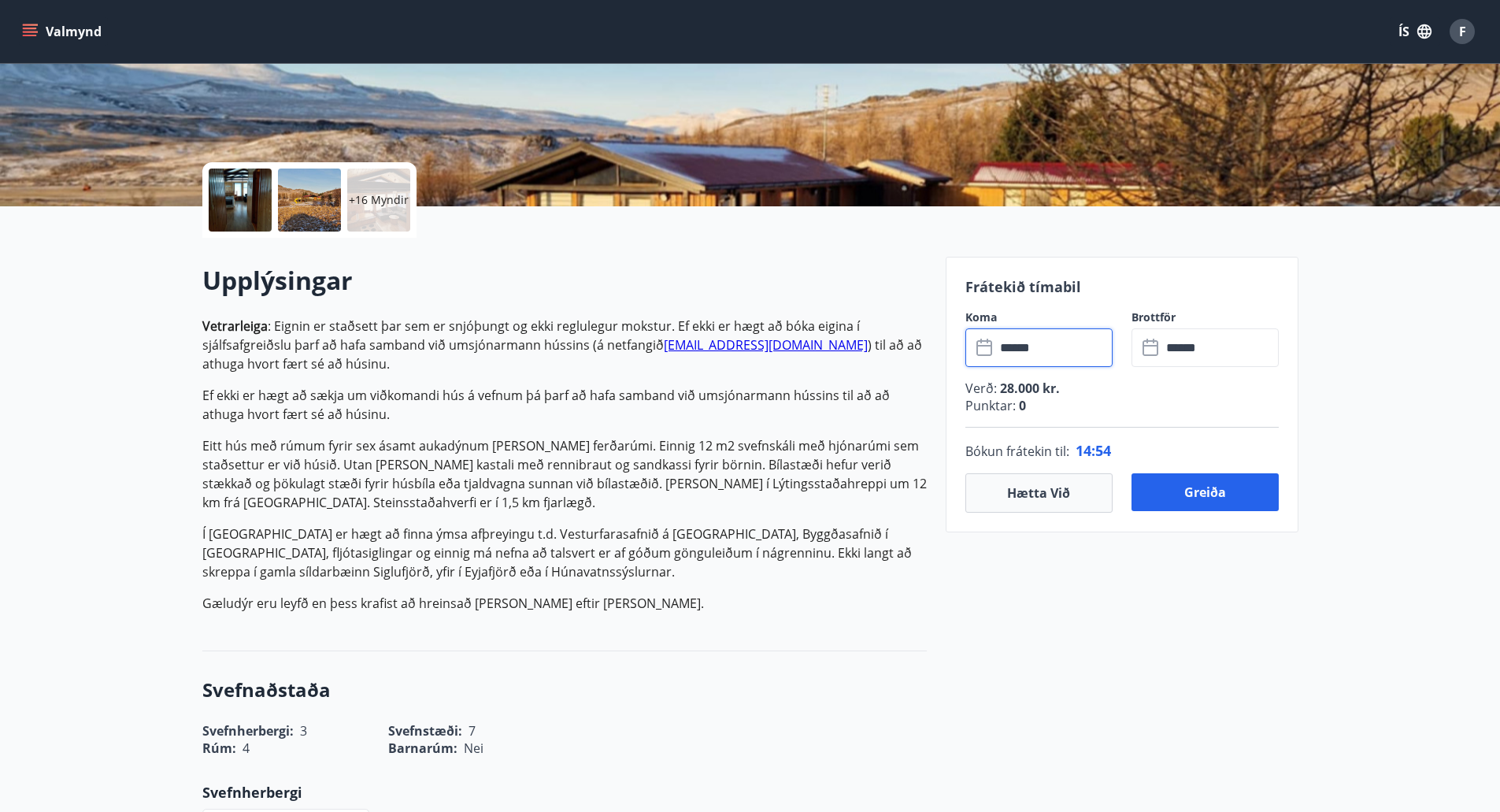
scroll to position [267, 0]
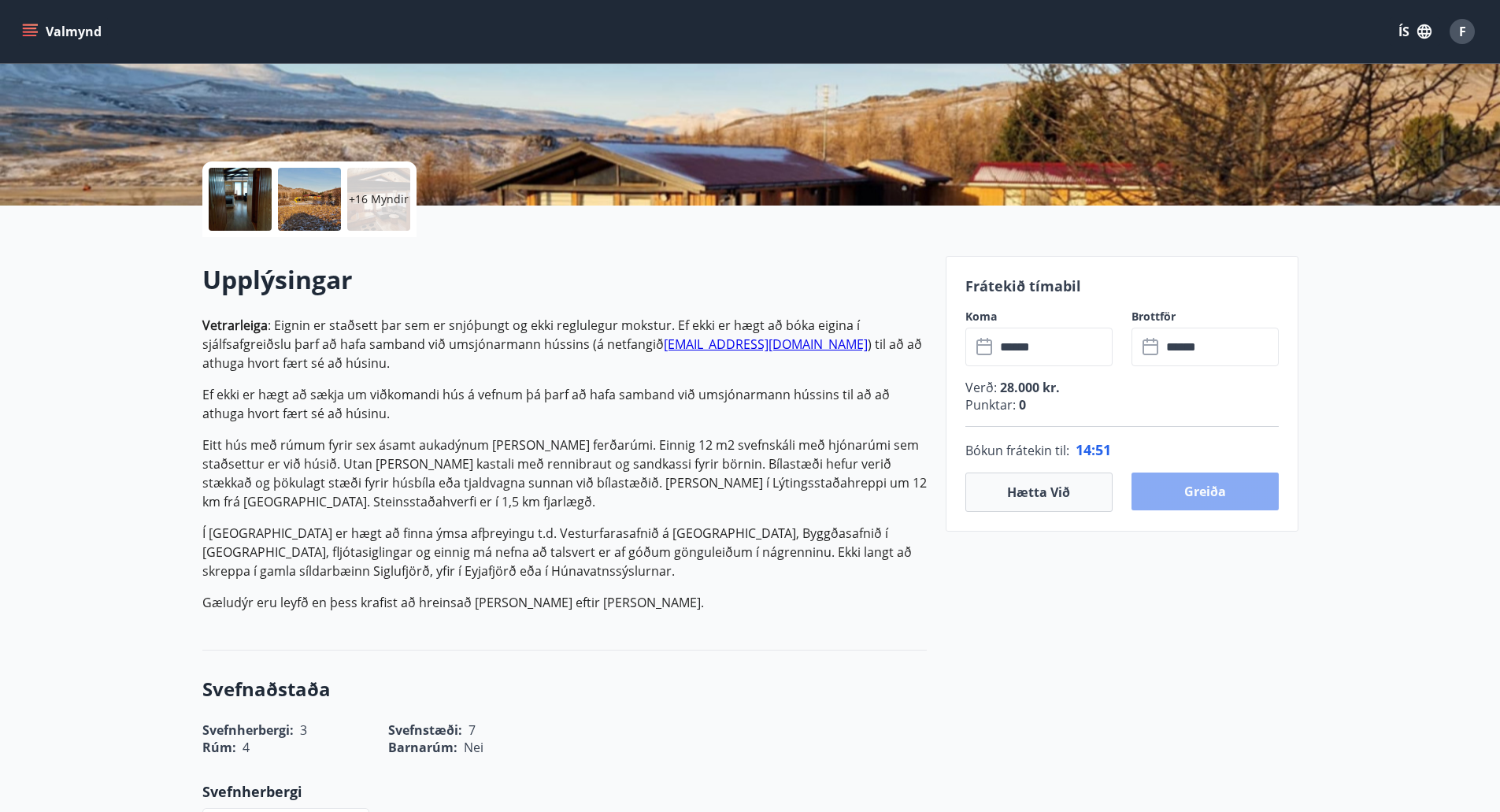
click at [1234, 484] on button "Greiða" at bounding box center [1205, 491] width 147 height 37
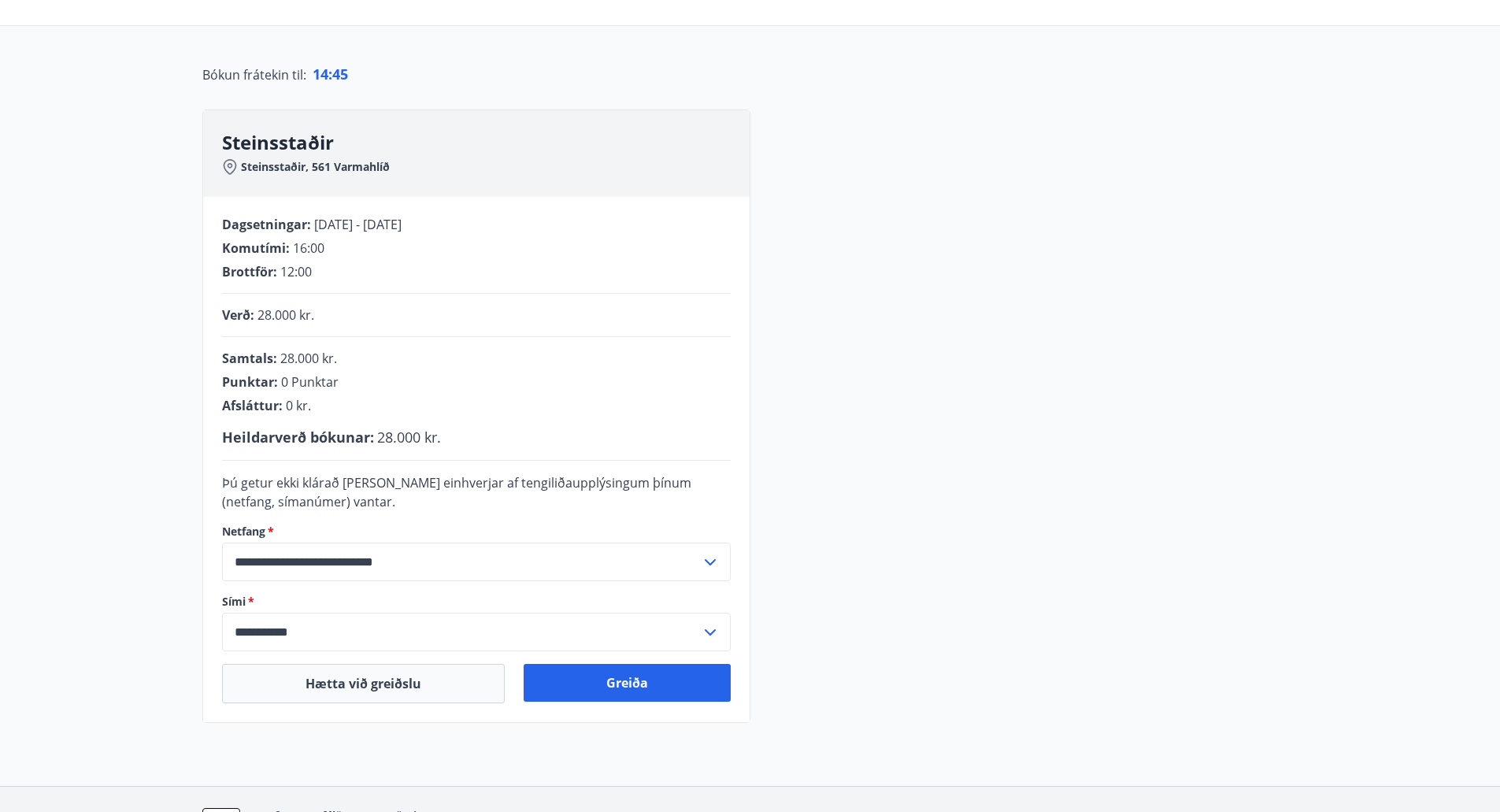
scroll to position [120, 0]
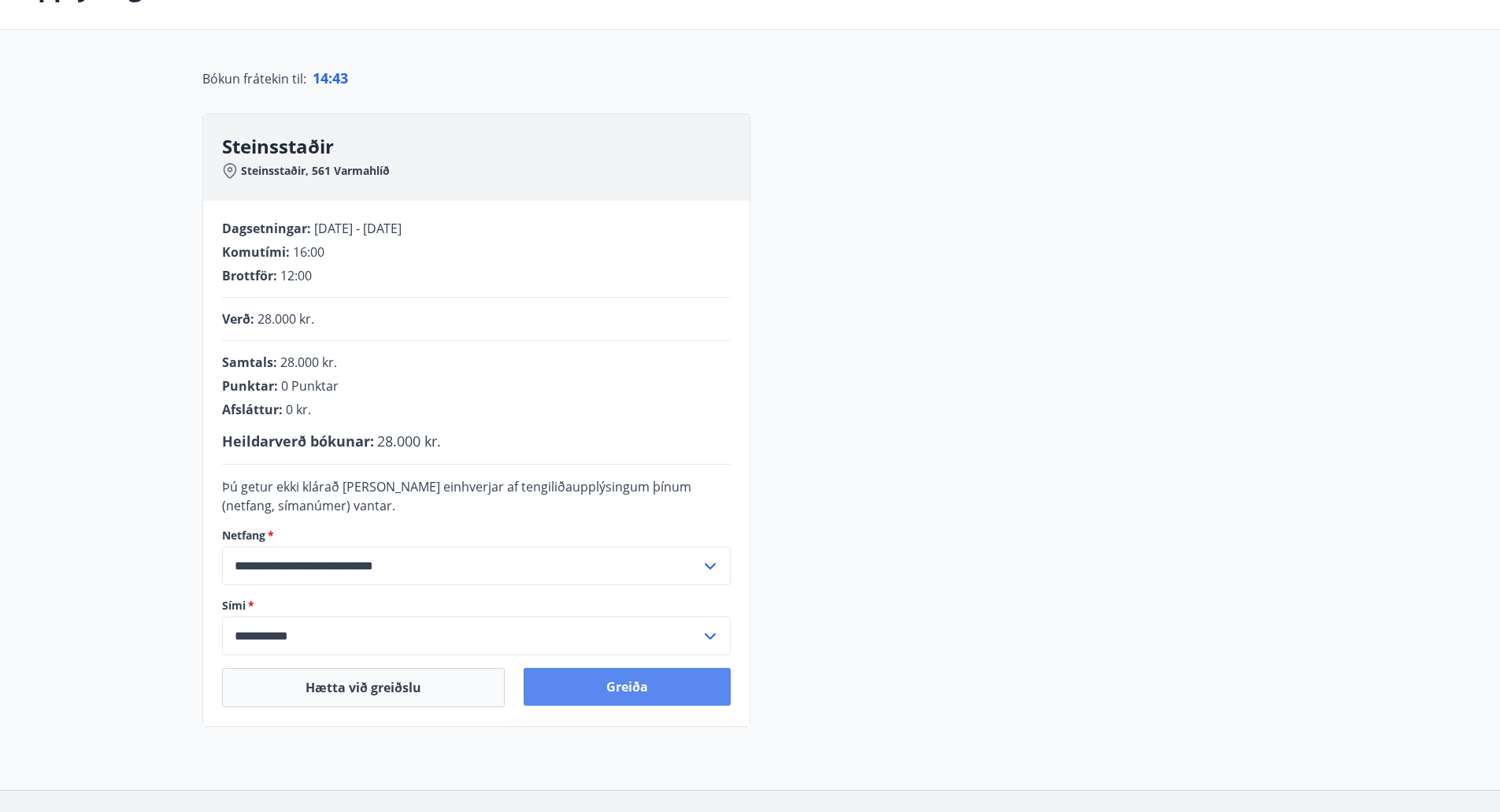
click at [648, 675] on button "Greiða" at bounding box center [627, 686] width 207 height 37
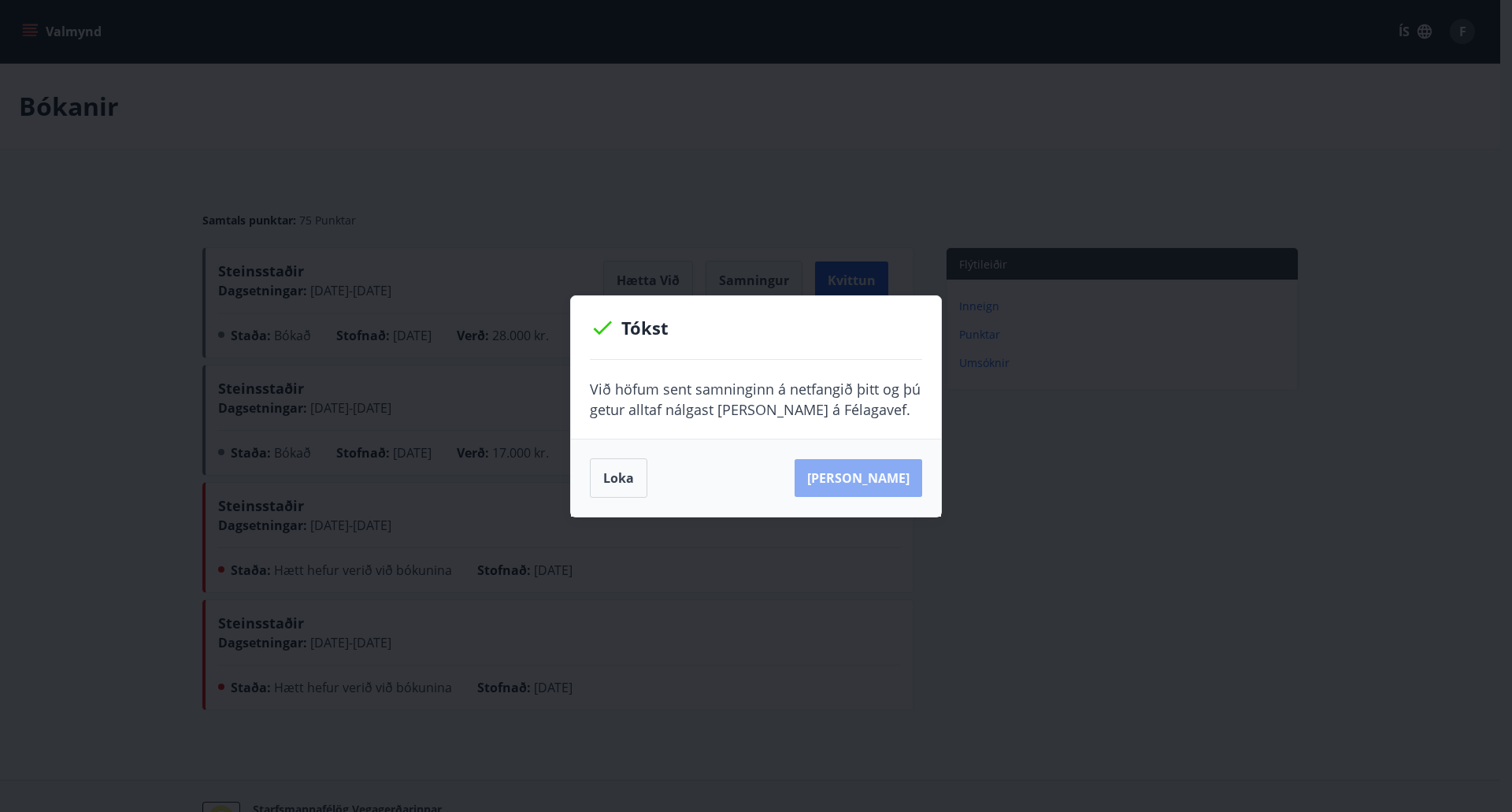
click at [887, 475] on button "[PERSON_NAME]" at bounding box center [858, 477] width 128 height 37
